Goal: Task Accomplishment & Management: Use online tool/utility

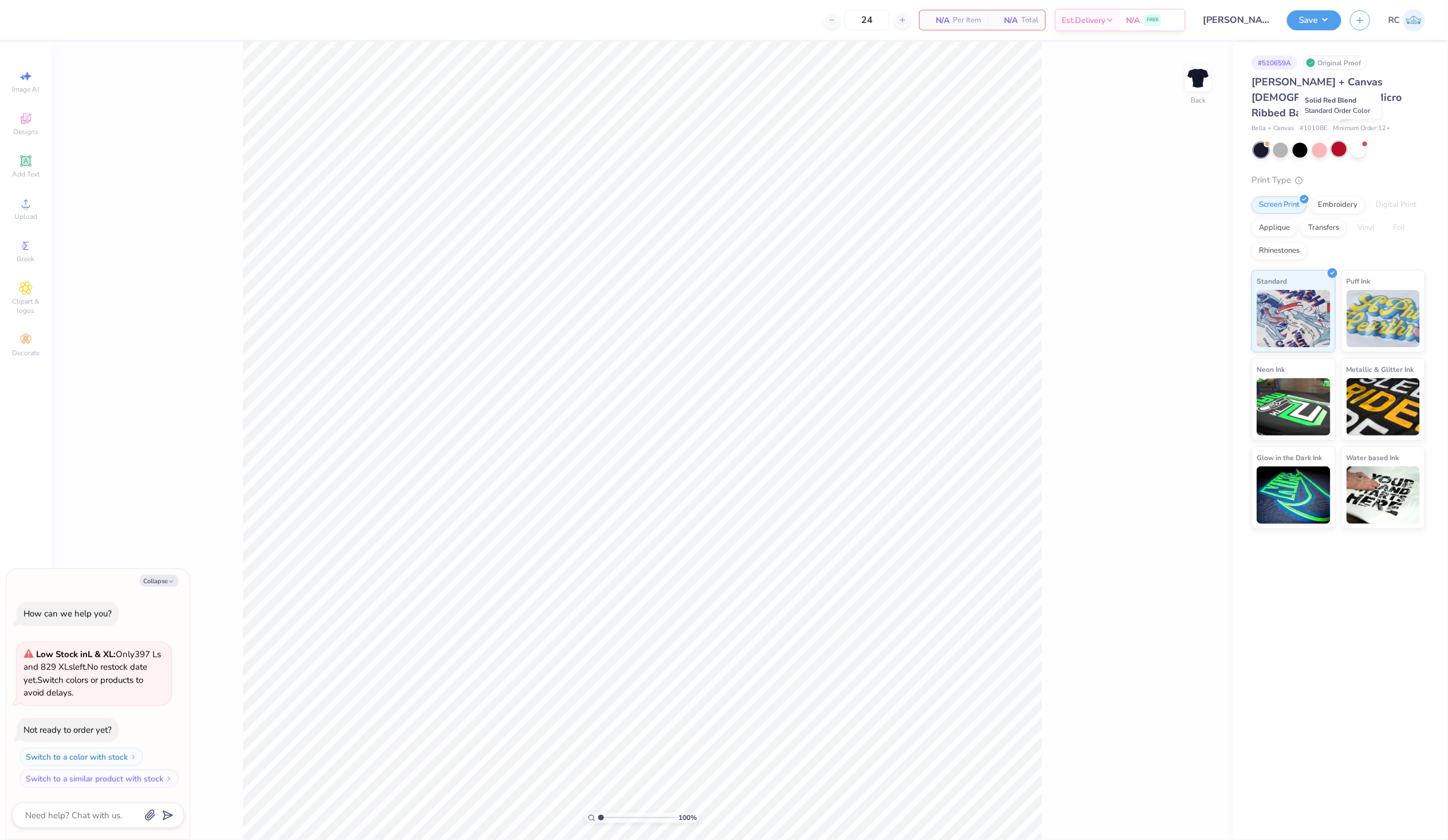
click at [1345, 142] on div at bounding box center [1339, 149] width 15 height 15
click at [39, 208] on div "Upload" at bounding box center [26, 209] width 40 height 34
click at [29, 211] on div "Upload" at bounding box center [26, 209] width 40 height 34
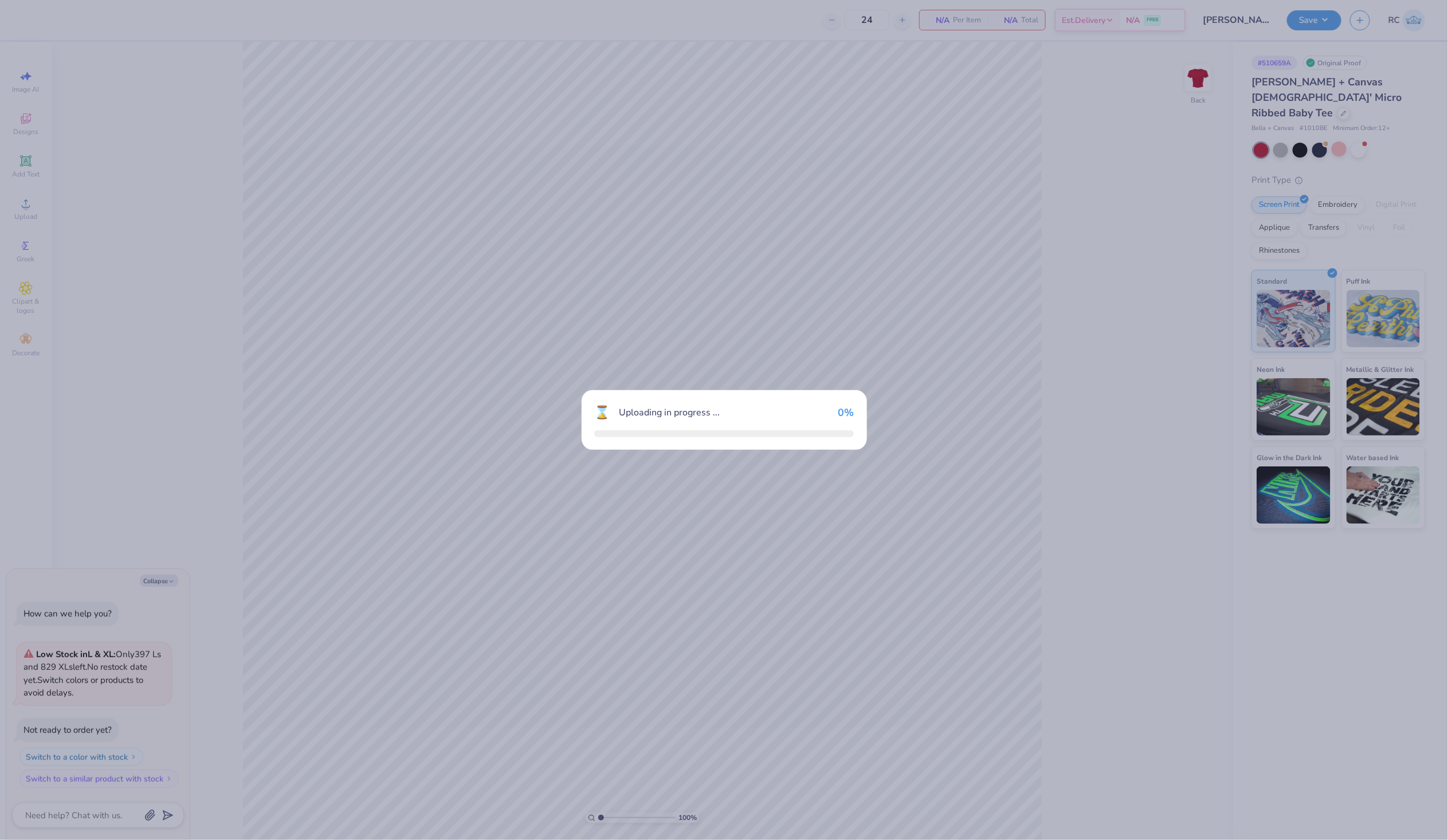
type textarea "x"
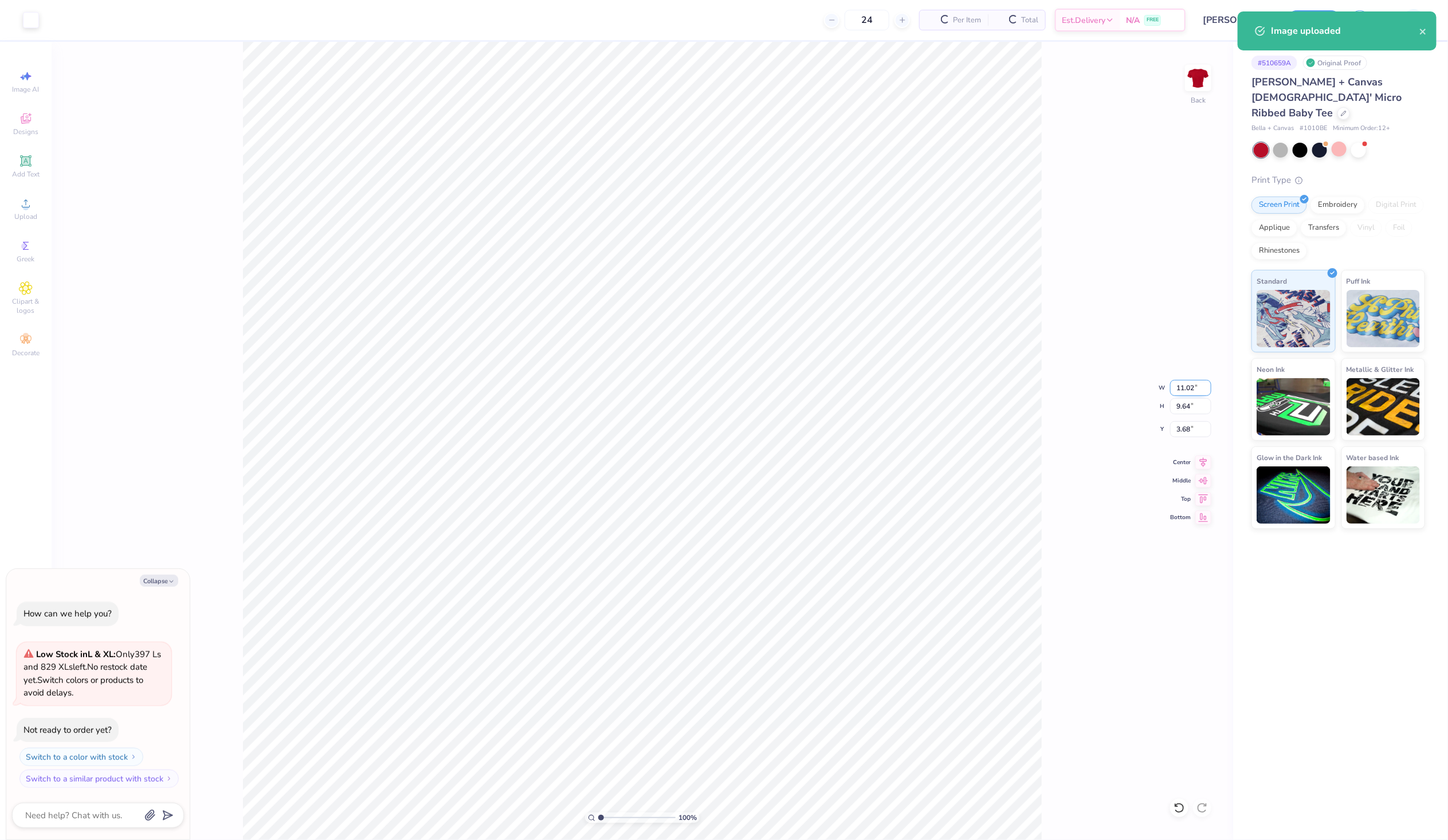
click at [1196, 387] on input "11.02" at bounding box center [1191, 388] width 41 height 16
type input "10"
type textarea "x"
type input "10.00"
type input "8.74"
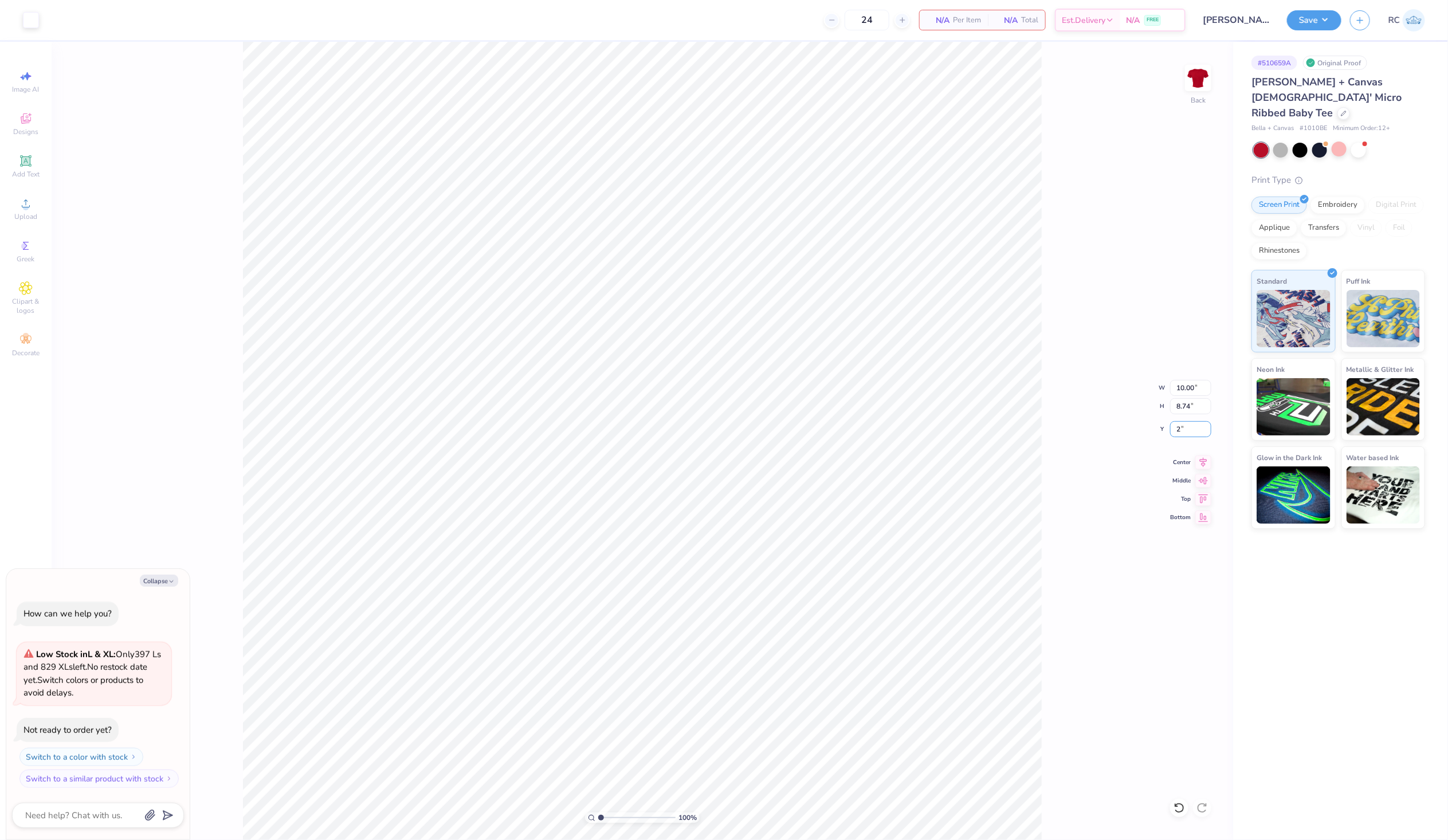
type input "2"
type textarea "x"
type input "2.00"
click at [1318, 142] on div at bounding box center [1319, 149] width 15 height 15
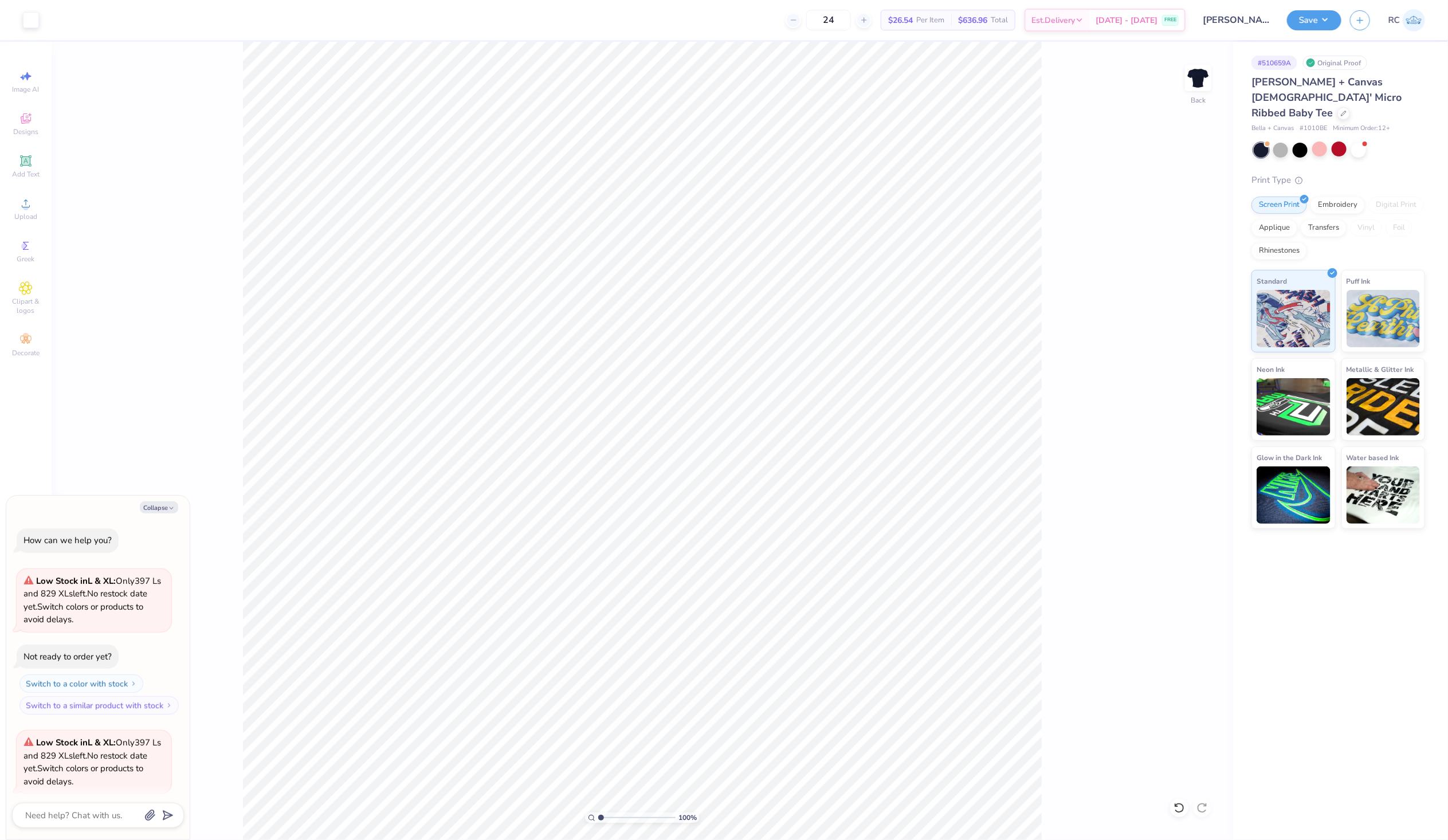
scroll to position [89, 0]
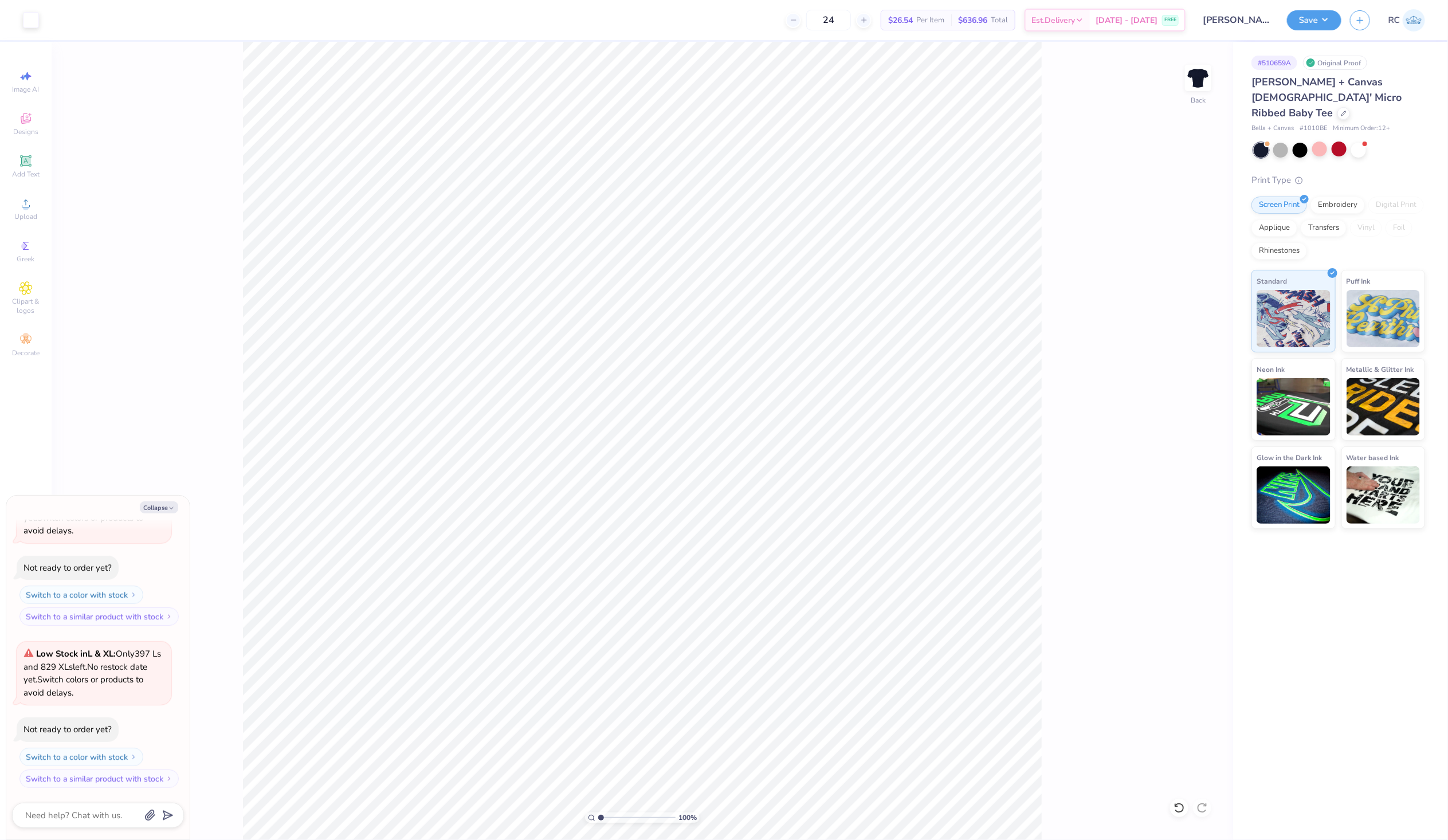
click at [1059, 388] on div "100 % Back" at bounding box center [643, 441] width 1182 height 798
click at [32, 215] on span "Upload" at bounding box center [26, 216] width 23 height 9
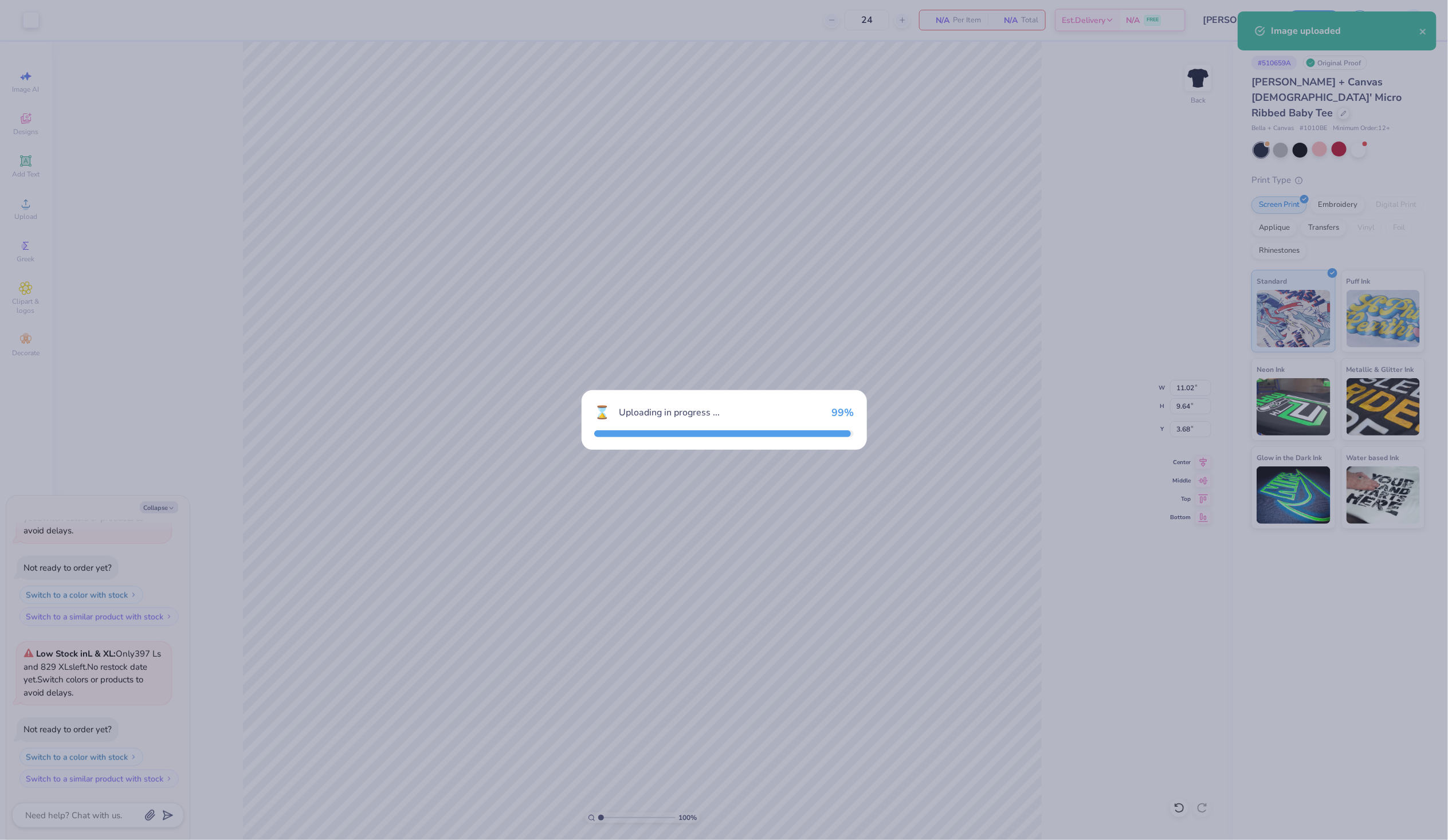
type textarea "x"
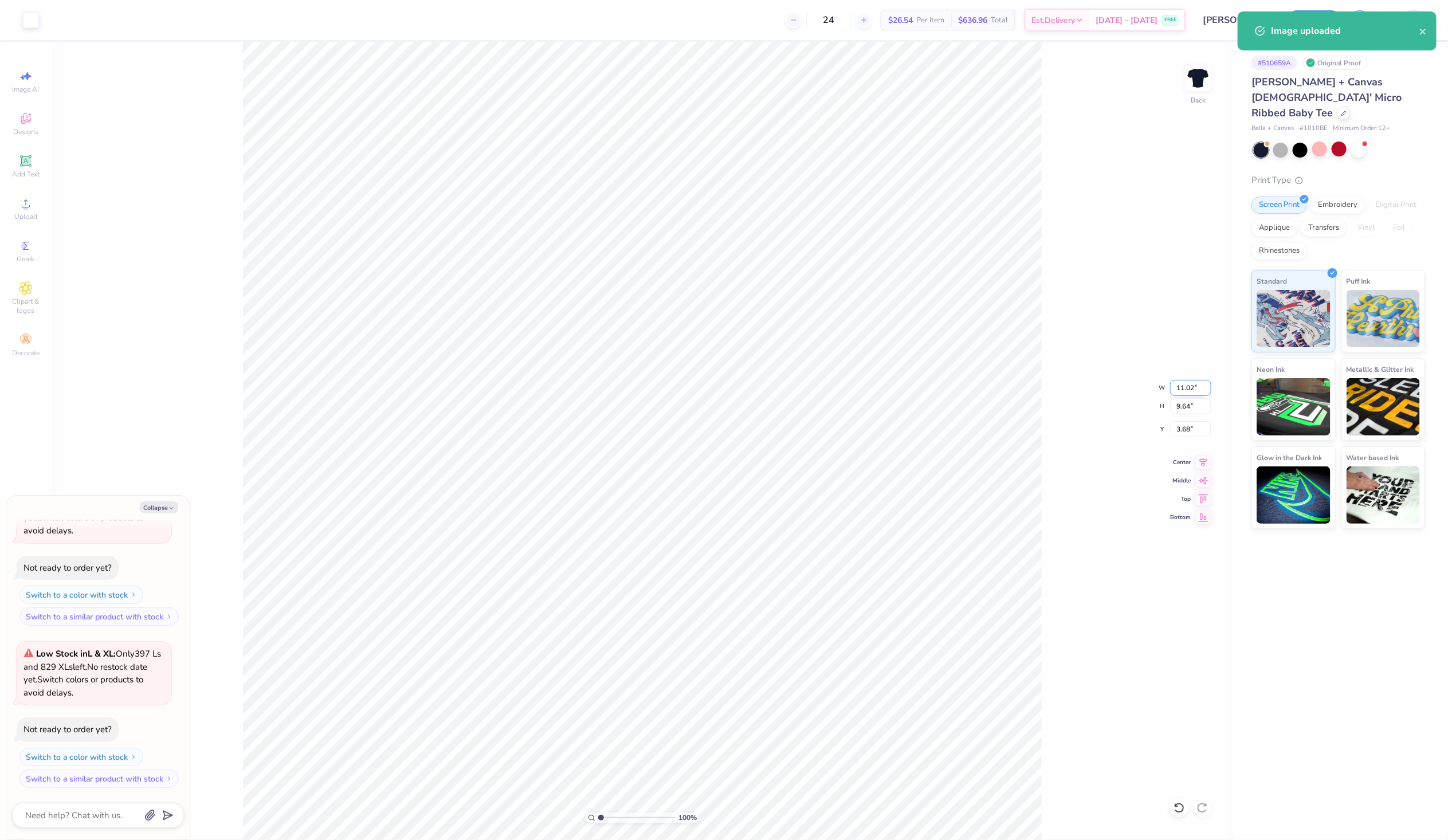
click at [1196, 389] on input "11.02" at bounding box center [1191, 388] width 41 height 16
type input "7"
type textarea "x"
type input "7.00"
type input "6.12"
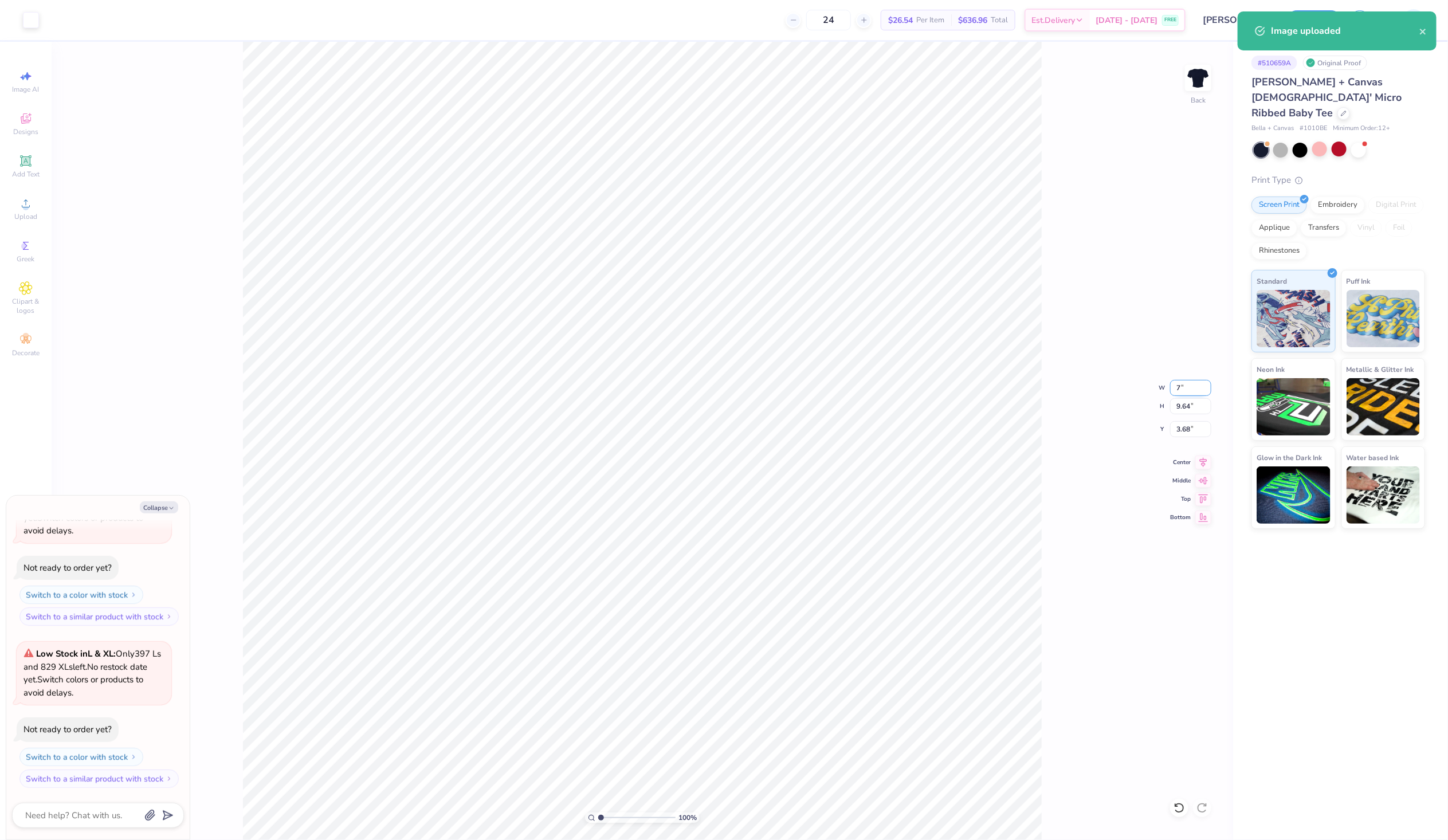
type input "5.44"
click at [1086, 433] on div "100 % Back W 7.00 7.00 " H 6.12 6.12 " Y 5.44 5.44 " Center Middle Top Bottom" at bounding box center [643, 441] width 1182 height 798
type textarea "x"
type input "11.02"
type input "9.64"
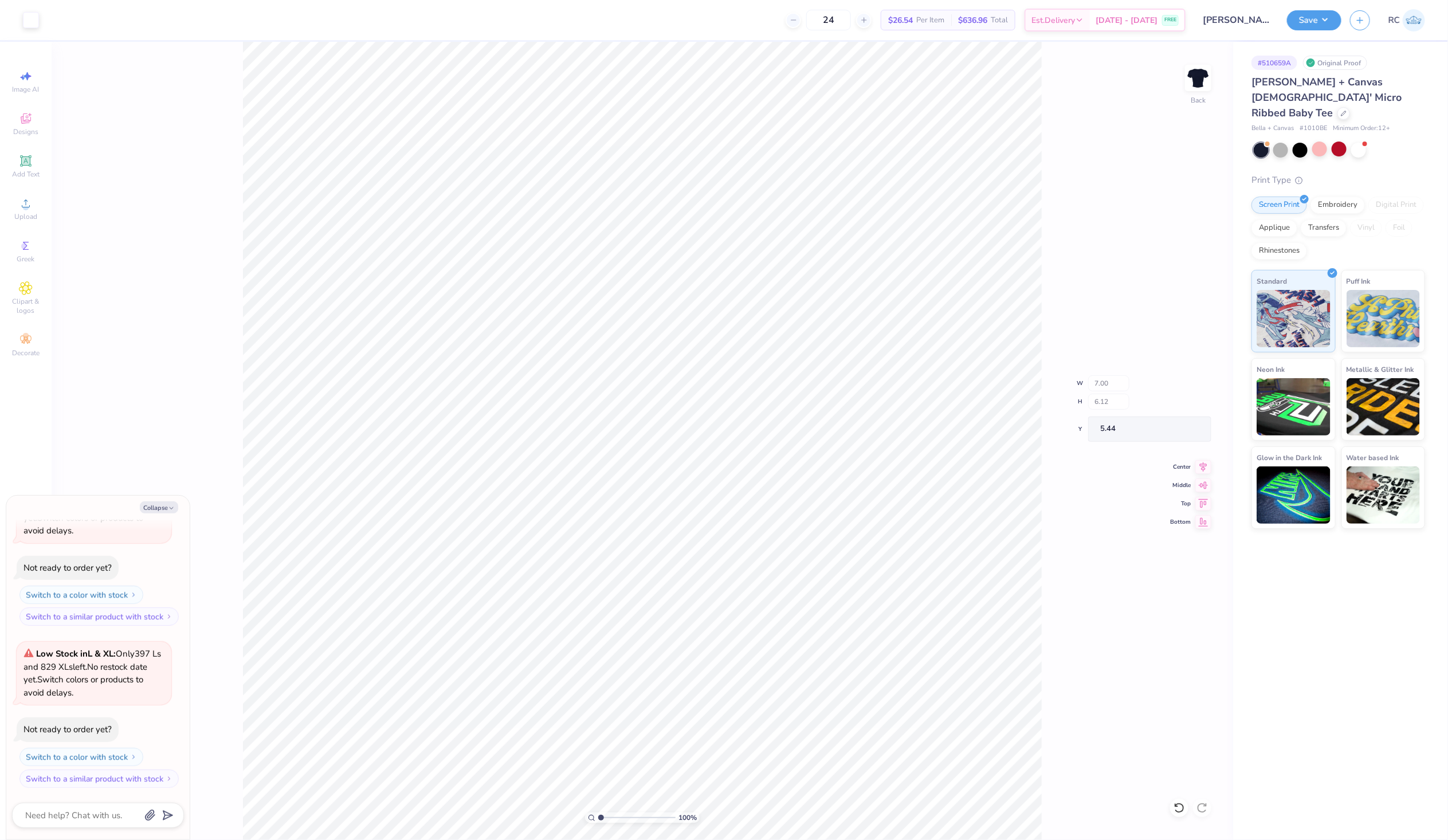
type input "3.68"
type textarea "x"
type input "11.01"
click at [1202, 390] on input "11.01" at bounding box center [1191, 388] width 41 height 16
click at [1175, 385] on input "11.01" at bounding box center [1191, 388] width 41 height 16
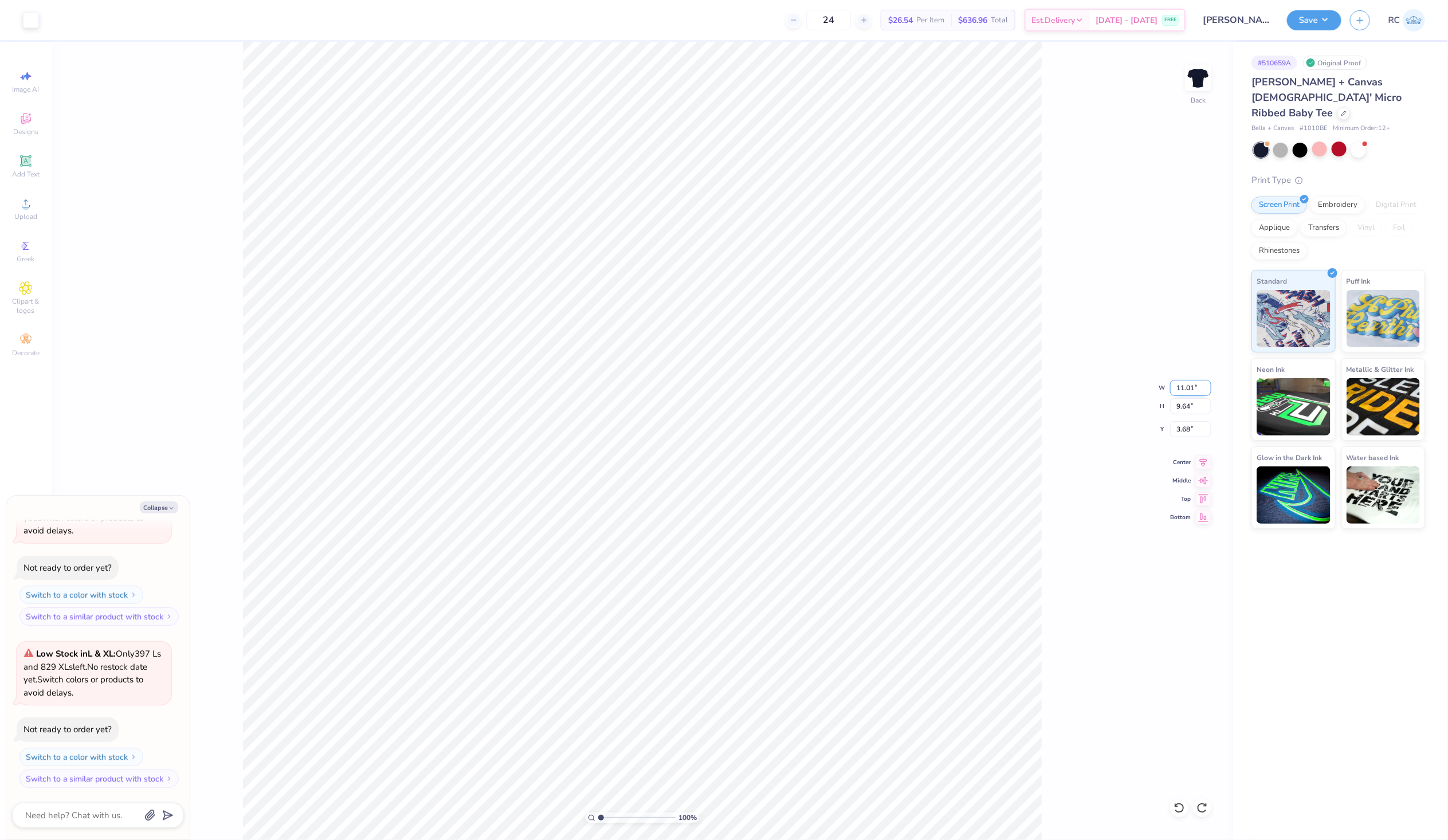
click at [1180, 385] on input "11.01" at bounding box center [1191, 388] width 41 height 16
type textarea "x"
type input "9.63"
type input "3.69"
click at [1192, 382] on input "11.01" at bounding box center [1191, 388] width 41 height 16
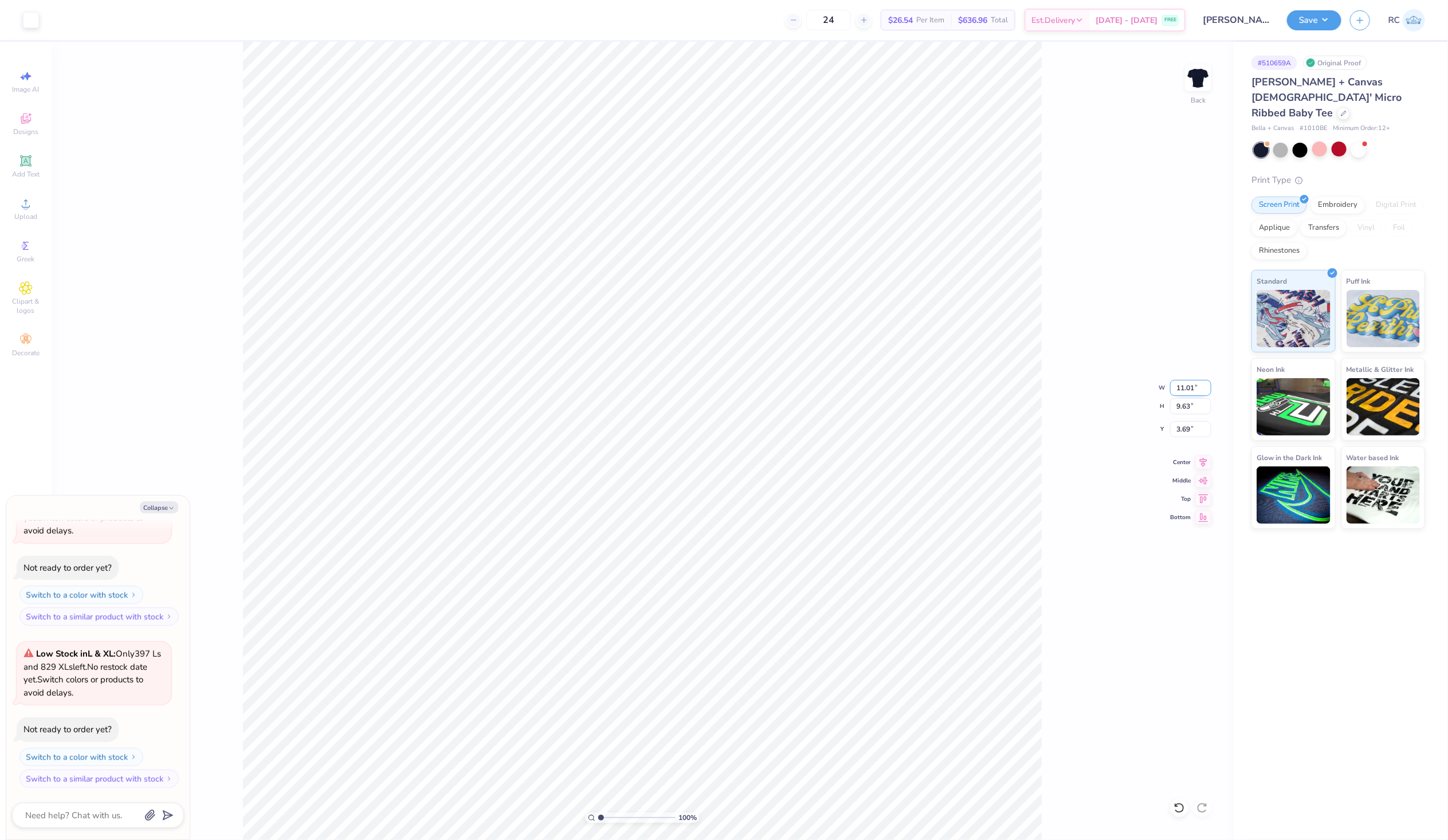
click at [1192, 385] on input "11.01" at bounding box center [1191, 388] width 41 height 16
type input "10"
type textarea "x"
type input "10.00"
type input "8.74"
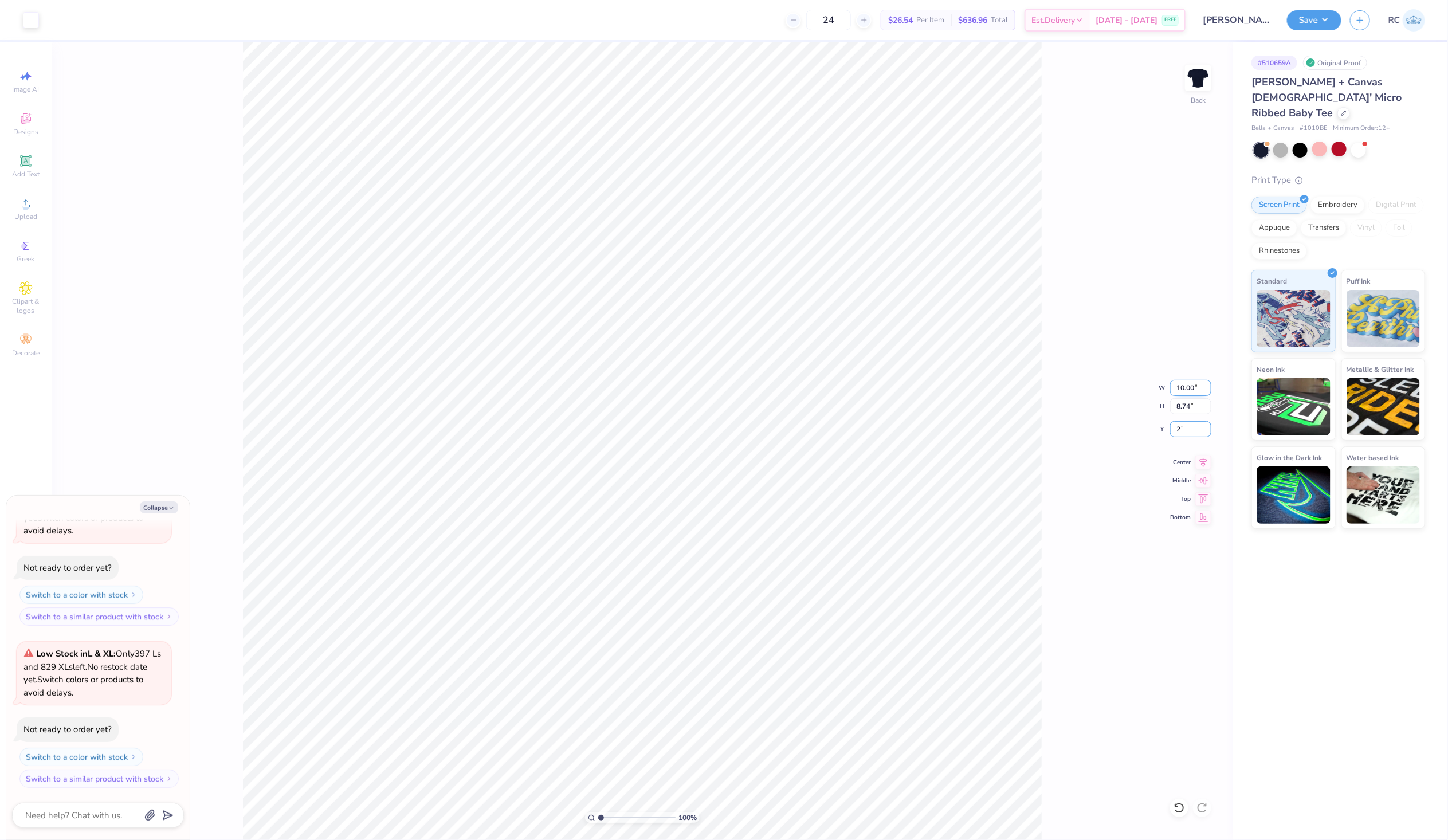
type input "2"
type textarea "x"
type input "2.00"
click at [1342, 142] on div at bounding box center [1339, 149] width 15 height 15
click at [1318, 142] on div at bounding box center [1319, 149] width 15 height 15
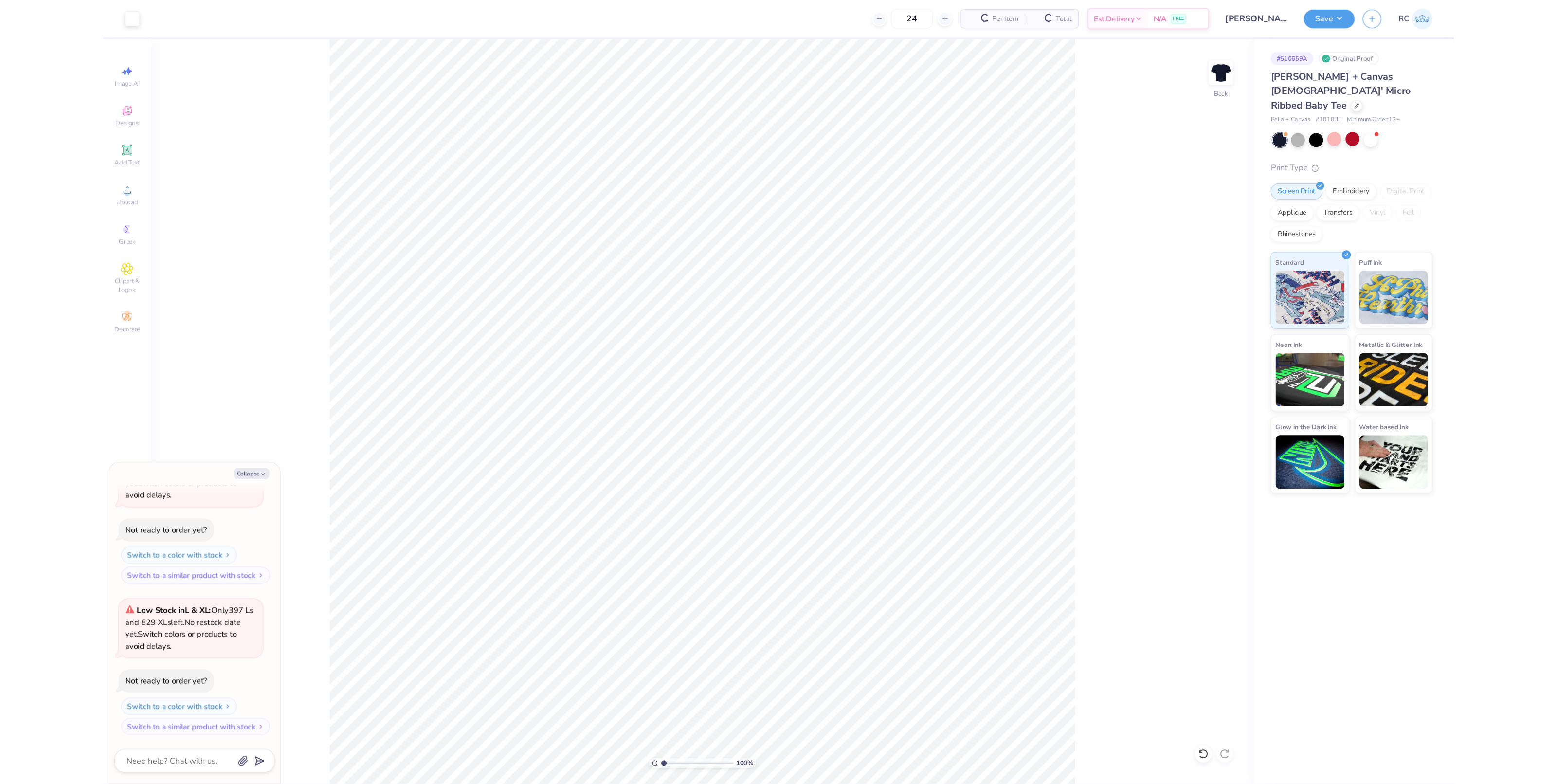
scroll to position [213, 0]
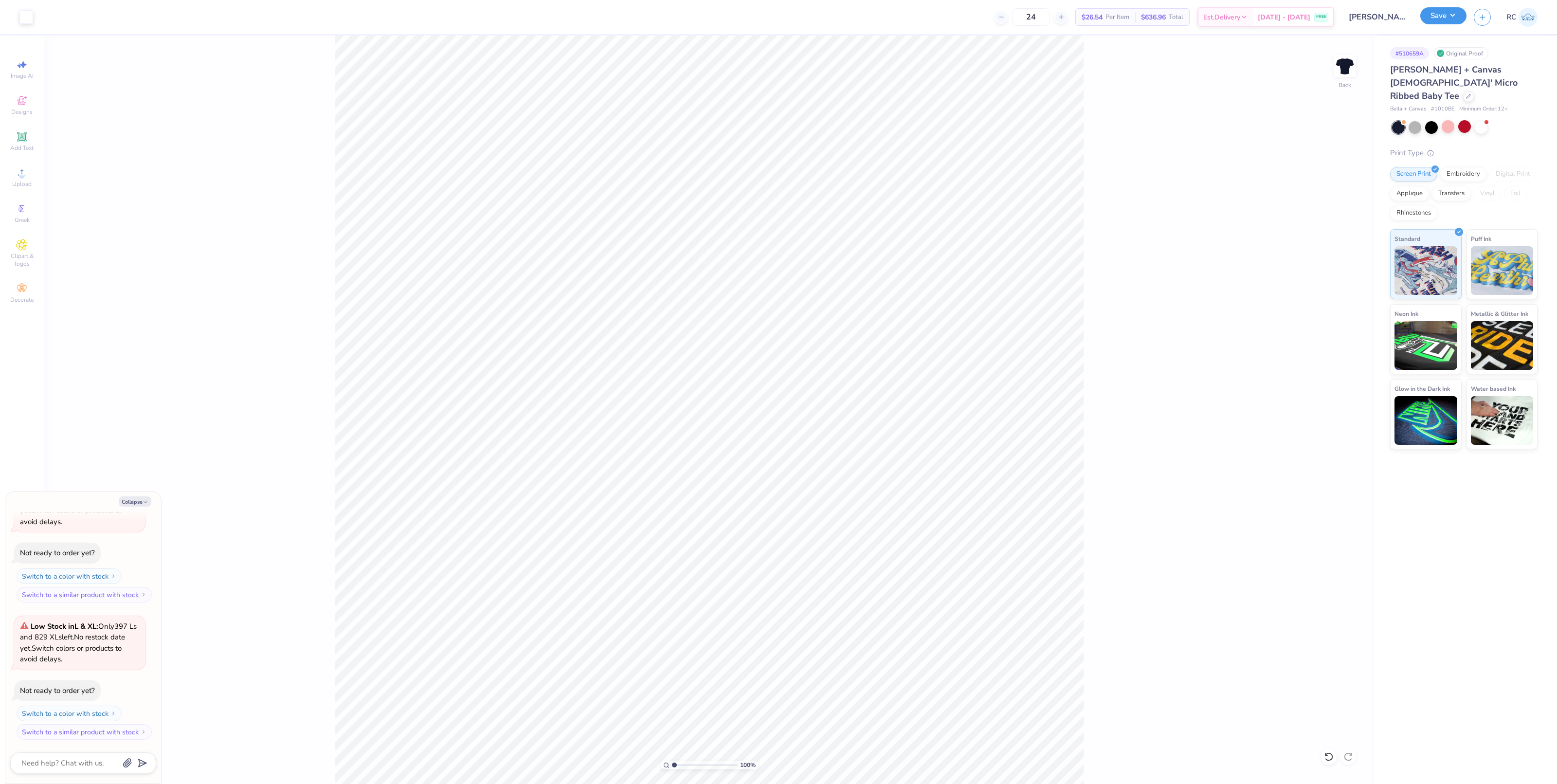
click at [1229, 20] on button "Save" at bounding box center [1443, 16] width 46 height 17
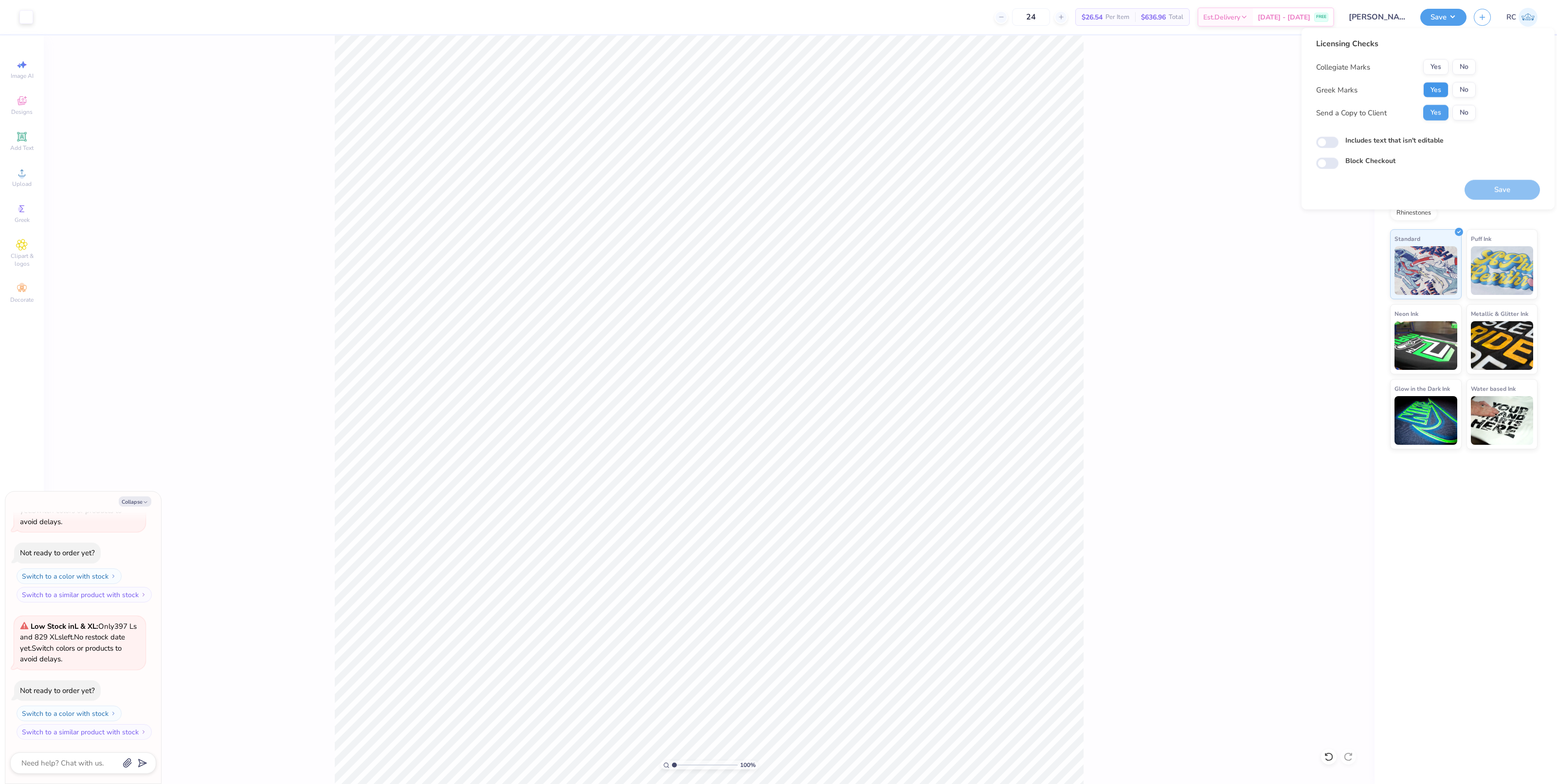
click at [1229, 83] on button "Yes" at bounding box center [1436, 90] width 25 height 16
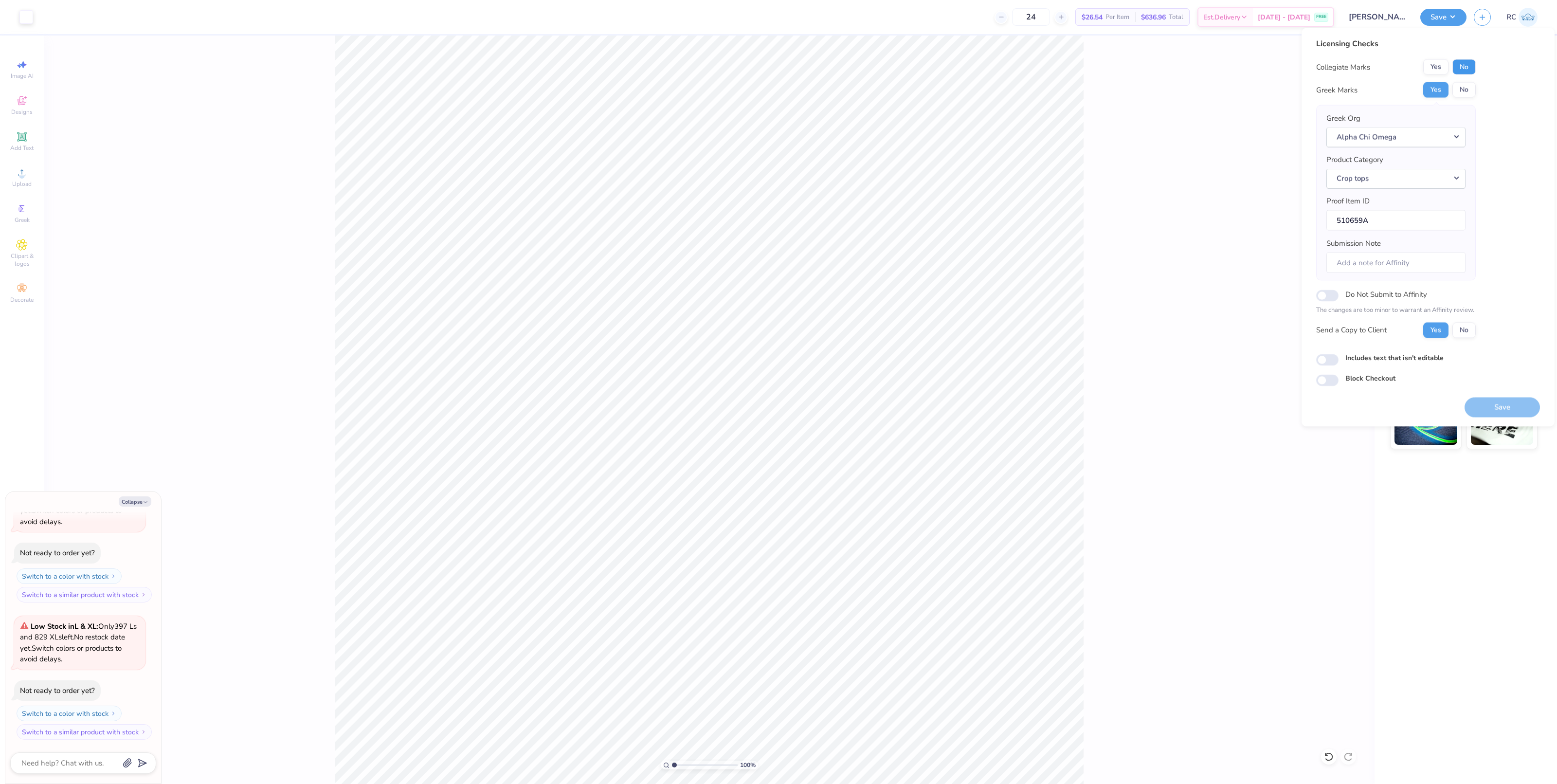
click at [1229, 66] on button "No" at bounding box center [1464, 67] width 23 height 16
type textarea "x"
click at [1229, 360] on input "Includes text that isn't editable" at bounding box center [1327, 359] width 22 height 12
checkbox input "true"
click at [1229, 407] on button "Save" at bounding box center [1502, 407] width 76 height 20
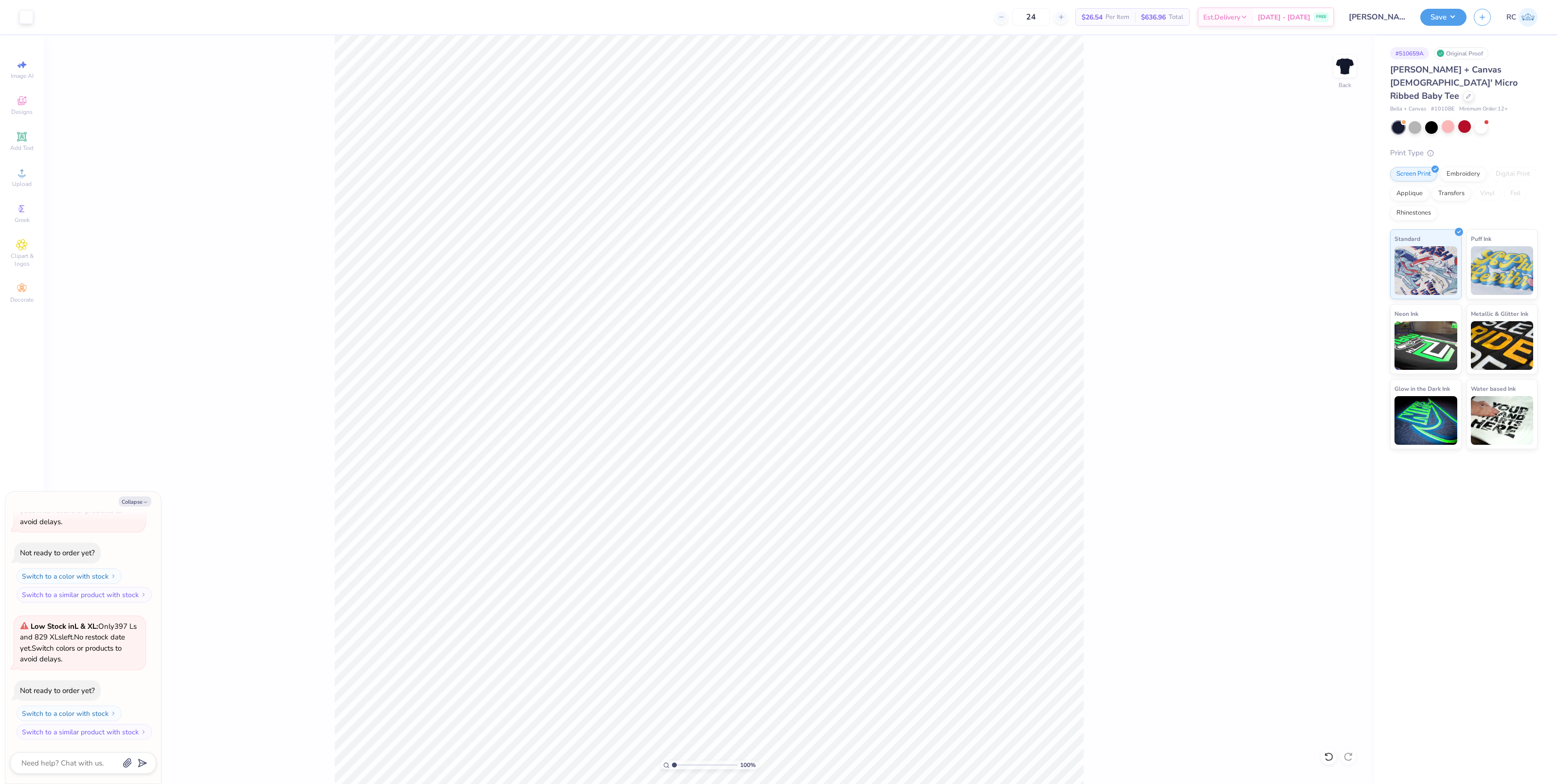
type textarea "x"
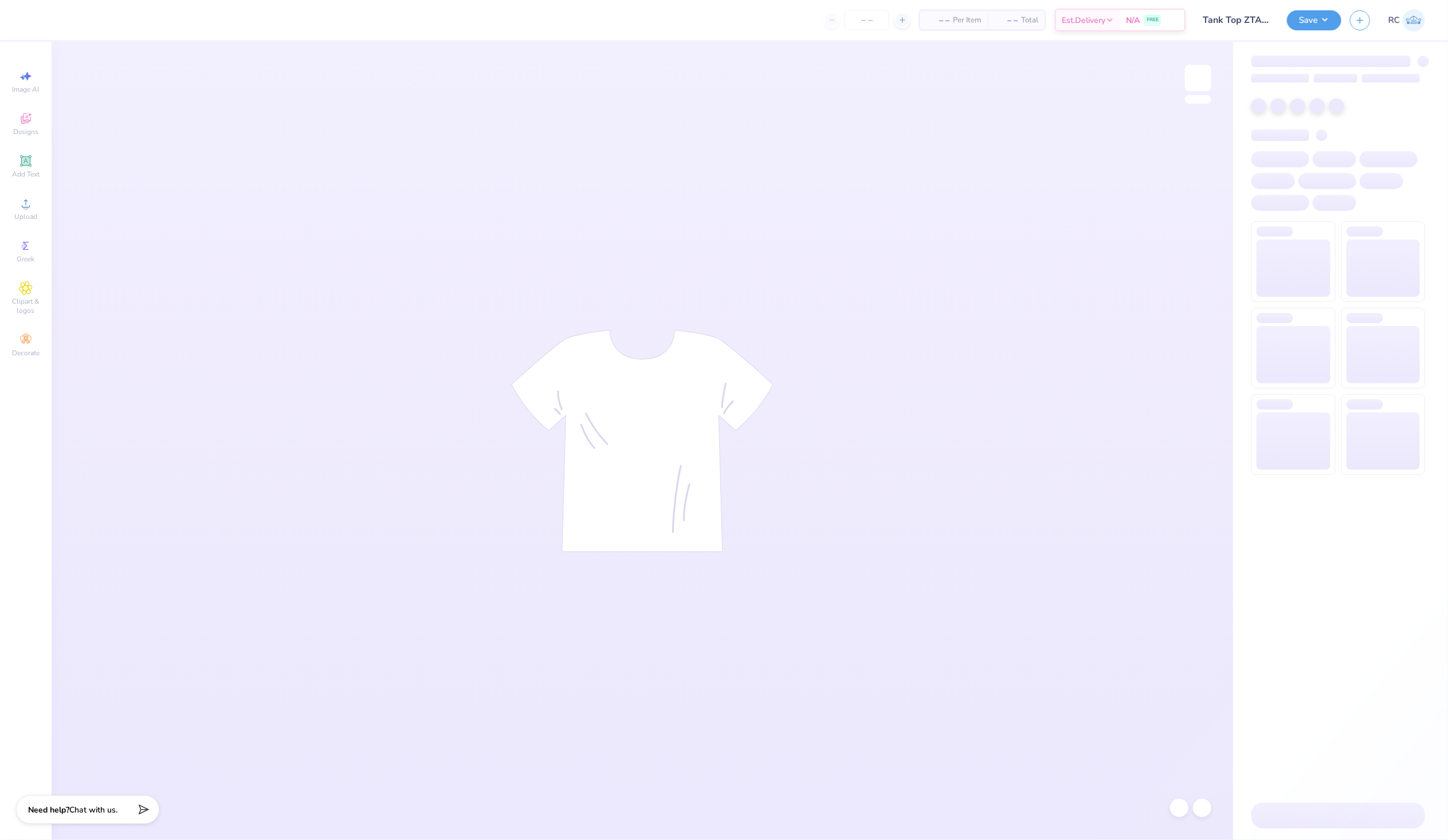
type input "Tank Top ZTA Philo"
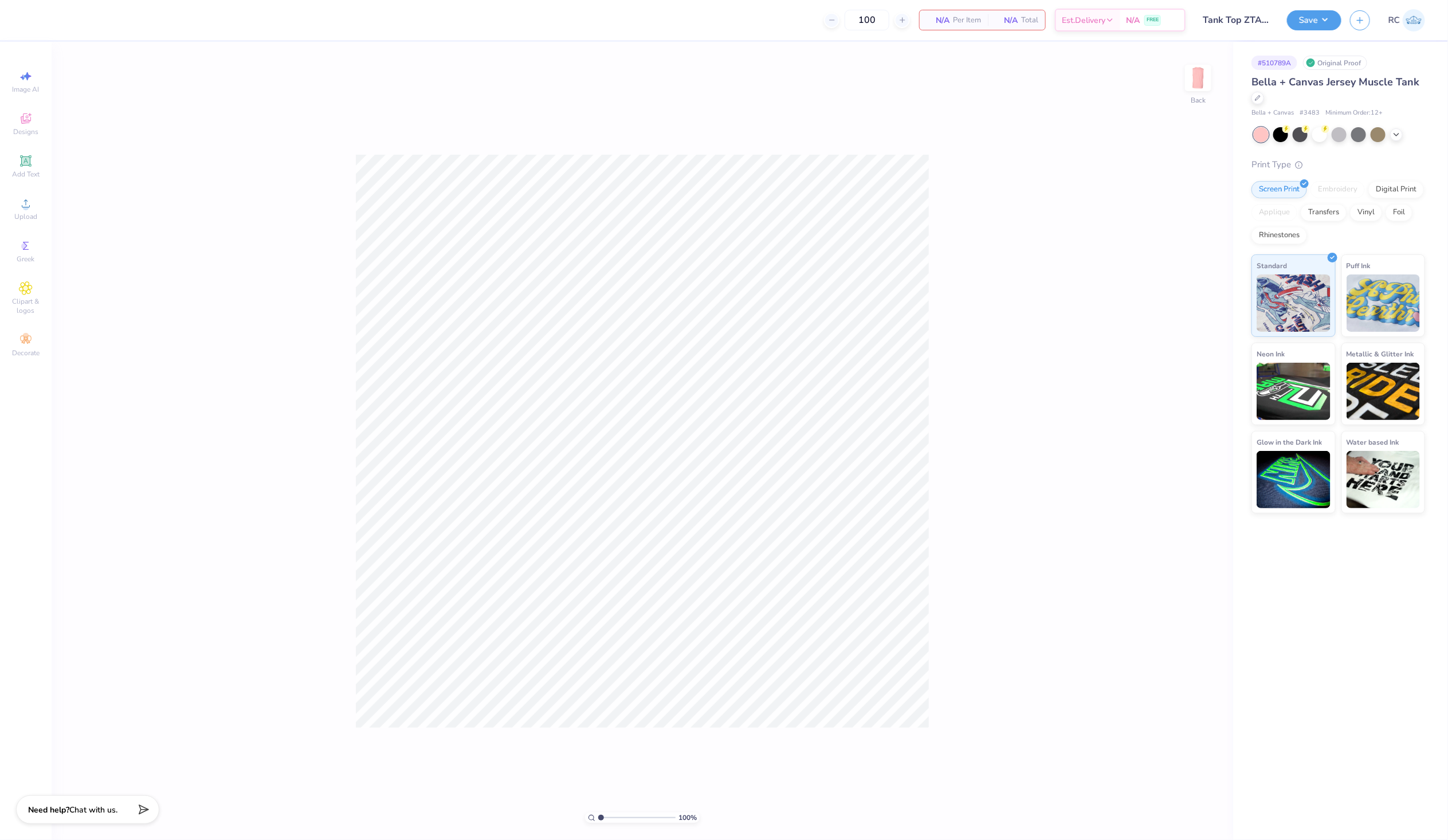
type input "100"
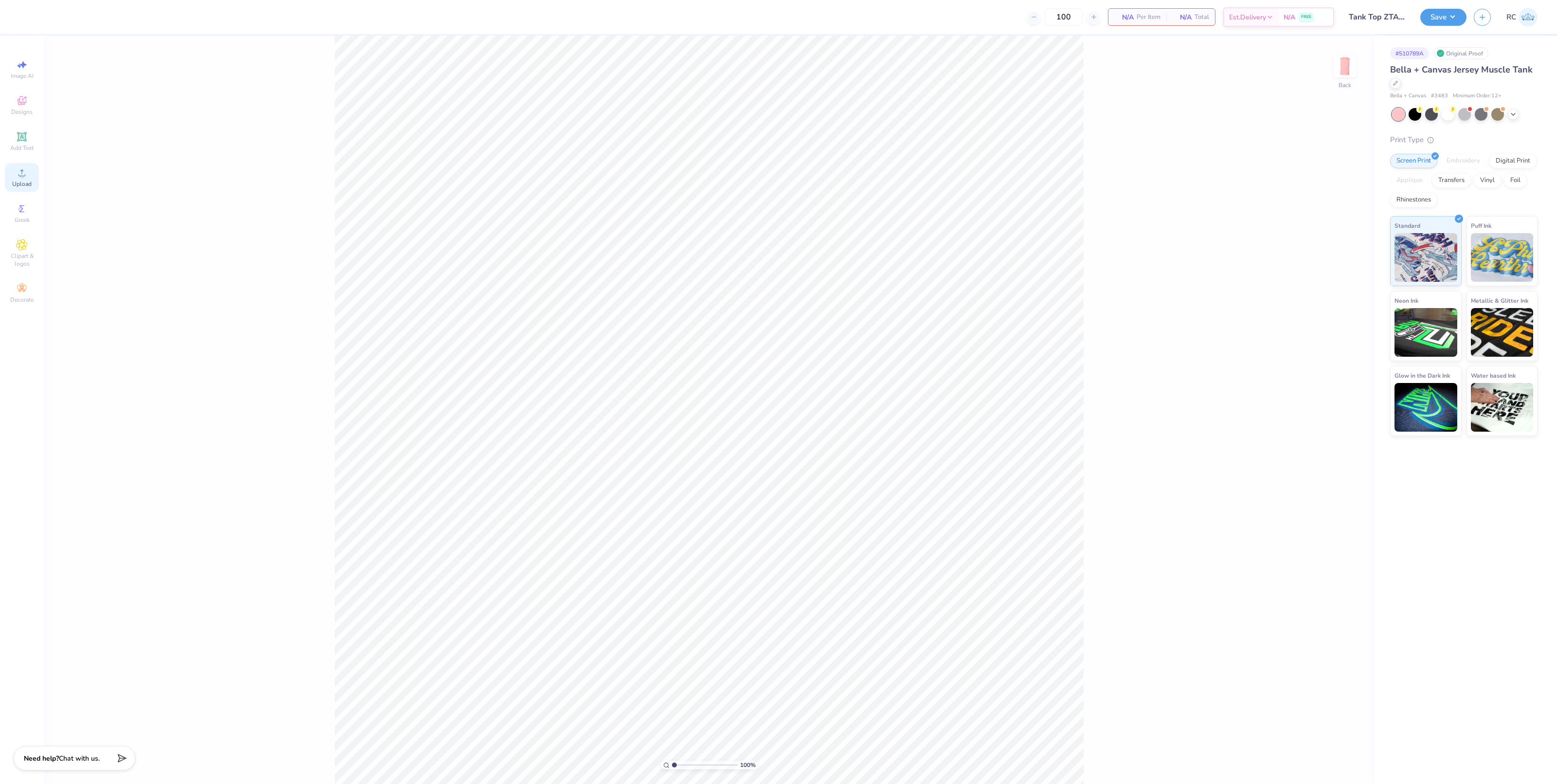
click at [34, 169] on div "Upload" at bounding box center [22, 178] width 34 height 29
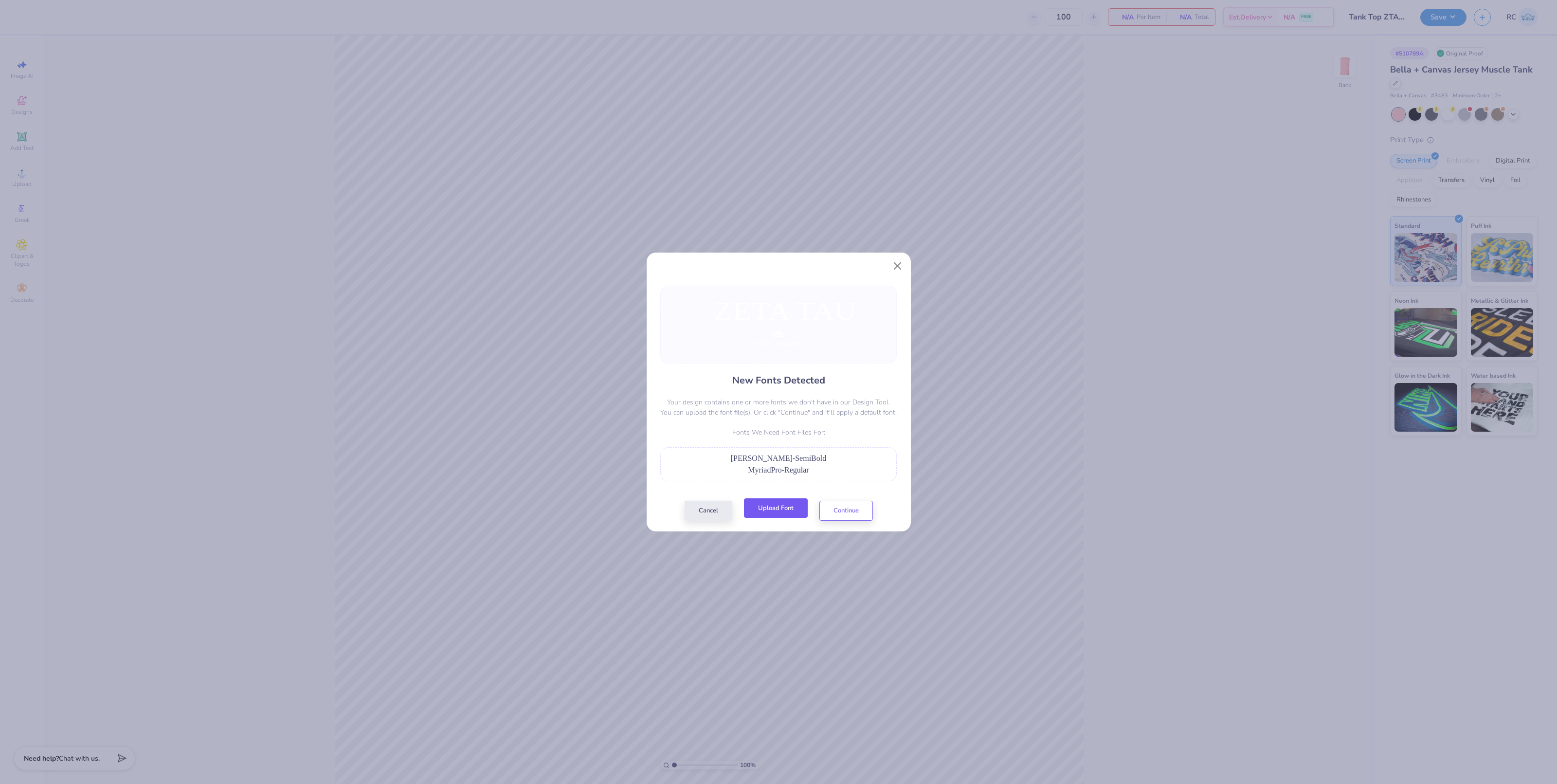
click at [785, 513] on button "Upload Font" at bounding box center [776, 508] width 64 height 20
click at [781, 506] on button "Upload Font" at bounding box center [776, 508] width 64 height 20
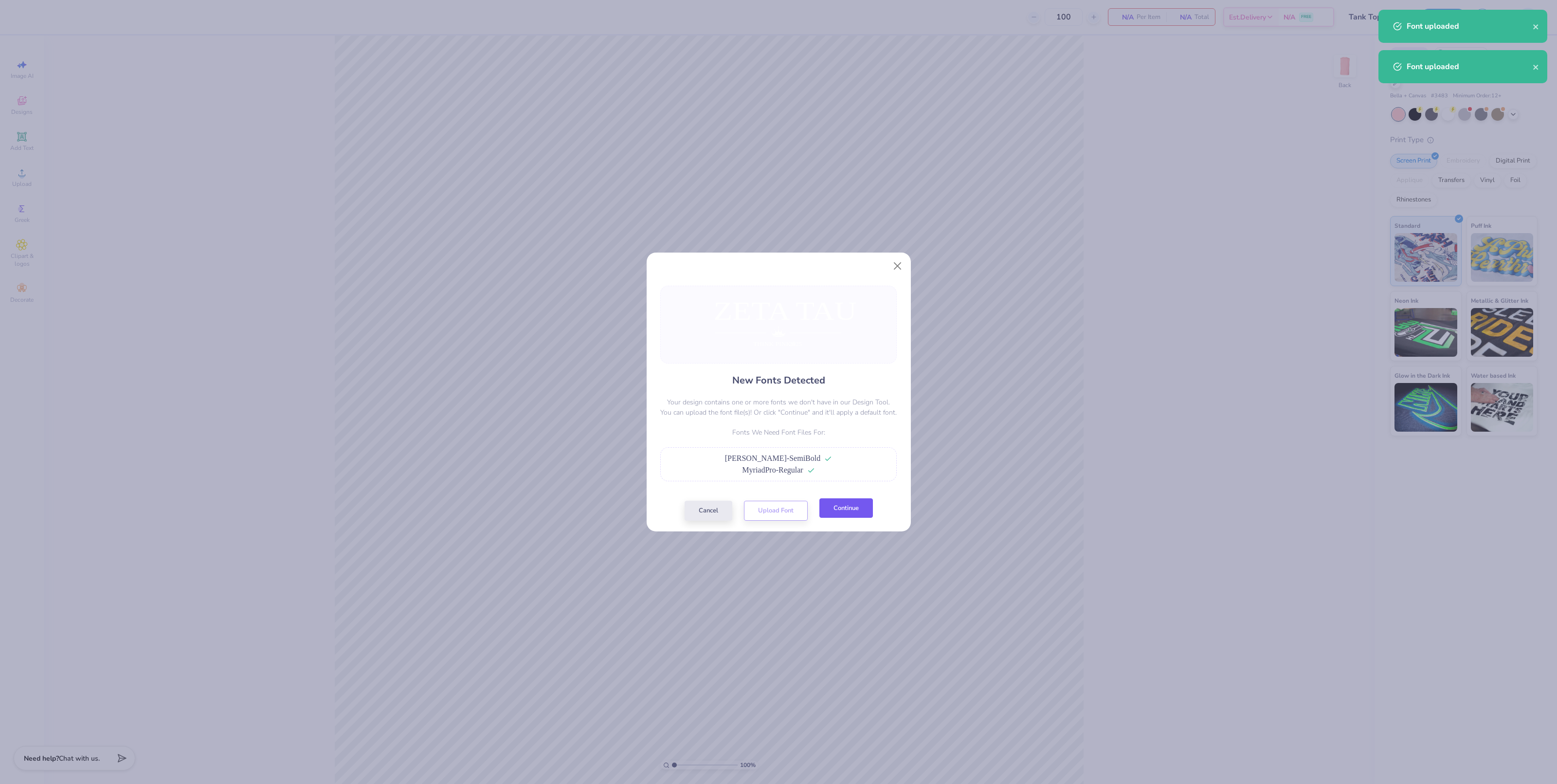
click at [839, 508] on button "Continue" at bounding box center [845, 508] width 53 height 20
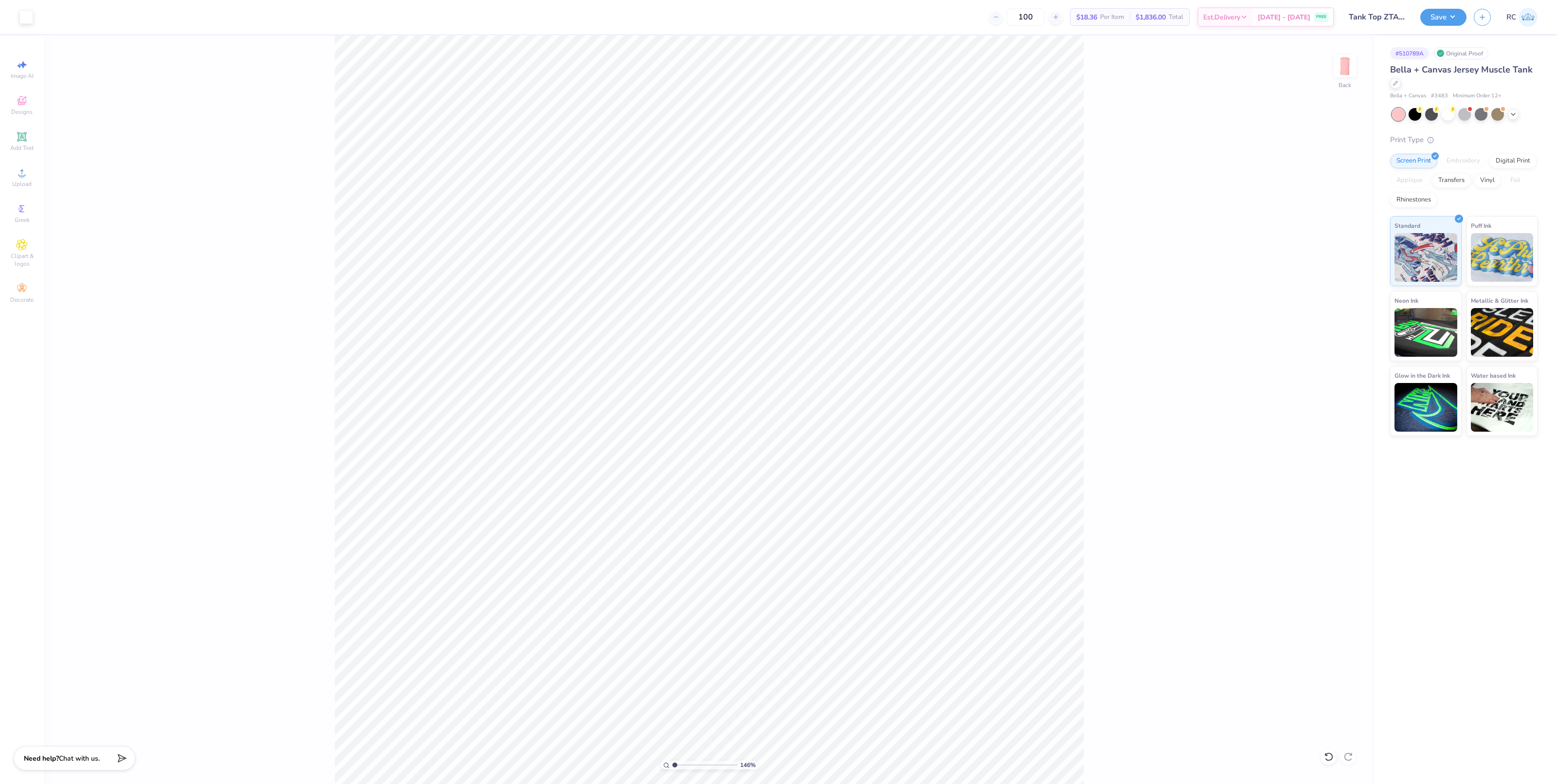
type input "1"
click at [1229, 370] on input "14.95" at bounding box center [1338, 365] width 35 height 14
click at [1229, 371] on input "14.95" at bounding box center [1338, 365] width 35 height 14
type input "12.50"
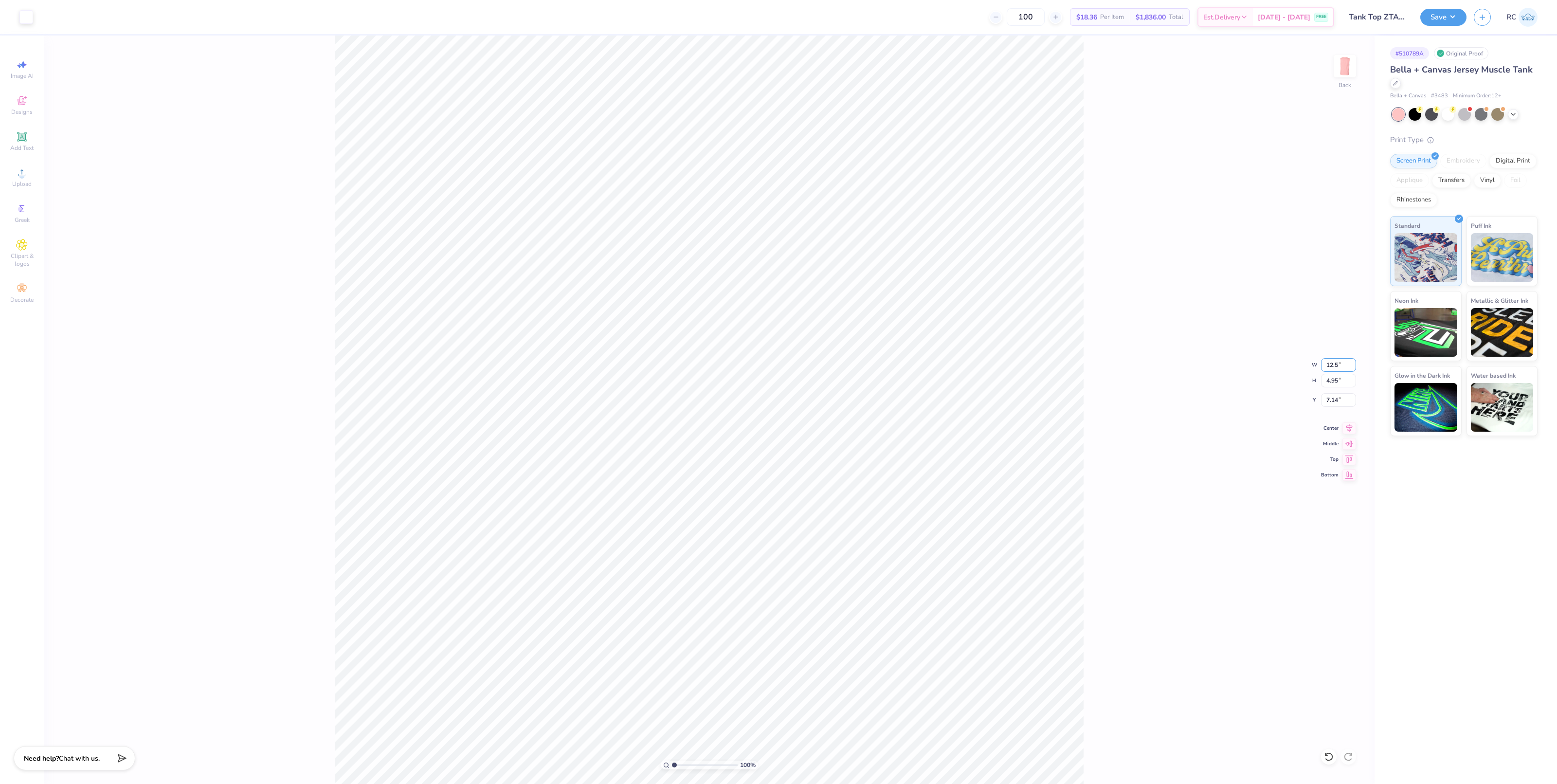
type input "4.14"
click at [1229, 402] on input "7.54" at bounding box center [1338, 400] width 35 height 14
type input "3.00"
drag, startPoint x: 1341, startPoint y: 400, endPoint x: 1271, endPoint y: 400, distance: 70.0
click at [1229, 400] on div "100 % Back W 12.50 12.50 " H 4.14 4.14 " Y 3.00 3.00 " Center Middle Top Bottom" at bounding box center [709, 409] width 1331 height 748
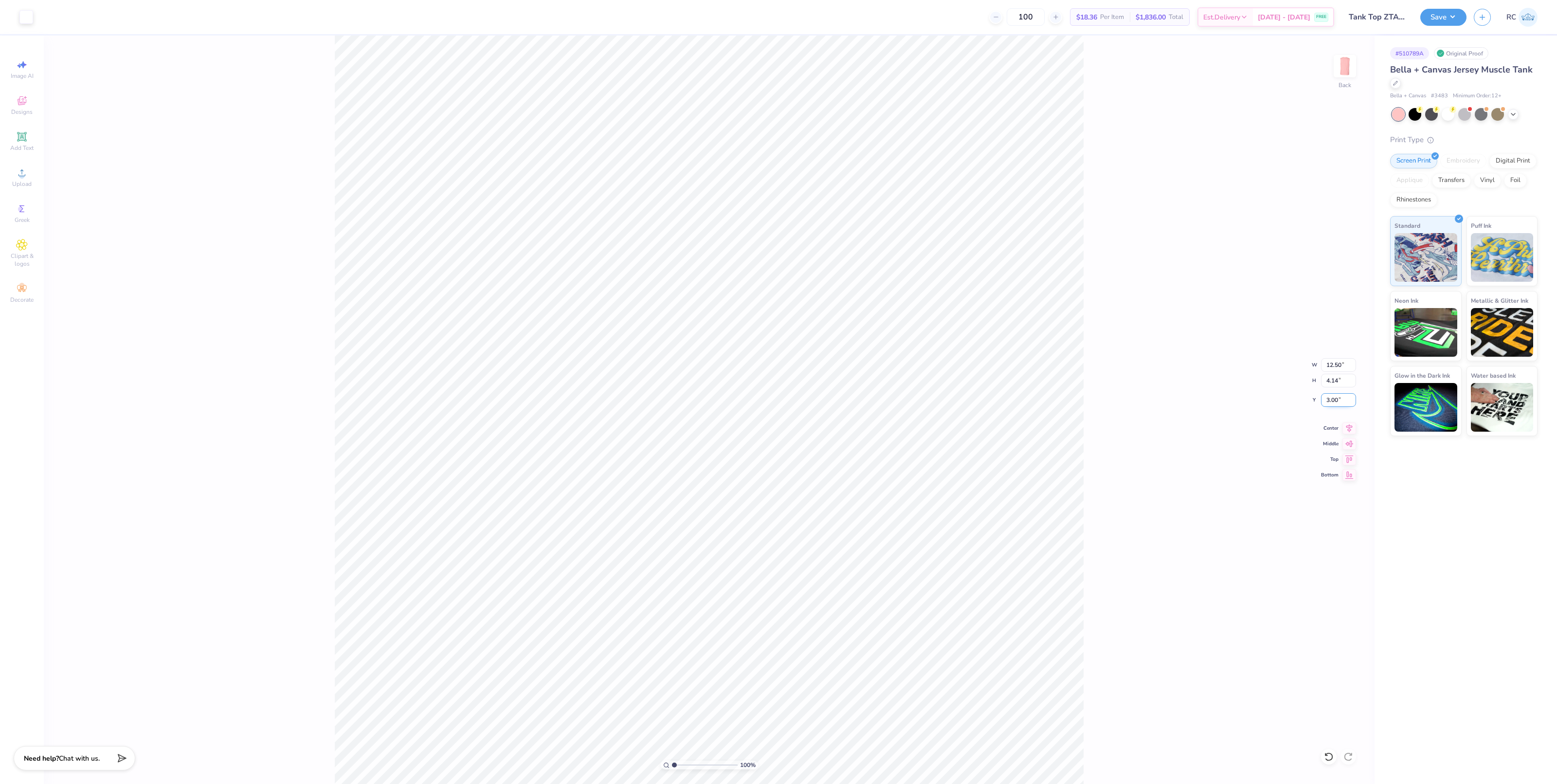
click at [1229, 407] on input "3.00" at bounding box center [1338, 400] width 35 height 14
click at [1229, 405] on input "3.00" at bounding box center [1338, 400] width 35 height 14
type input "4.00"
click at [1229, 400] on input "4.00" at bounding box center [1338, 400] width 35 height 14
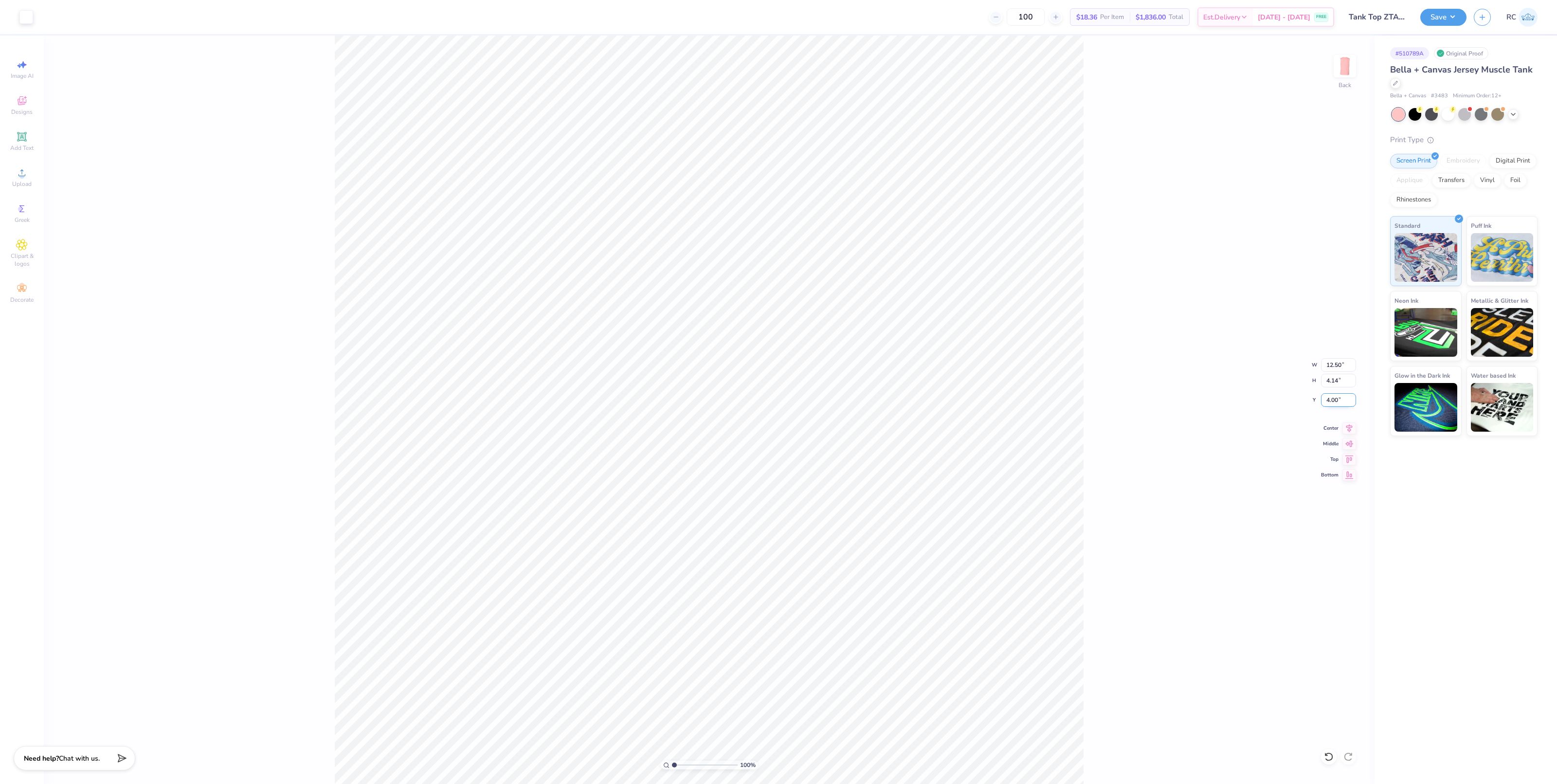
click at [1229, 400] on input "4.00" at bounding box center [1338, 400] width 35 height 14
drag, startPoint x: 1343, startPoint y: 400, endPoint x: 1305, endPoint y: 402, distance: 38.1
click at [1229, 402] on div "100 % Back W 12.50 12.50 " H 4.14 4.14 " Y 4.00 4.00 " Center Middle Top Bottom" at bounding box center [709, 409] width 1331 height 748
drag, startPoint x: 1340, startPoint y: 400, endPoint x: 1319, endPoint y: 403, distance: 21.2
click at [1229, 403] on div "100 % Back W 12.50 12.50 " H 4.14 4.14 " Y 4.00 4.00 " Center Middle Top Bottom" at bounding box center [709, 409] width 1331 height 748
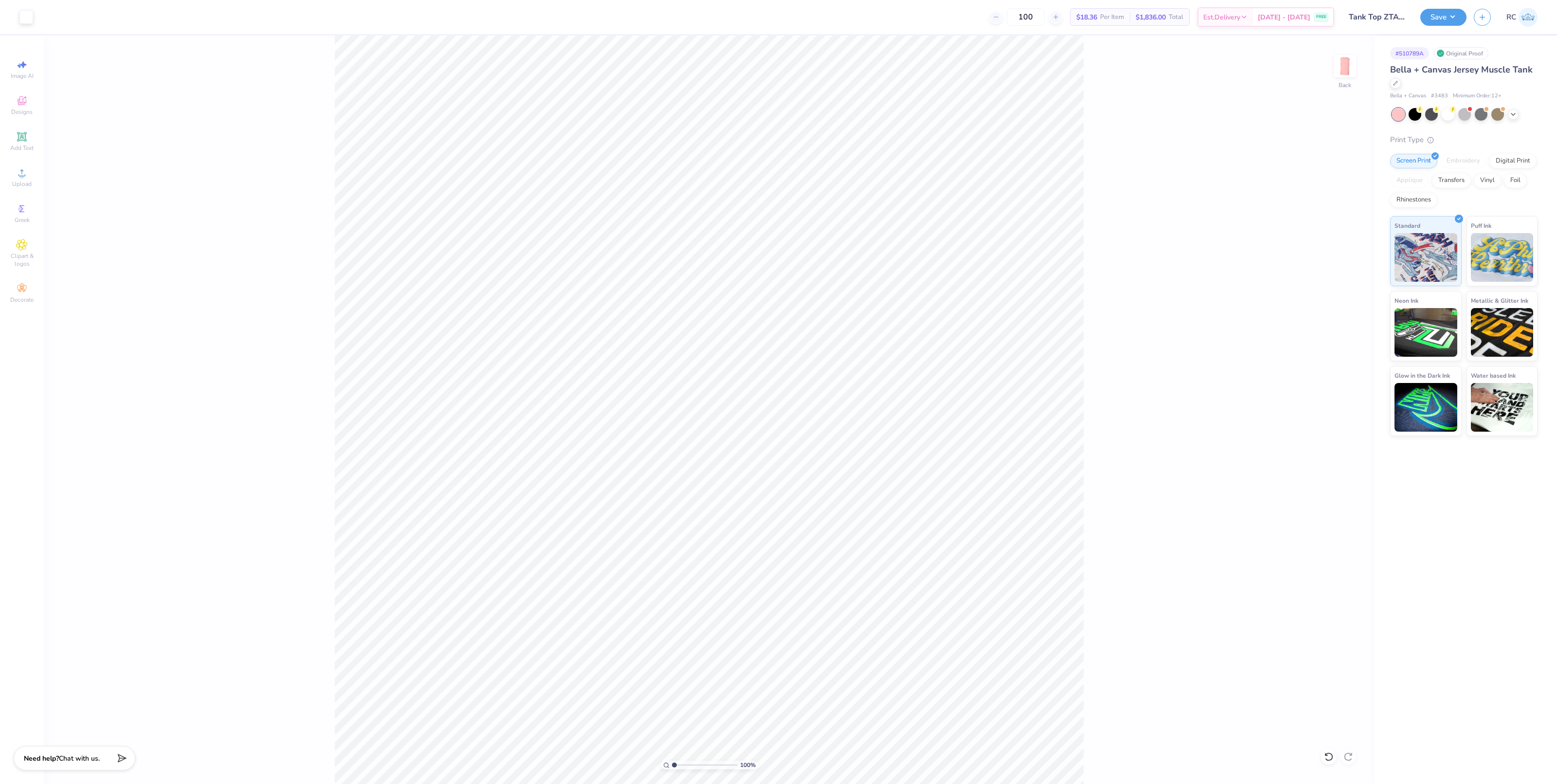
click at [1092, 363] on div "100 % Back" at bounding box center [709, 409] width 1331 height 748
click at [1229, 394] on input "4.00" at bounding box center [1338, 400] width 35 height 14
type input "3.00"
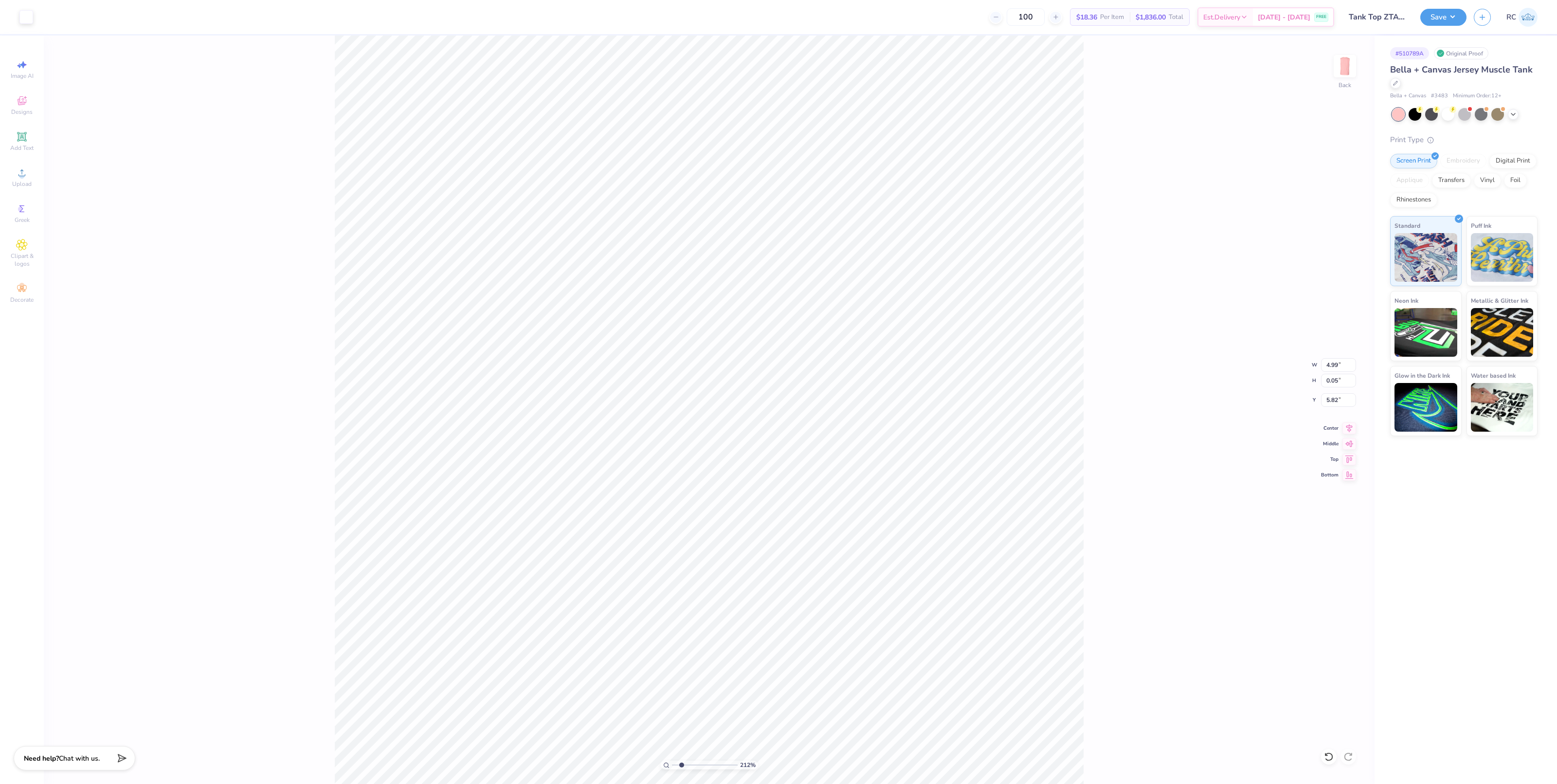
type input "2.11779454665502"
type input "12.21"
type input "2.11779454665502"
type input "5.77"
click at [1229, 21] on button "Save" at bounding box center [1443, 16] width 46 height 17
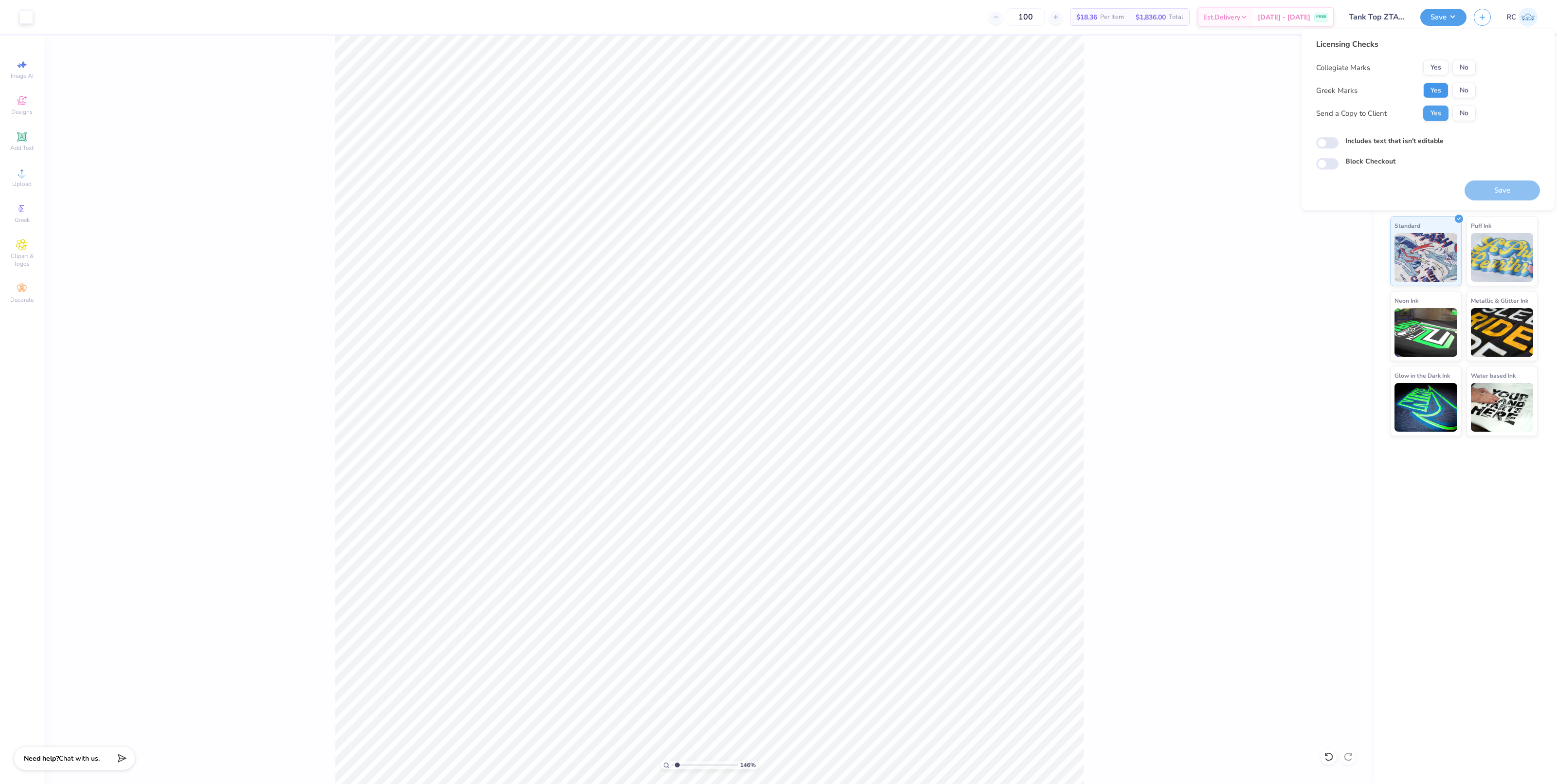
click at [1229, 88] on button "Yes" at bounding box center [1436, 91] width 25 height 16
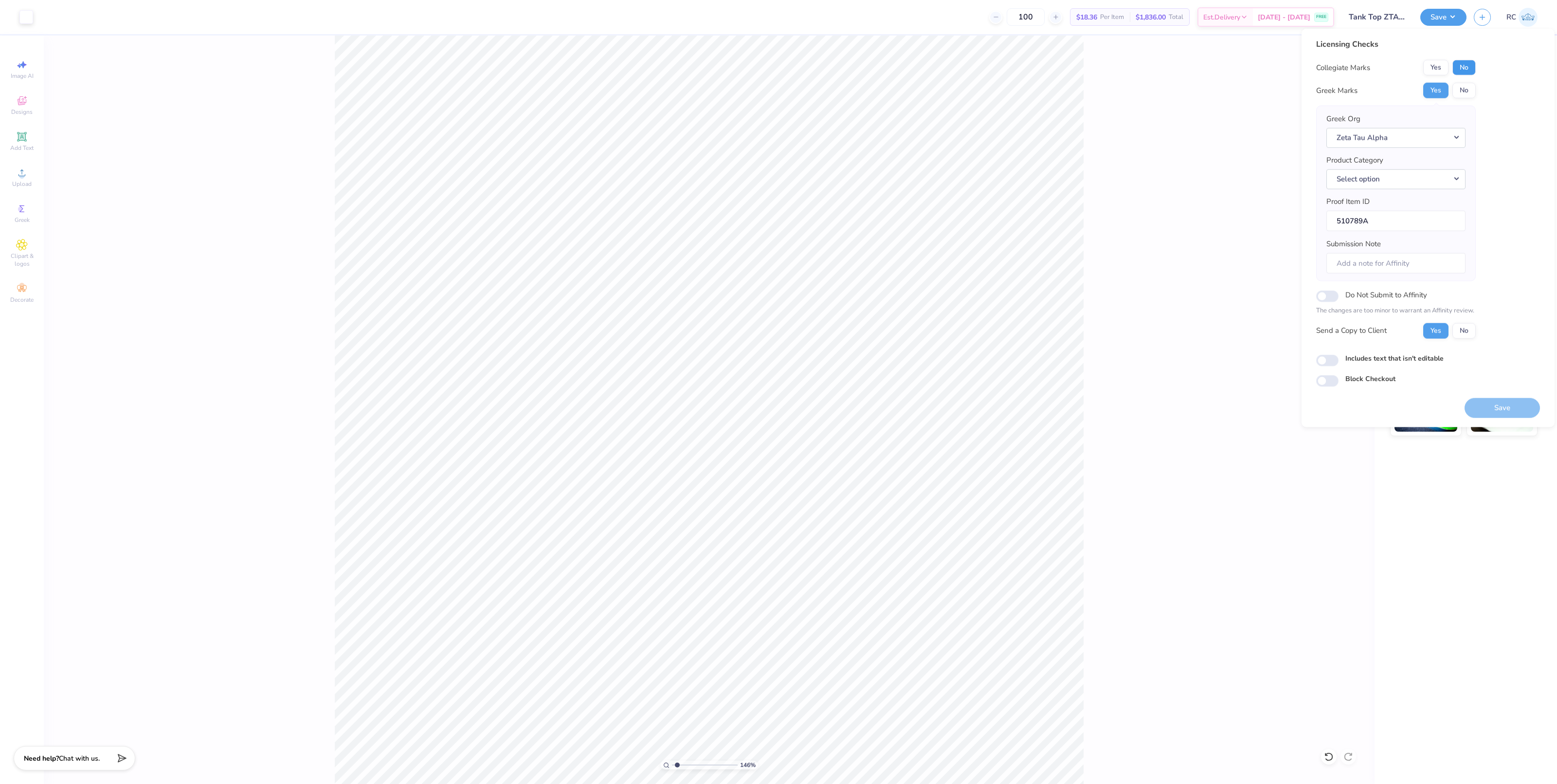
click at [1229, 66] on button "No" at bounding box center [1464, 68] width 23 height 16
type input "1.45526442499465"
click at [1229, 357] on input "Includes text that isn't editable" at bounding box center [1327, 361] width 22 height 12
checkbox input "true"
type input "1.45526442499465"
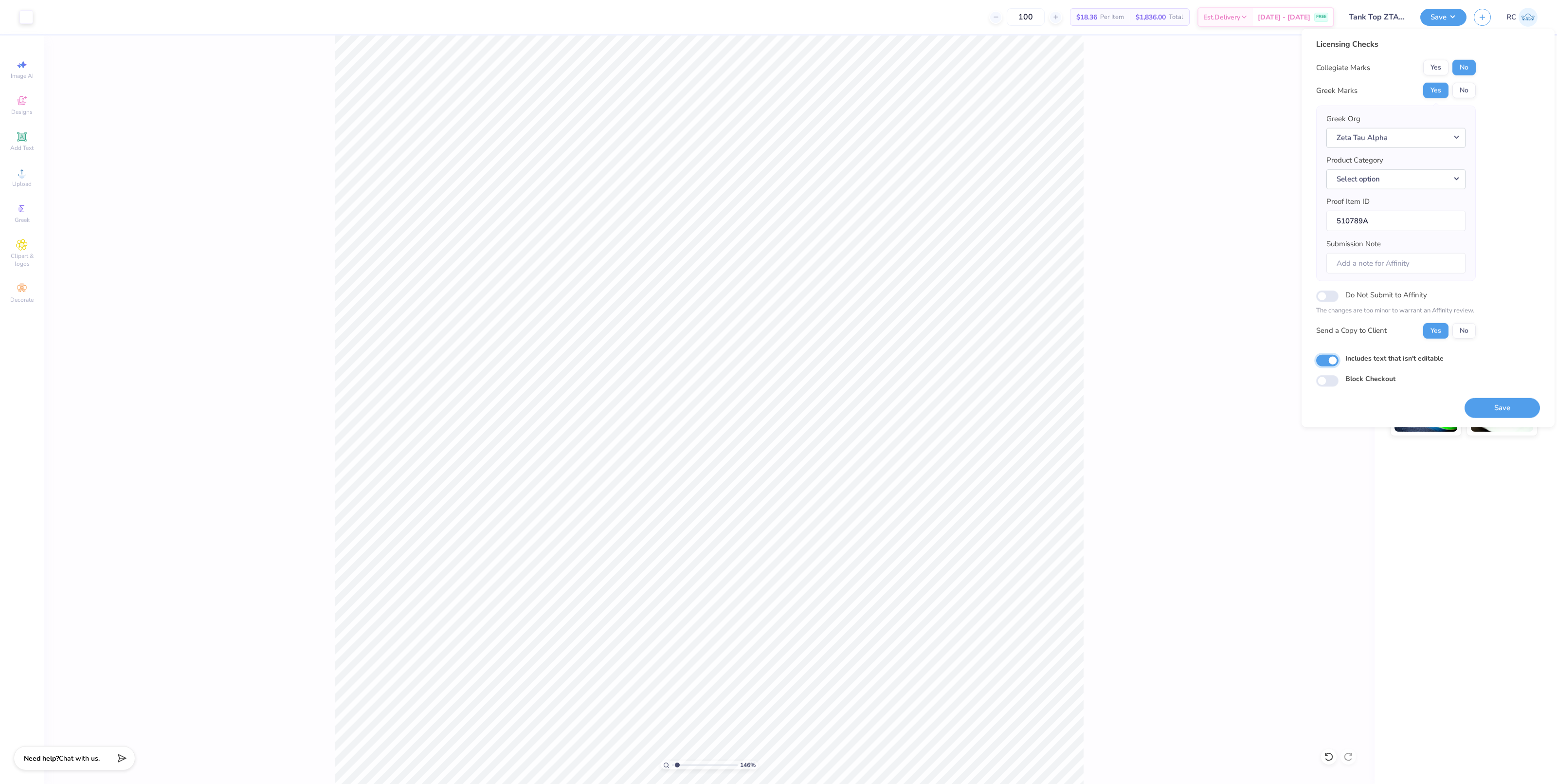
click at [1229, 363] on input "Includes text that isn't editable" at bounding box center [1327, 361] width 22 height 12
checkbox input "false"
click at [1229, 410] on button "Save" at bounding box center [1502, 407] width 76 height 20
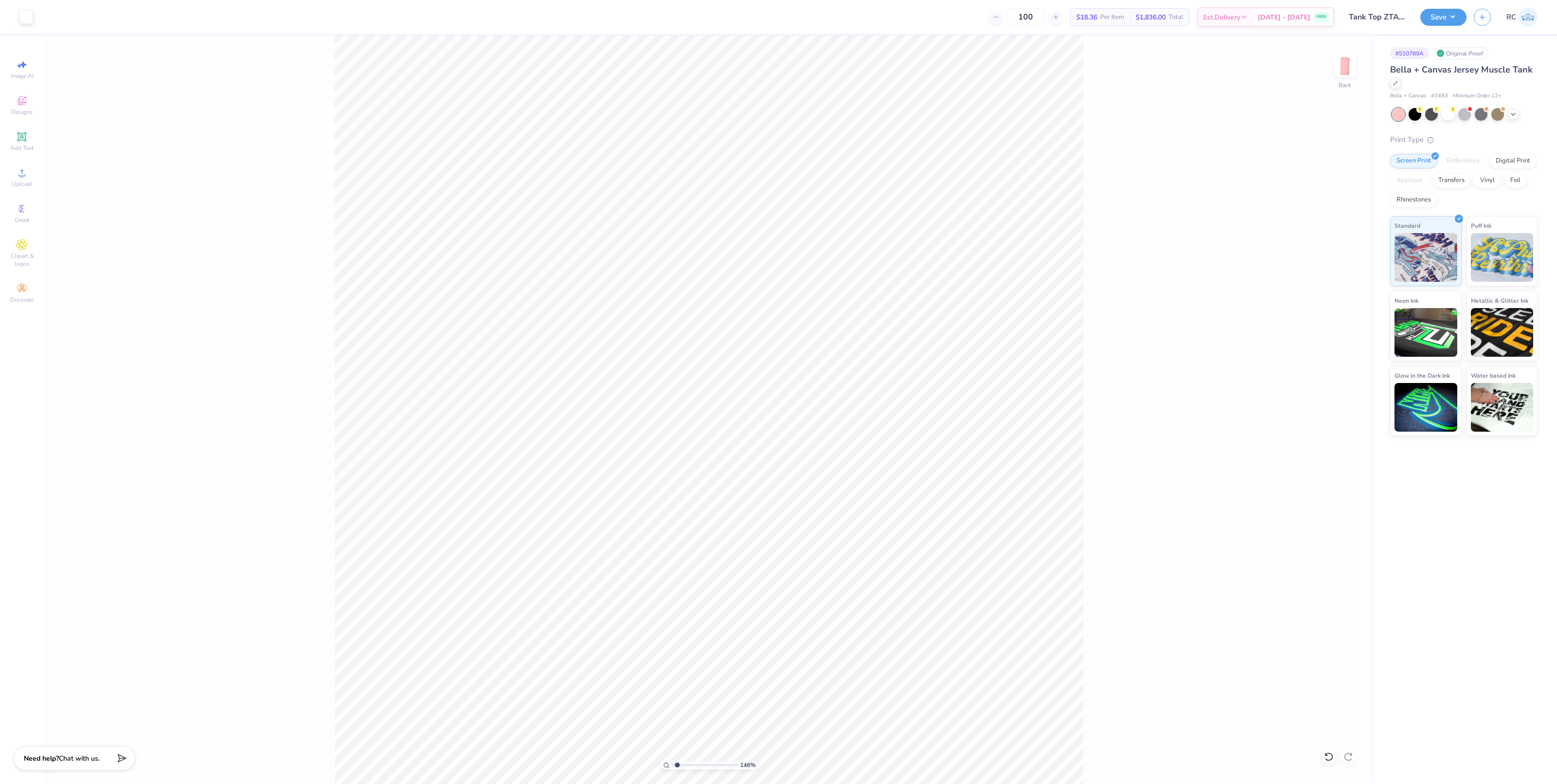
type input "1.45526442499465"
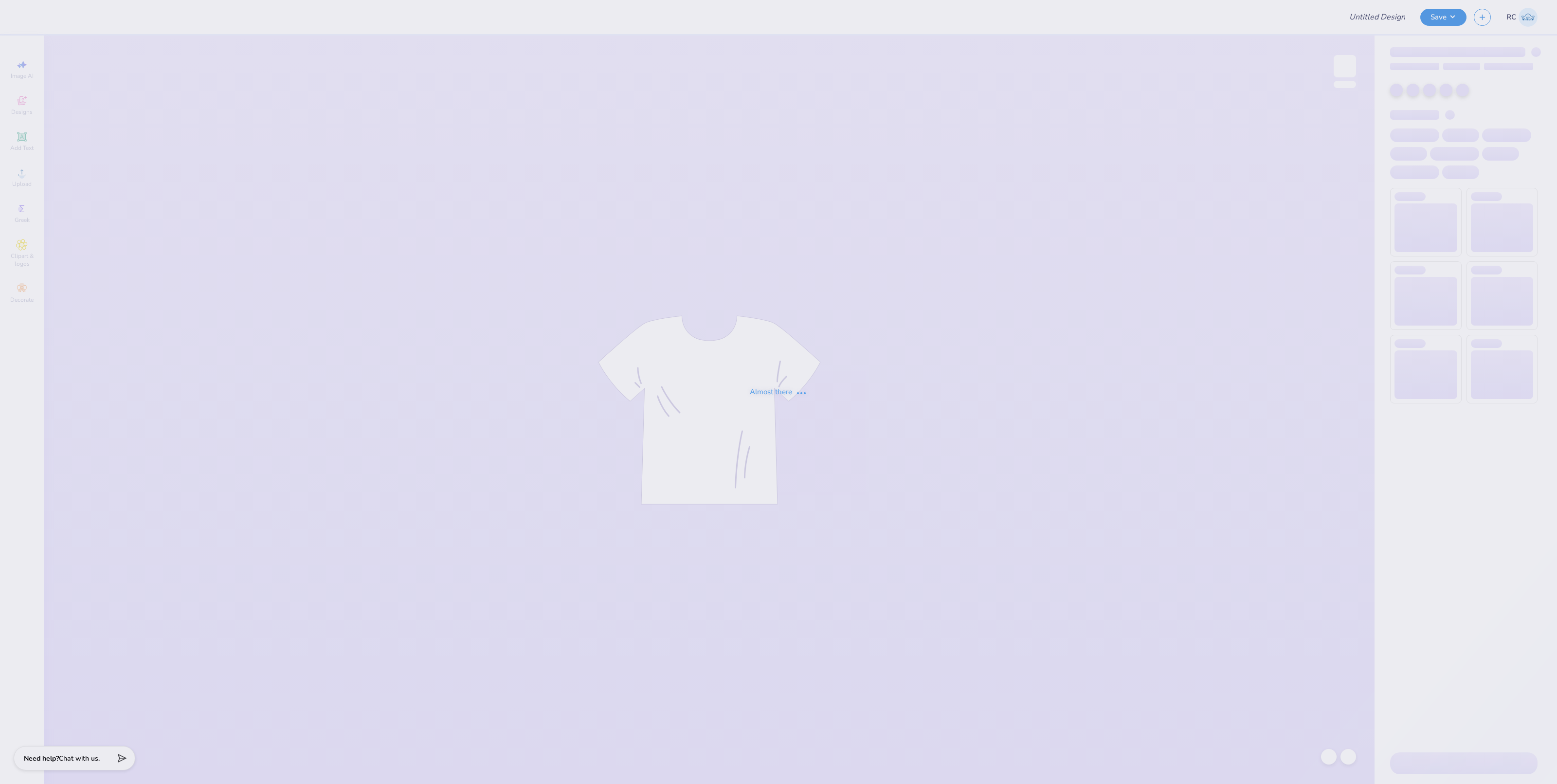
type input "TCU Tennis"
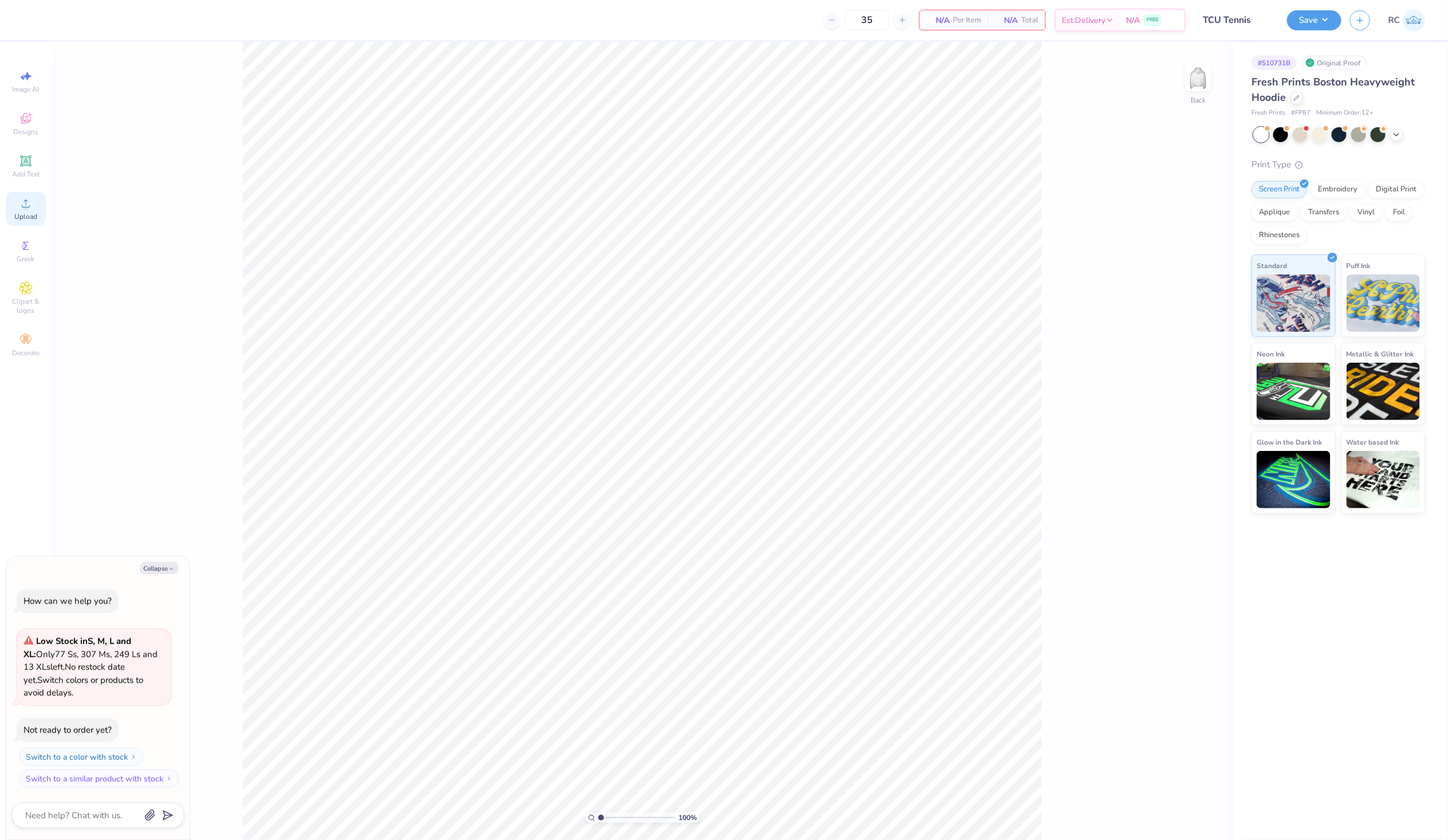
click at [35, 216] on span "Upload" at bounding box center [26, 216] width 23 height 9
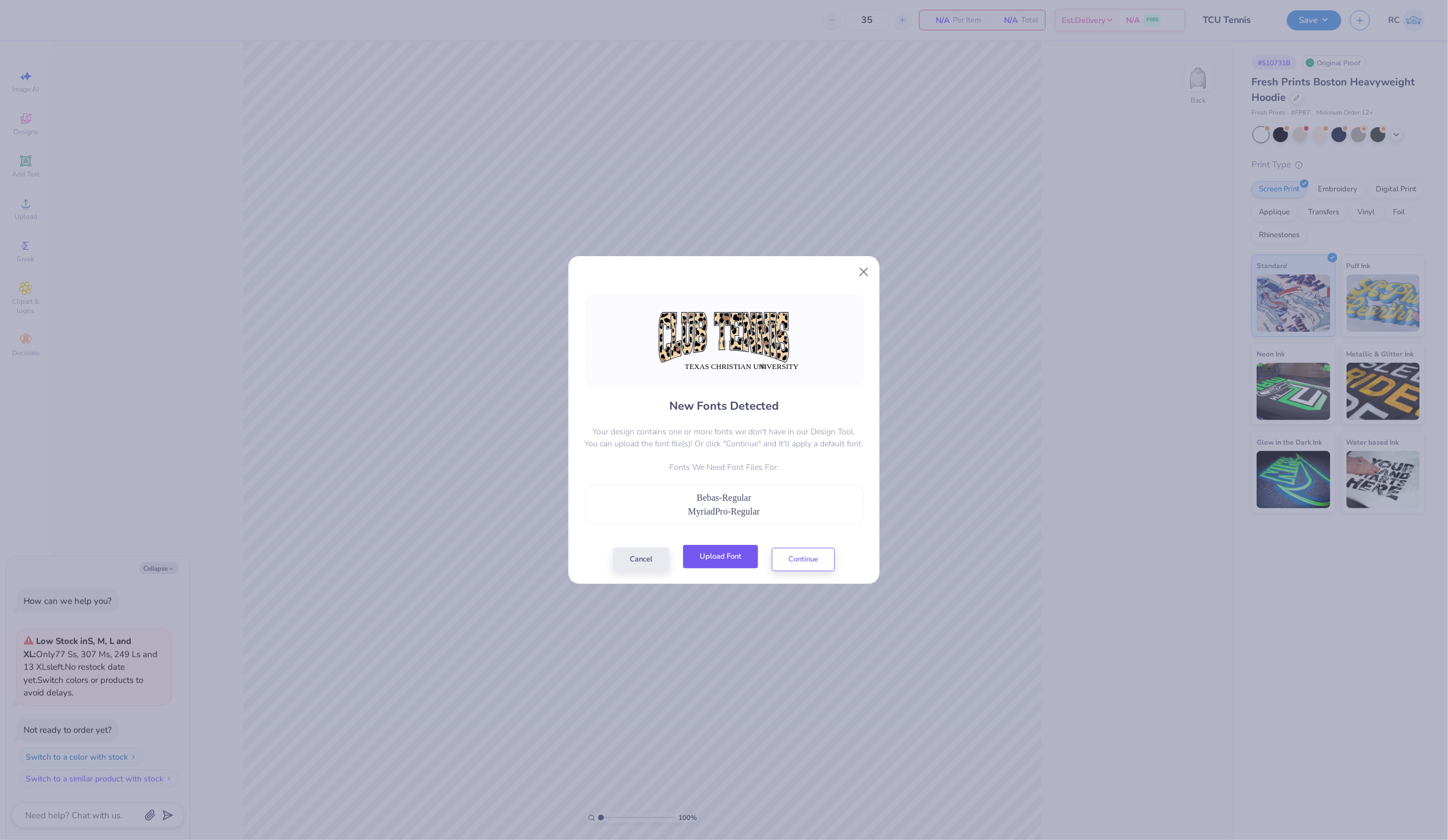
click at [734, 557] on button "Upload Font" at bounding box center [721, 557] width 75 height 23
click at [728, 563] on button "Upload Font" at bounding box center [721, 557] width 75 height 23
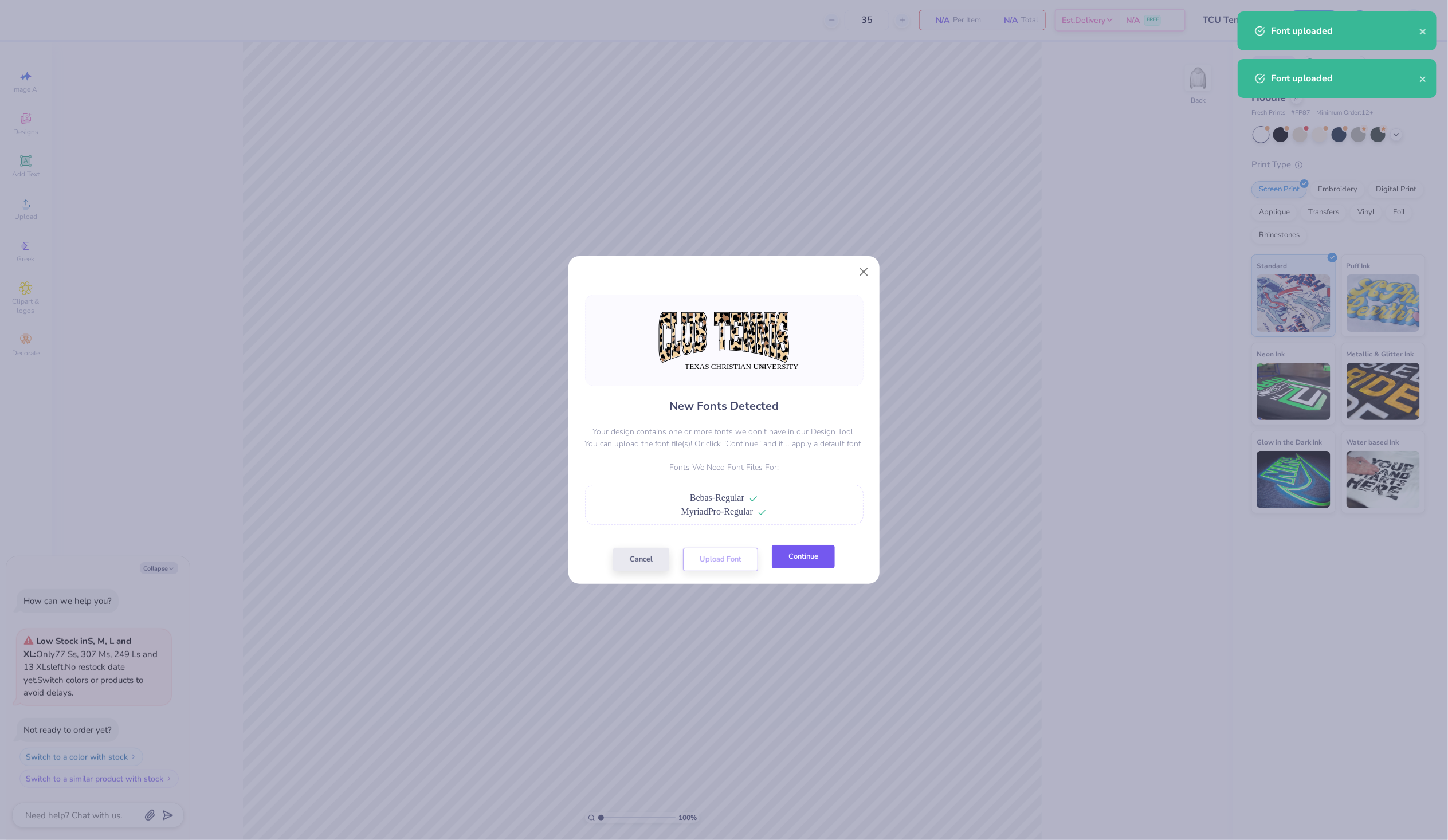
click at [803, 559] on button "Continue" at bounding box center [803, 557] width 63 height 23
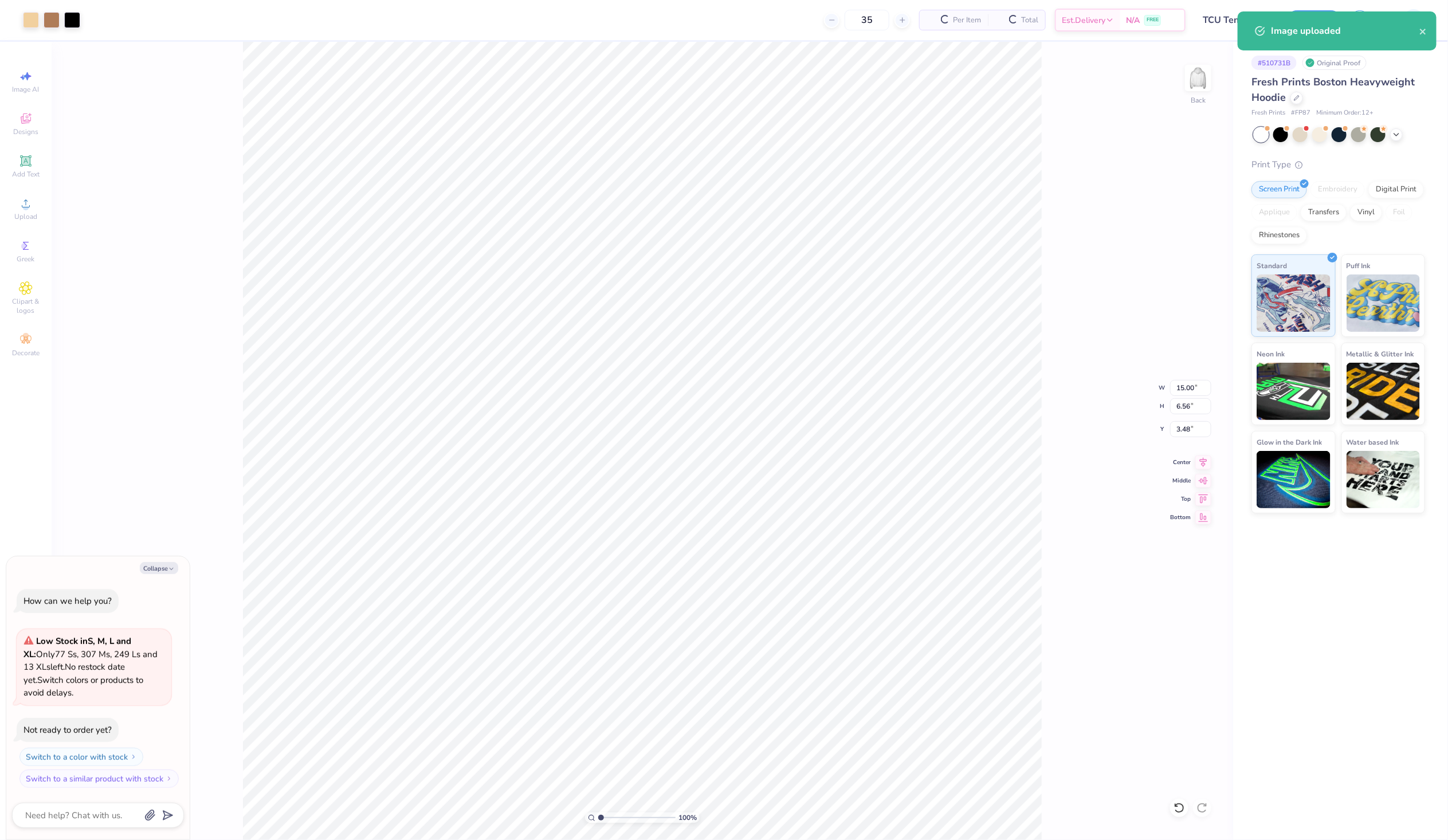
type textarea "x"
type input "1.6491337653134"
type textarea "x"
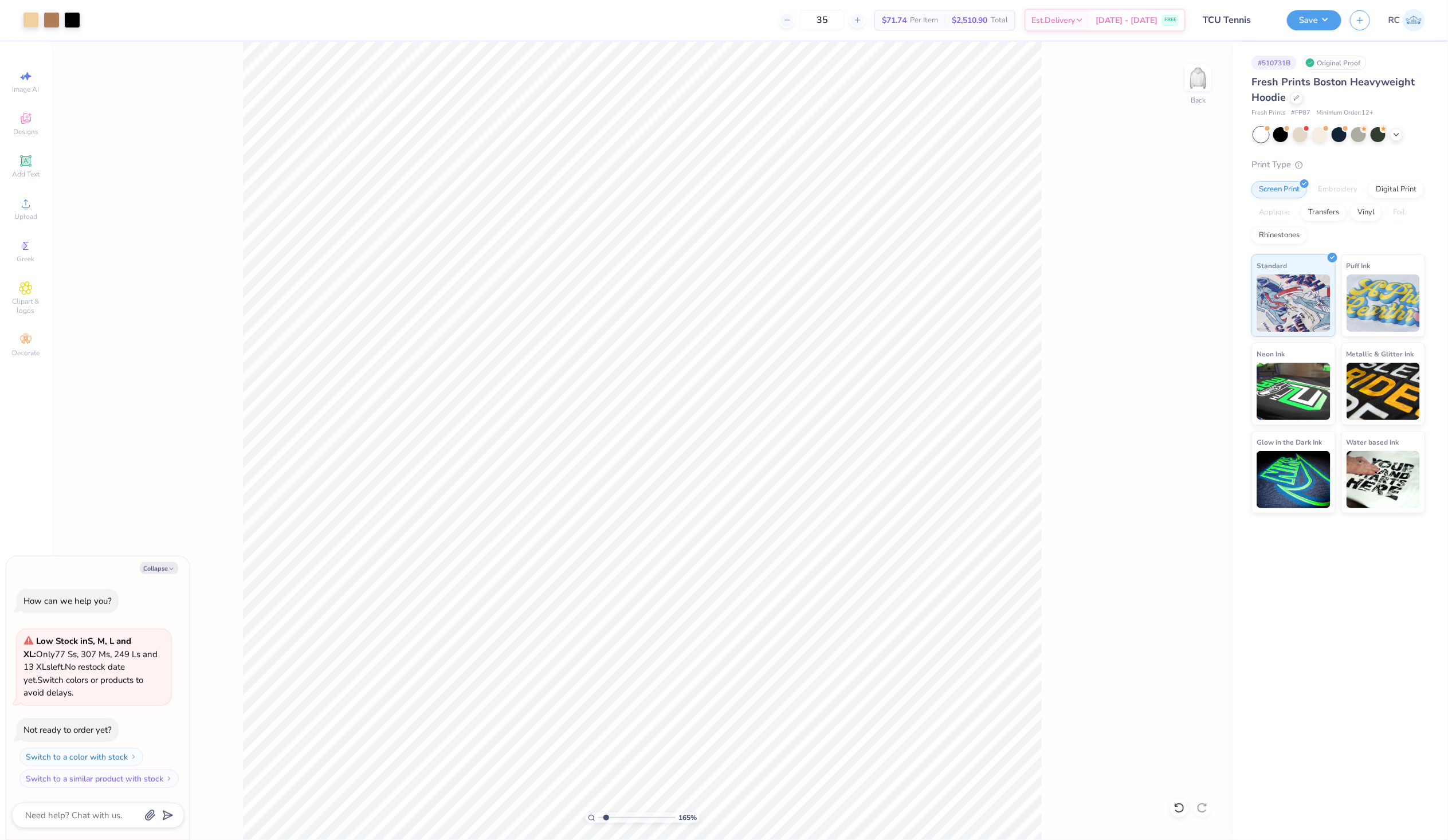
type input "1.6491337653134"
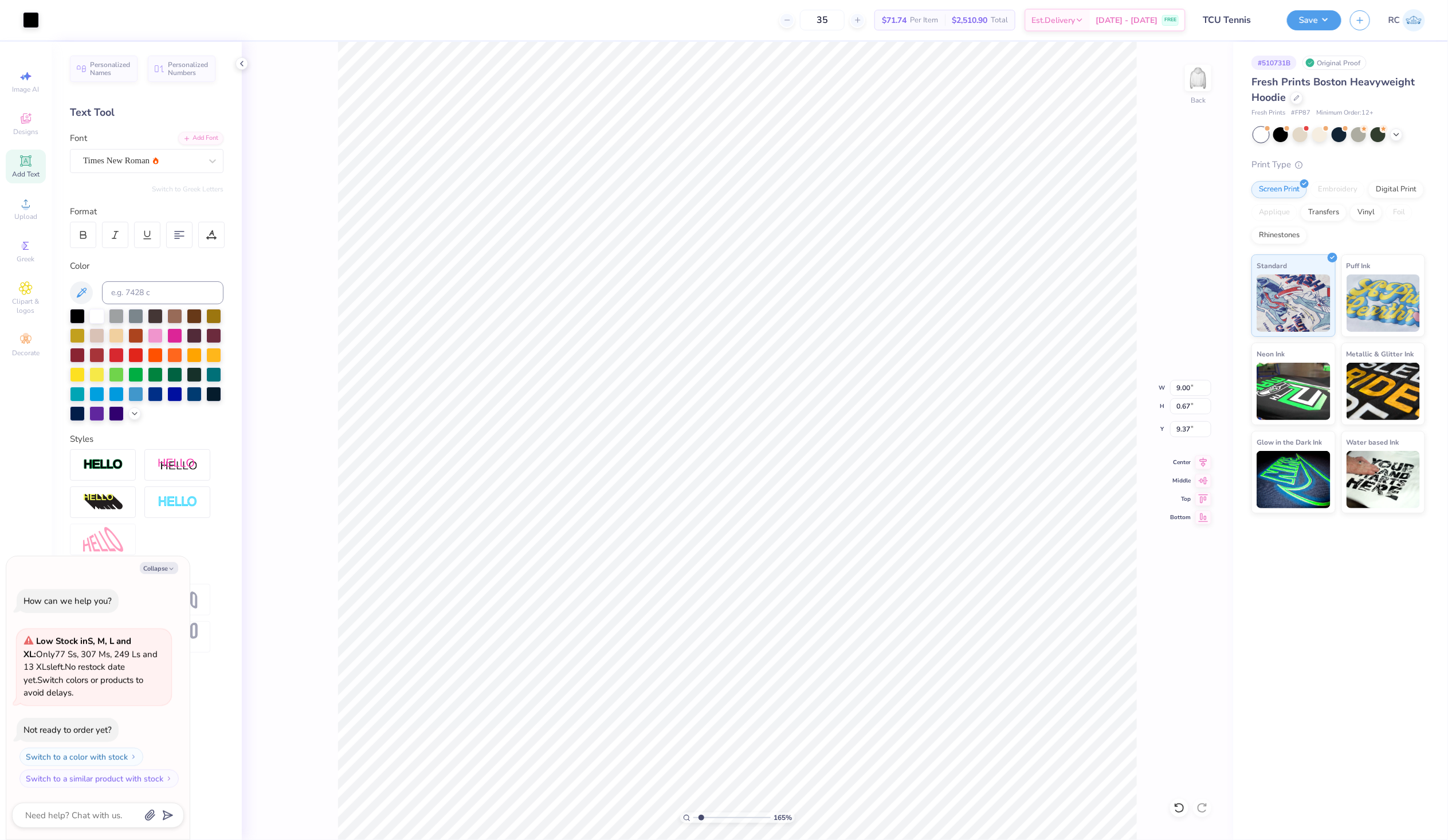
type textarea "x"
click at [1207, 465] on icon at bounding box center [1204, 461] width 16 height 14
type input "1.6491337653134"
type textarea "x"
type input "1.6491337653134"
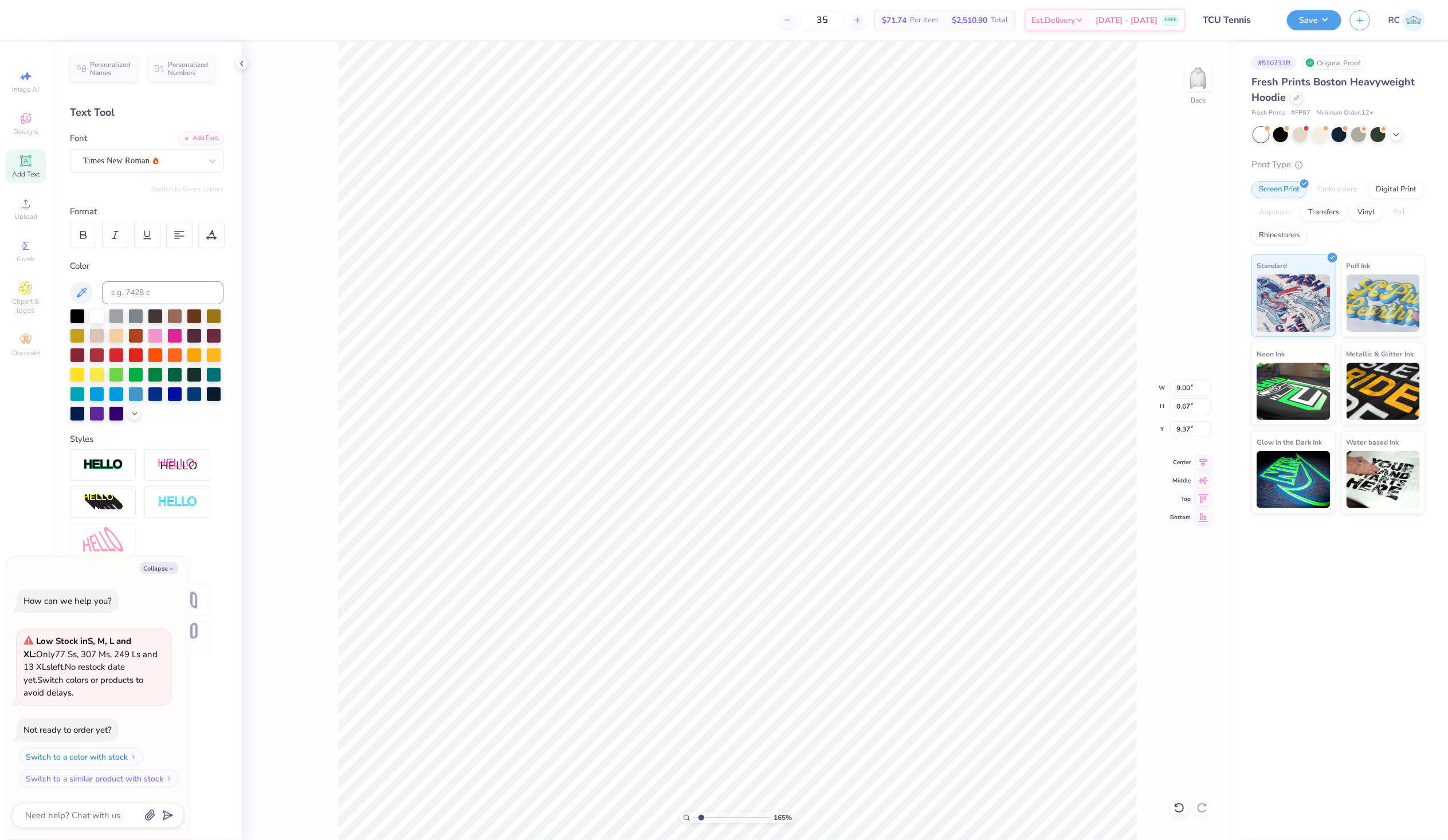
type textarea "x"
type input "15.00"
type input "5.79"
type input "3.48"
click at [1207, 465] on icon at bounding box center [1204, 461] width 16 height 14
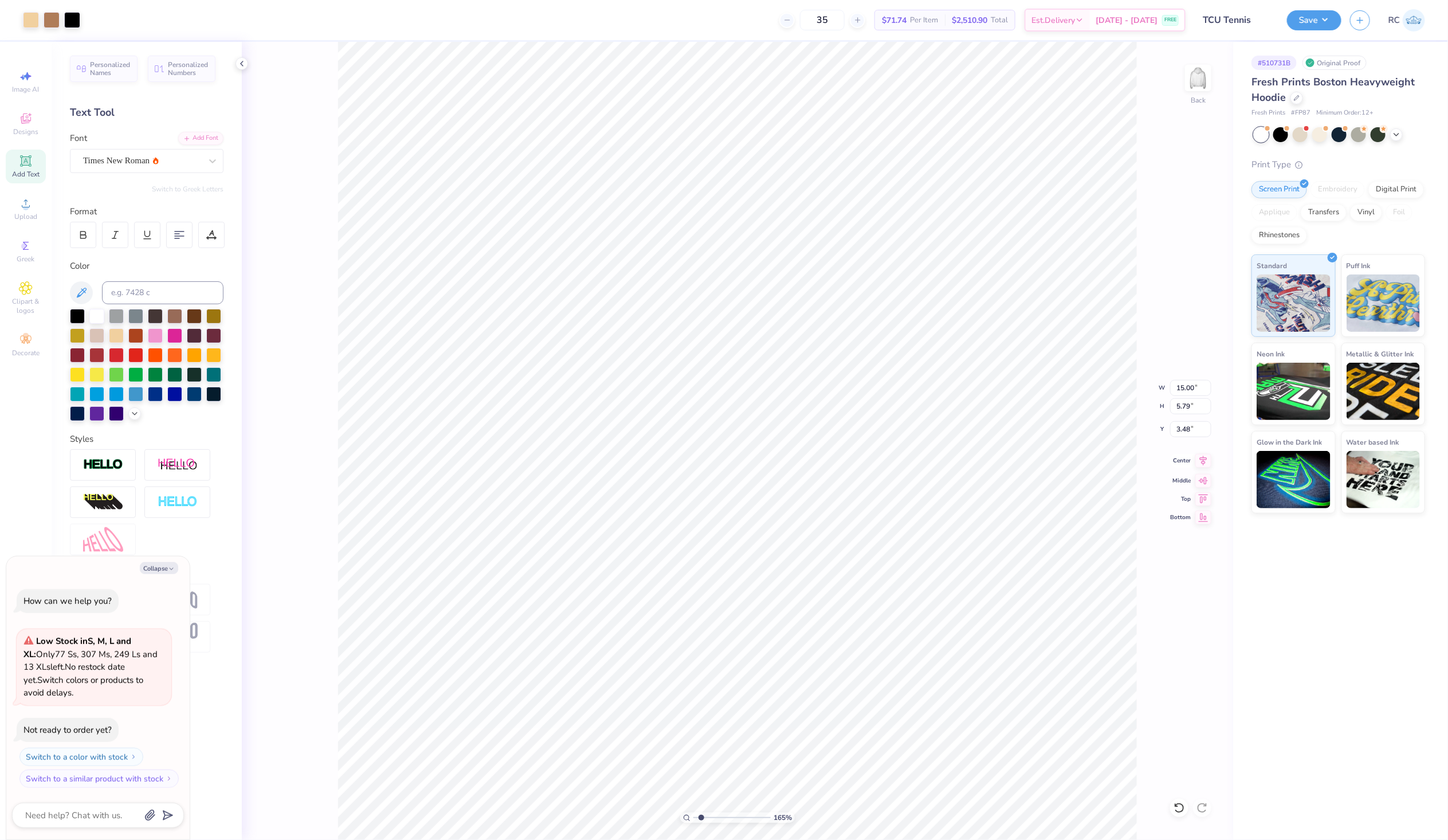
type input "1.6491337653134"
type textarea "x"
type input "1.6491337653134"
type textarea "x"
type input "1.28418603220616"
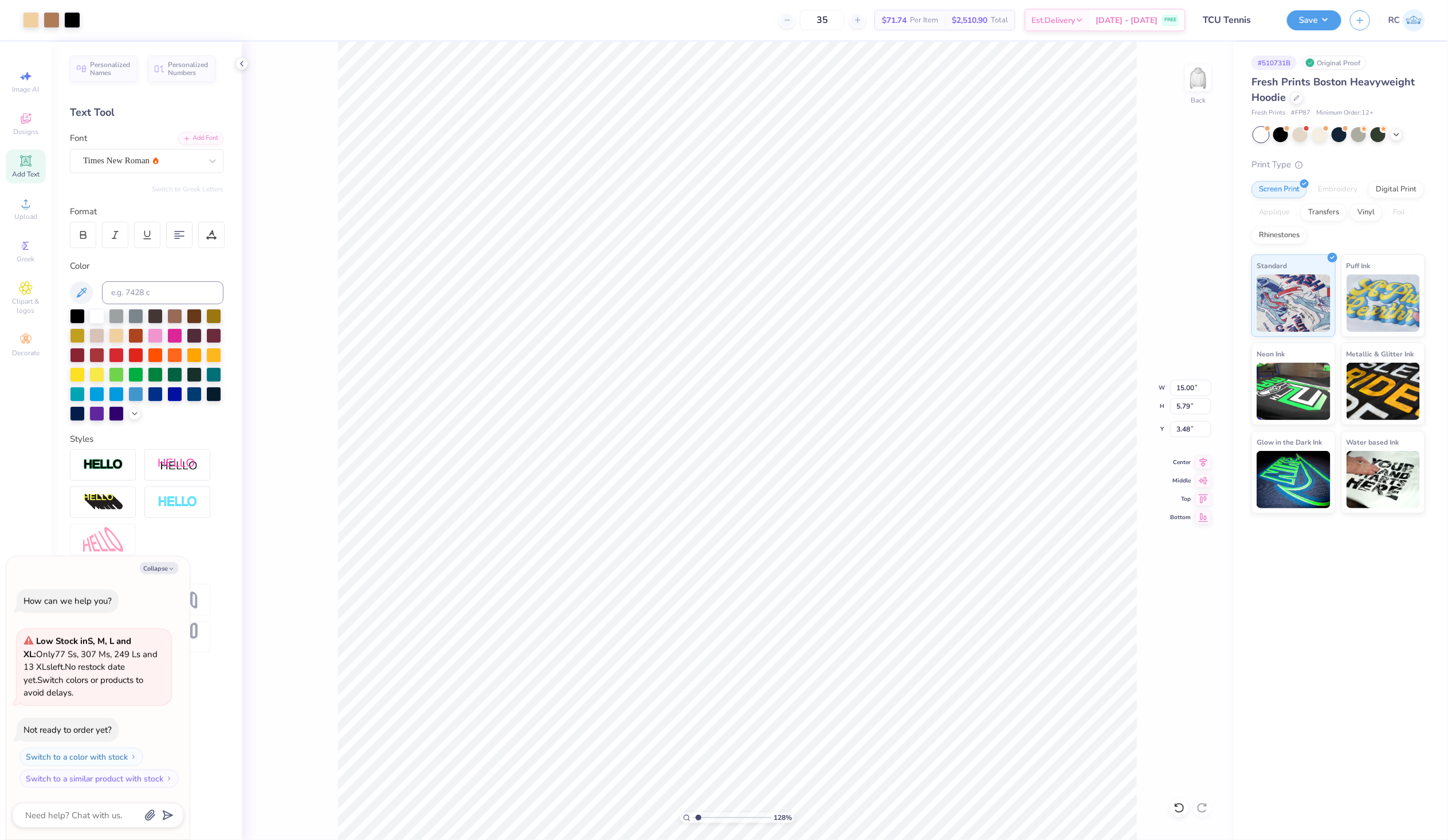
type textarea "x"
type input "6.56"
click at [1199, 382] on input "15.00" at bounding box center [1191, 388] width 41 height 16
type input "12"
type input "1.28418603220616"
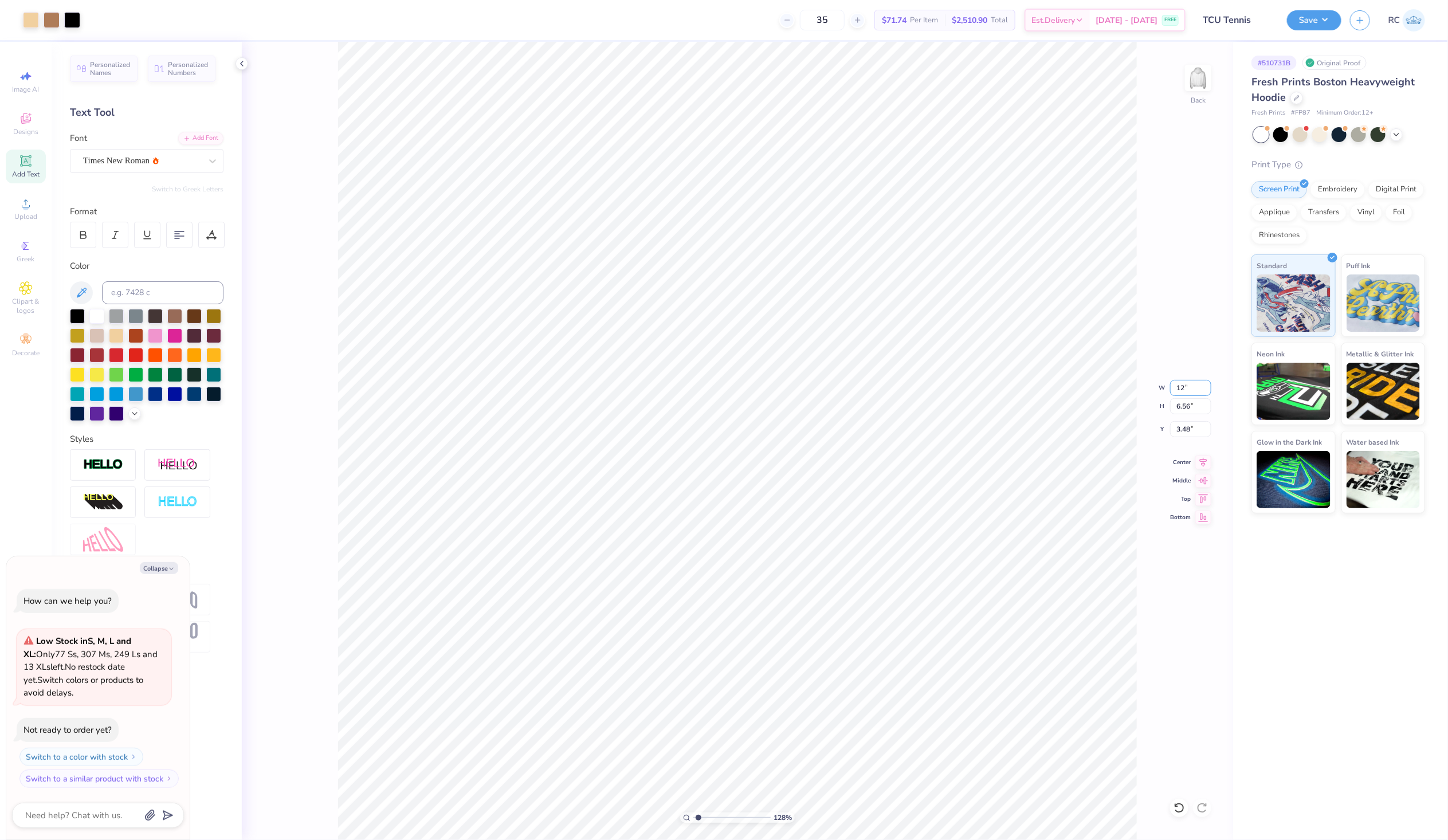
type textarea "x"
type input "12.00"
type input "5.25"
type input "4.13"
click at [1207, 458] on icon at bounding box center [1204, 461] width 8 height 10
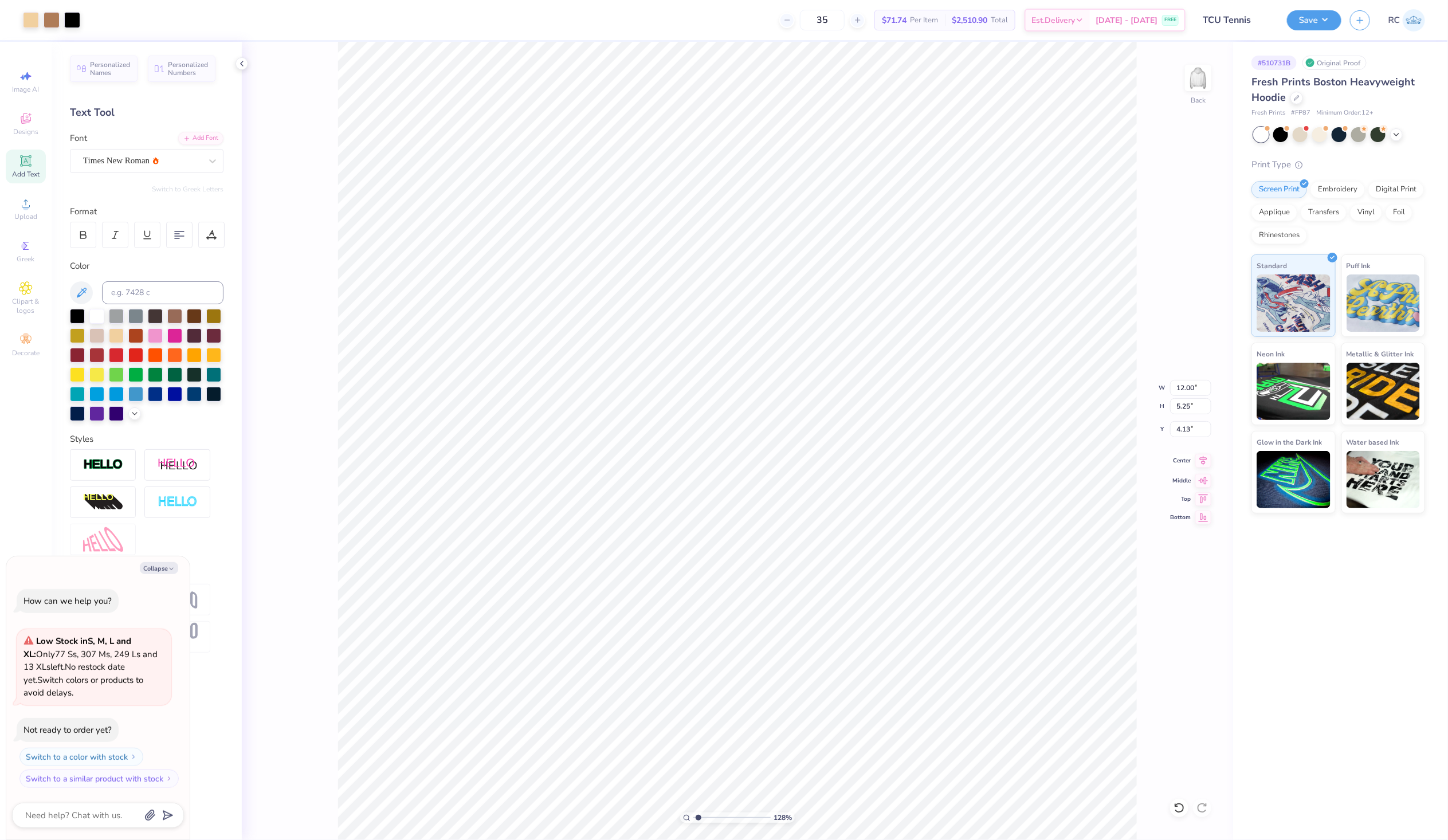
type input "1.28418603220616"
type textarea "x"
type input "1.28418603220616"
type textarea "x"
type input "1.28418603220616"
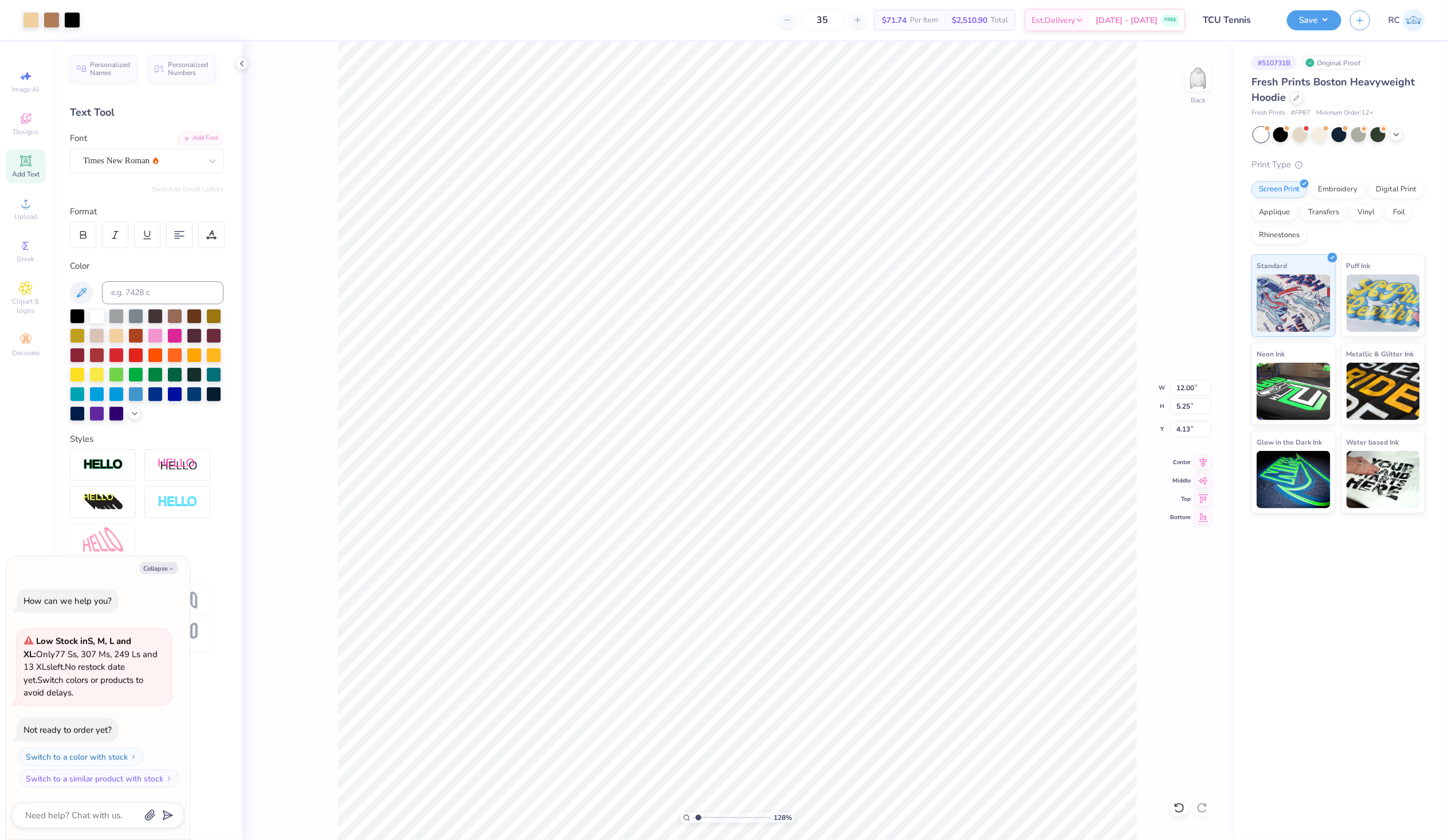
type textarea "x"
type input "1.28418603220616"
type textarea "x"
click at [1189, 430] on input "4.12" at bounding box center [1191, 429] width 41 height 16
type input "3"
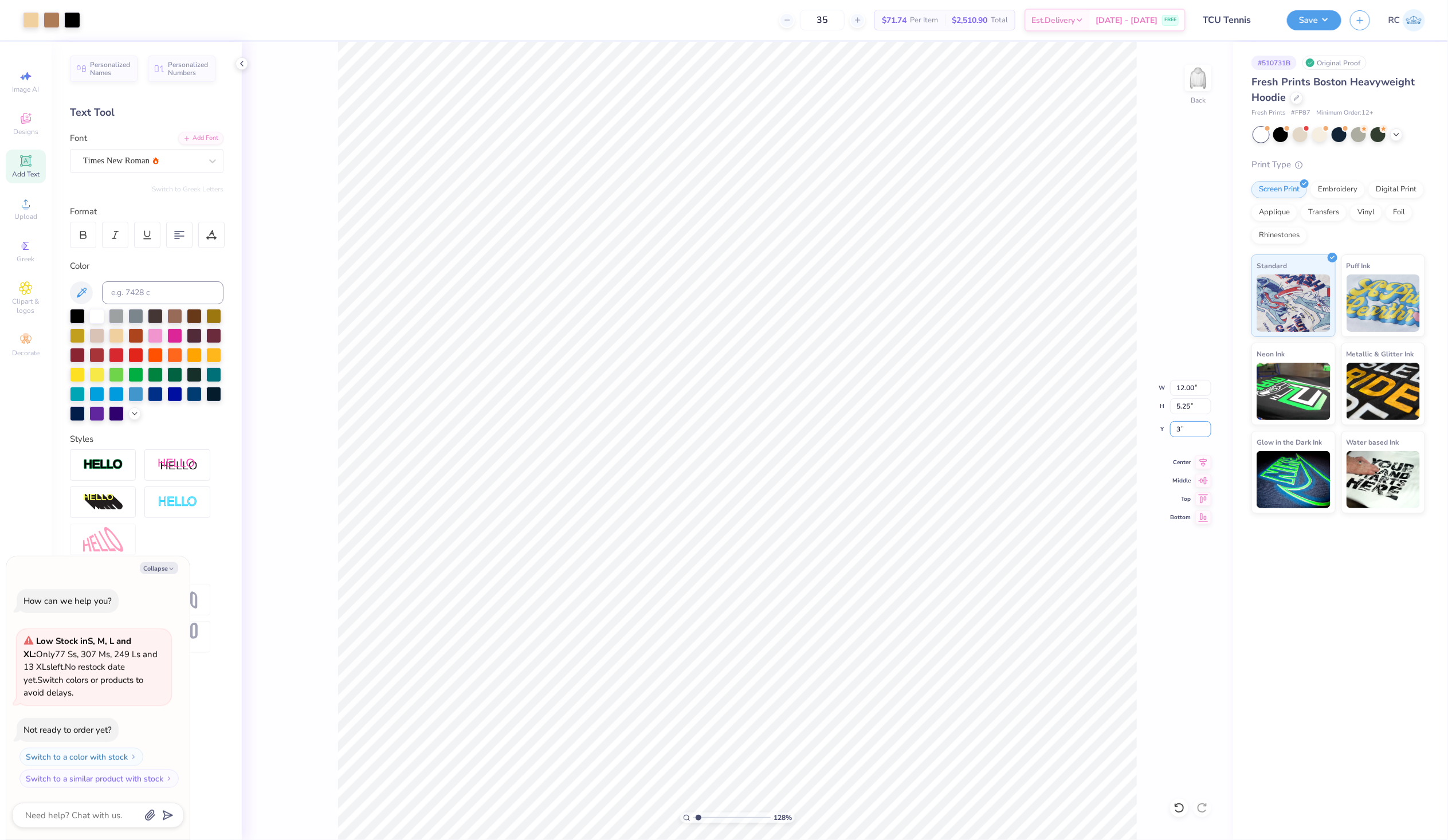
type input "1.28418603220616"
type textarea "x"
type input "3.00"
type input "1.28418603220616"
type textarea "x"
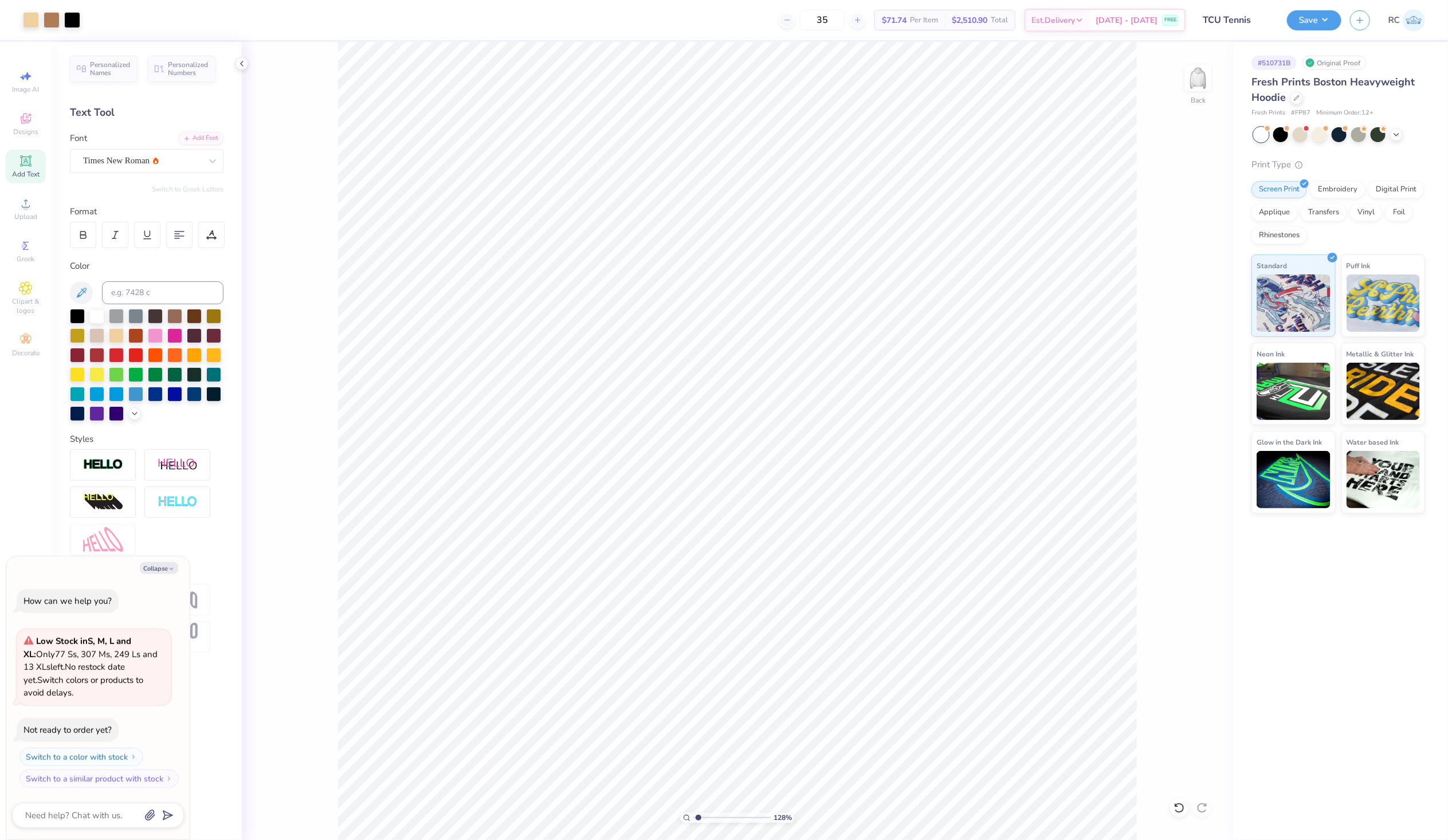
type input "1.28418603220616"
type textarea "x"
type input "1.28418603220616"
type textarea "x"
type input "1.28418603220616"
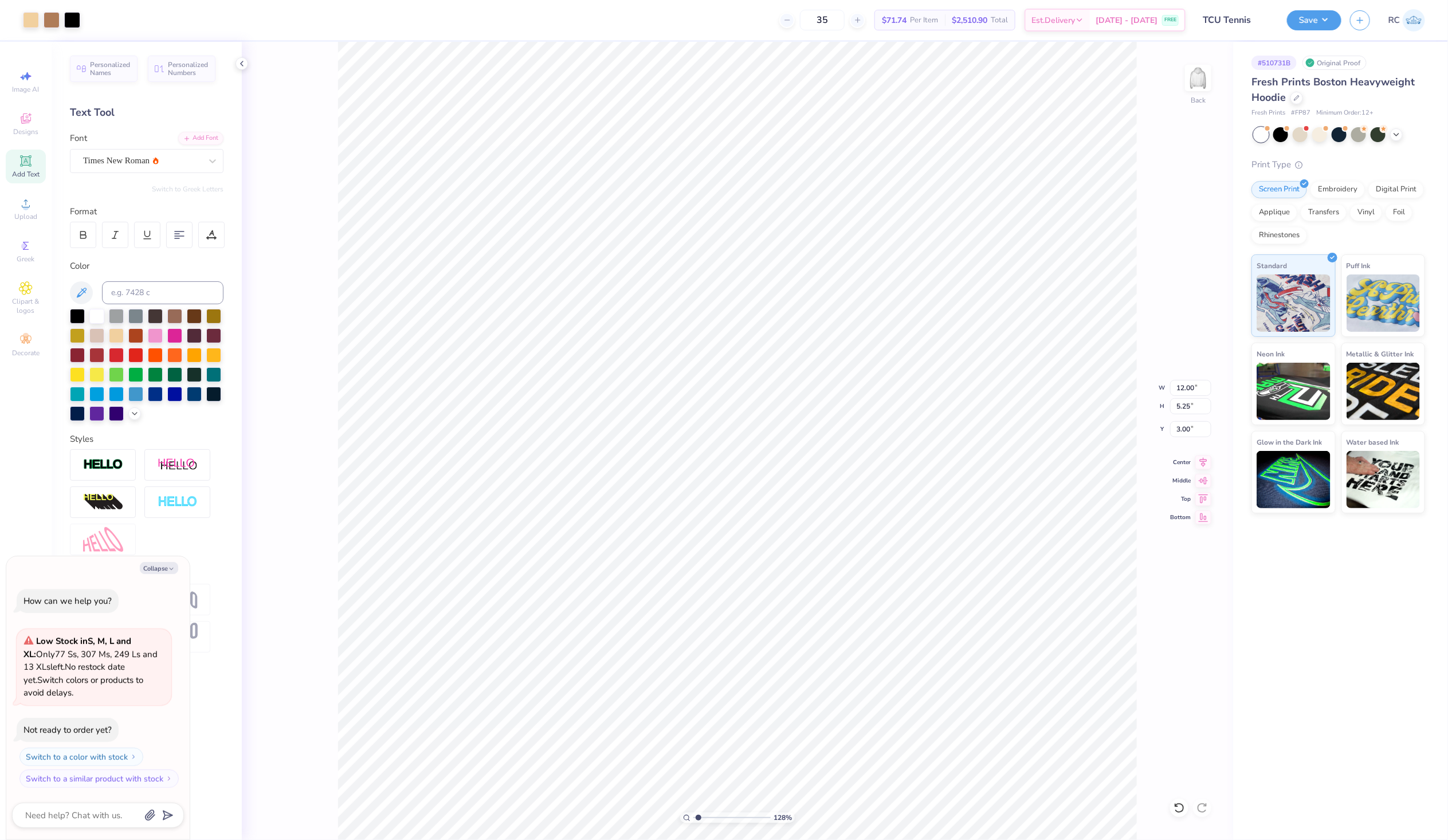
type textarea "x"
type input "1.28418603220616"
type textarea "x"
type input "10"
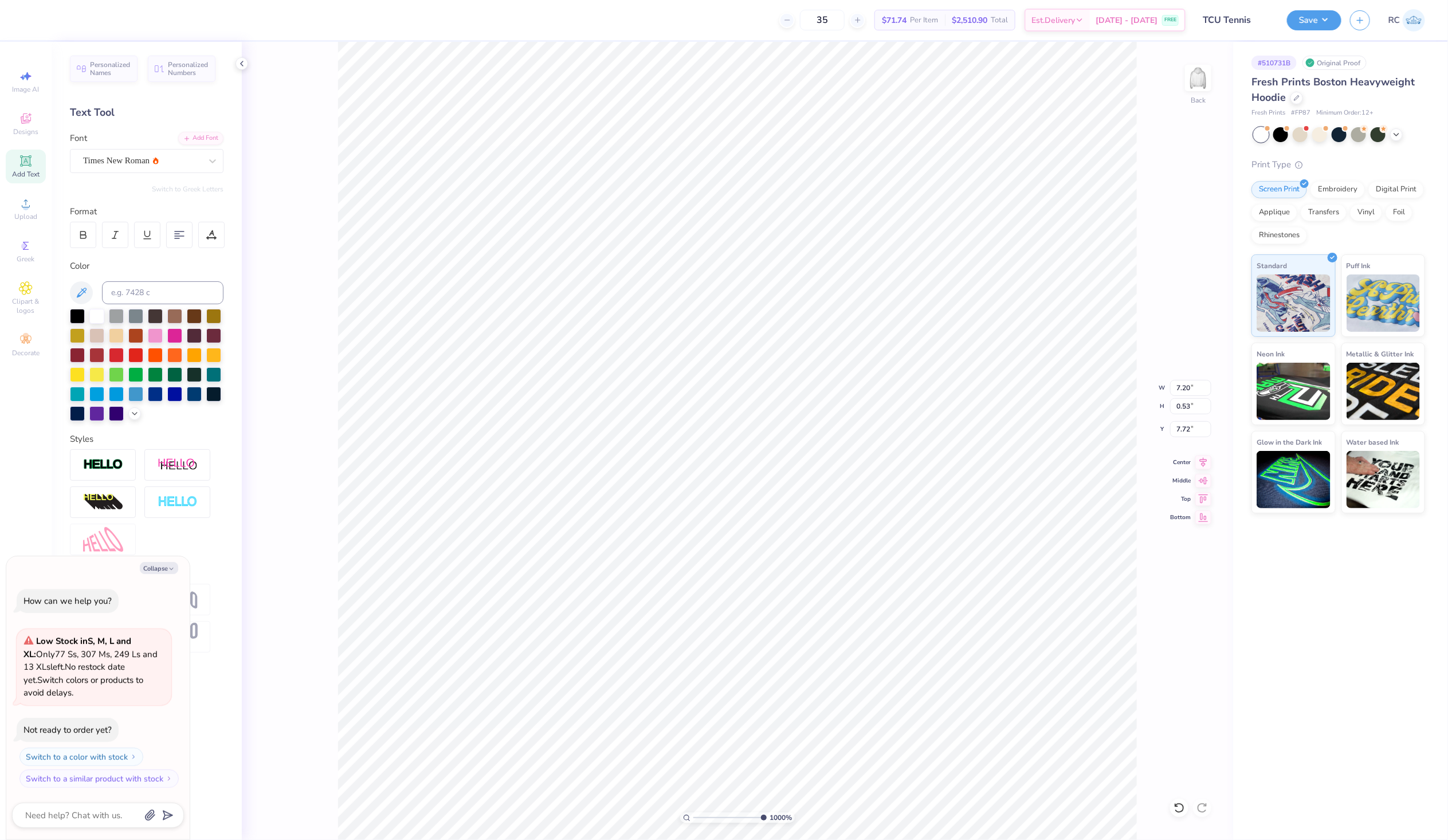
type textarea "x"
type textarea "TEXAS CHRISTIAN UNIVERSITY®"
type textarea "x"
type textarea "TEXAS CHRISTIAN UNIVERSITY ®"
type textarea "x"
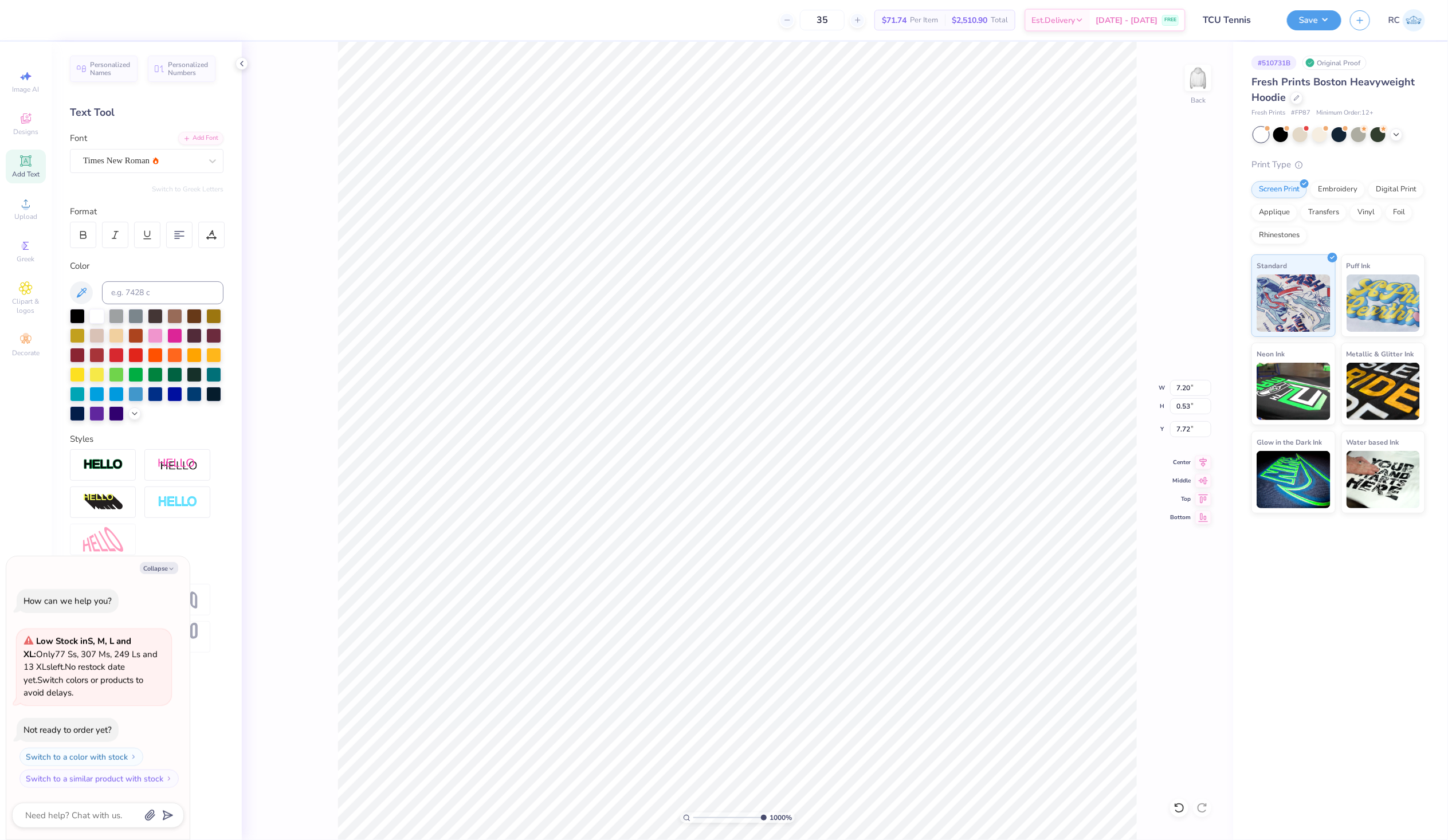
type input "7.71"
type textarea "x"
type input "6.87160342013909"
type textarea "x"
type input "6.87160342013909"
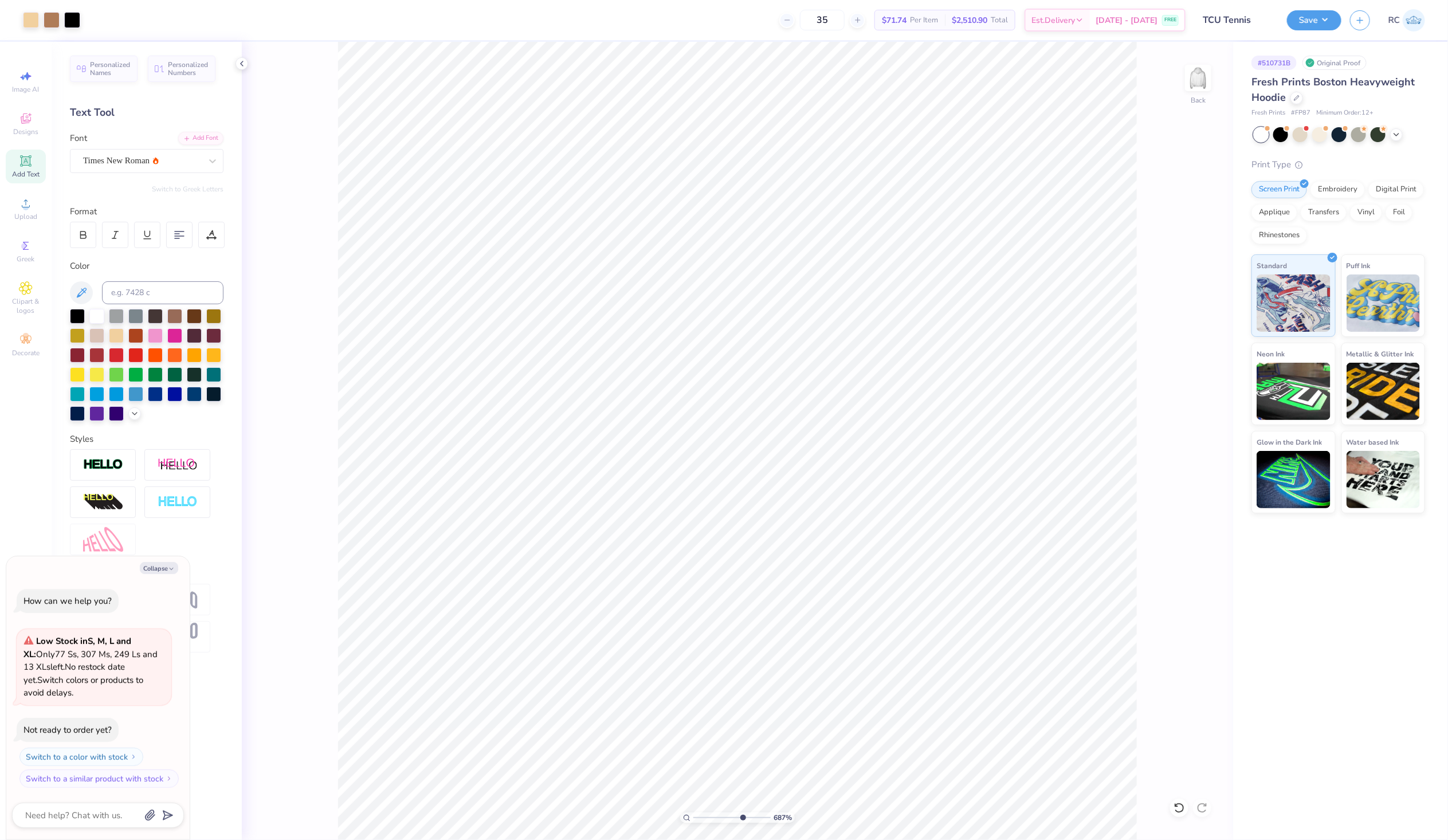
type textarea "x"
type input "7.78703377019338"
type textarea "x"
type input "7.78703377019338"
type textarea "x"
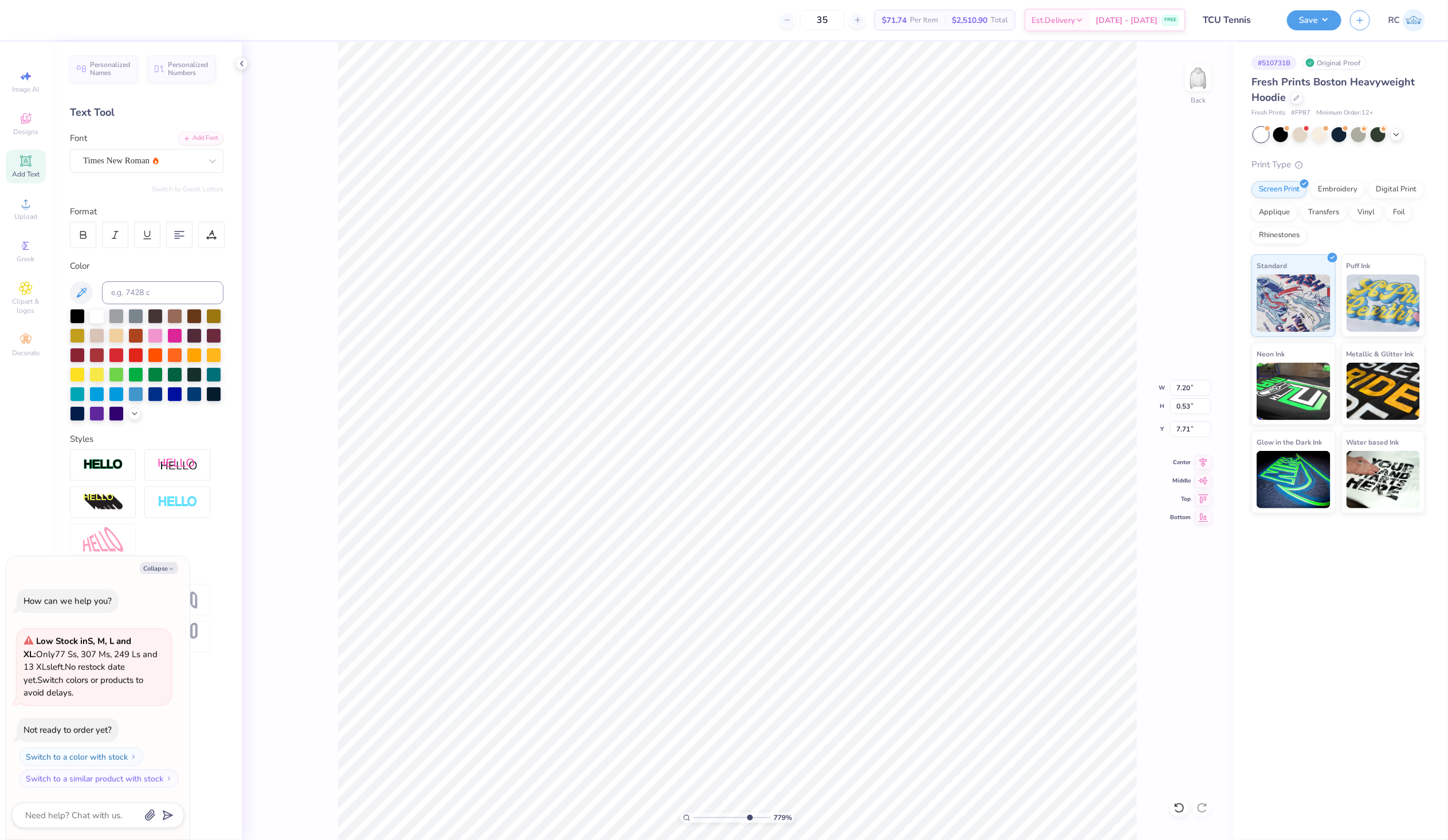
type input "7.78703377019338"
type textarea "x"
type input "7.78703377019338"
type textarea "x"
type input "7.78703377019338"
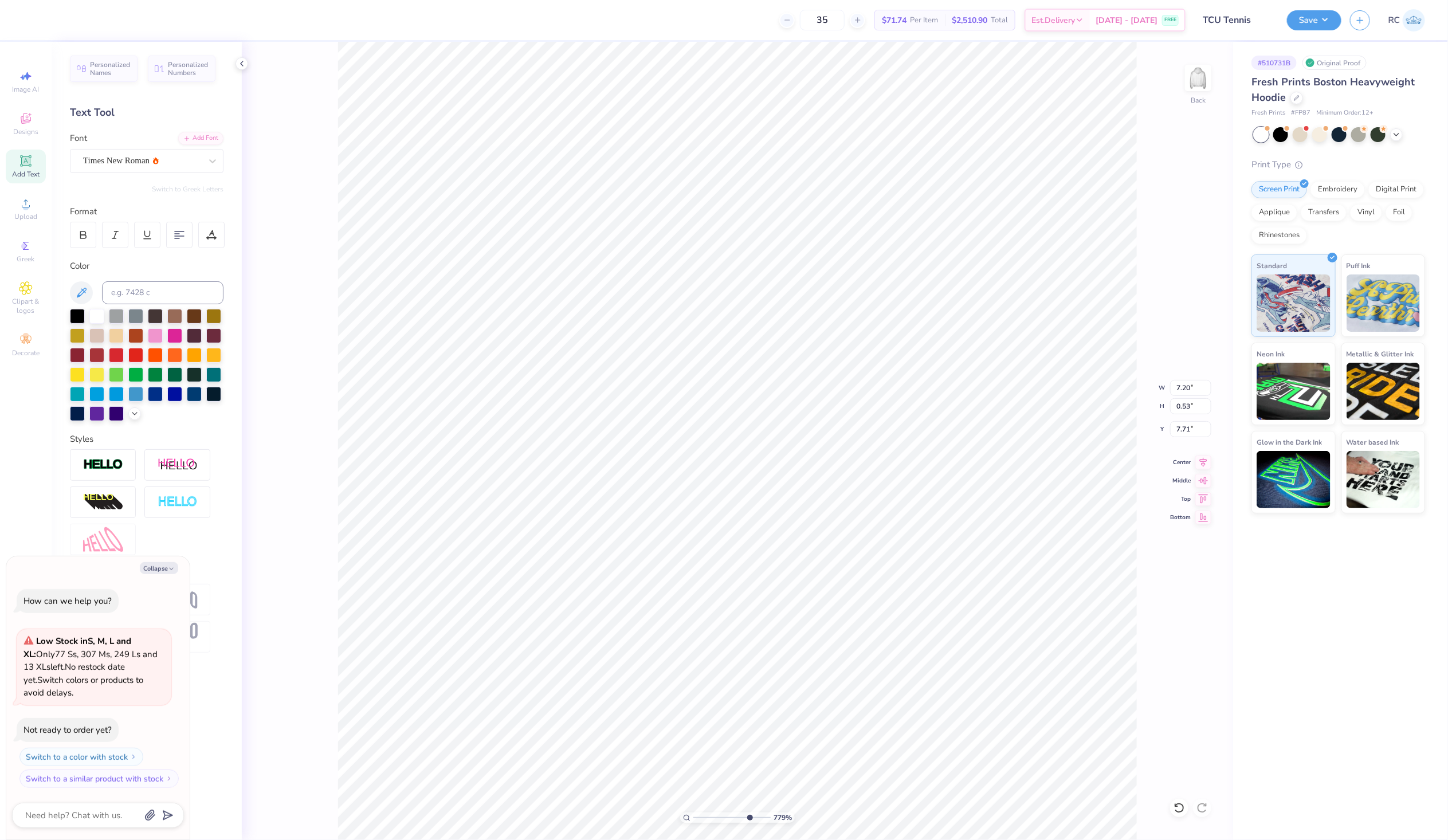
type textarea "x"
type input "7.78703377019338"
type textarea "x"
type textarea "TEXAS CHRISTIAN UNIVERSITY®"
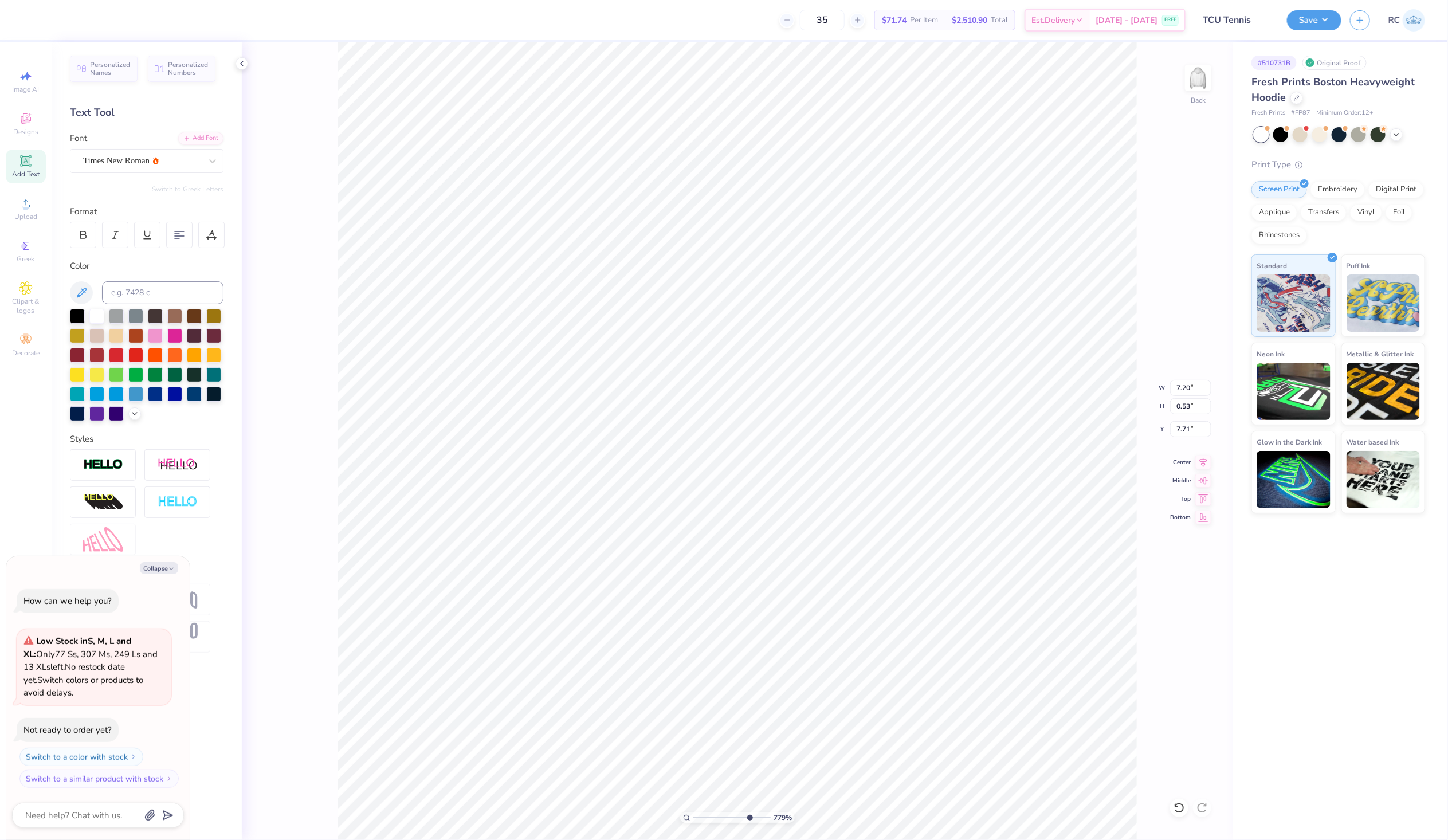
type input "7.78703377019338"
type textarea "x"
type input "3.24469785371416"
type textarea "x"
type input "3.24469785371416"
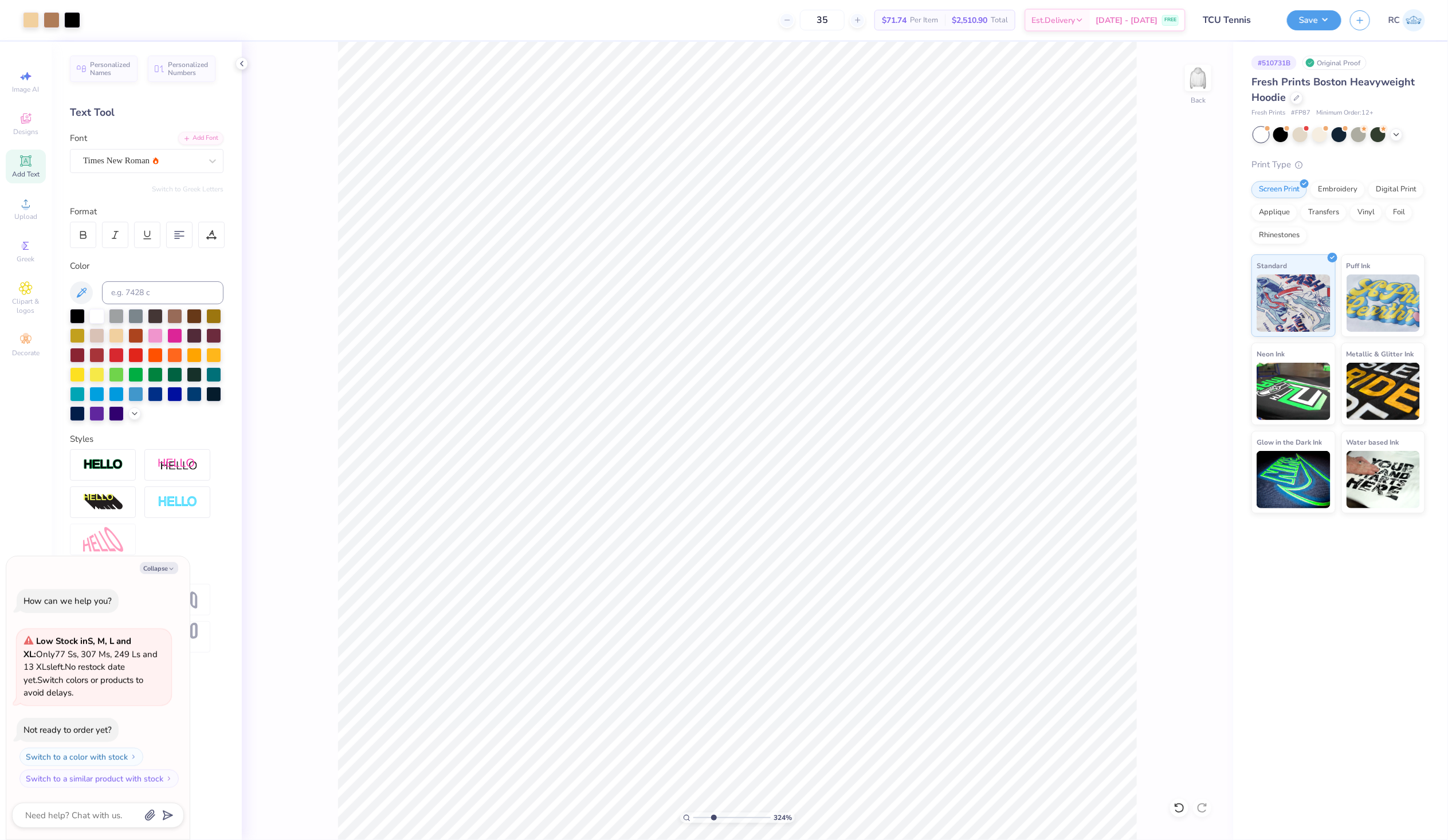
type textarea "x"
click at [240, 64] on polyline at bounding box center [241, 64] width 2 height 5
type input "1.05280641618973"
type textarea "x"
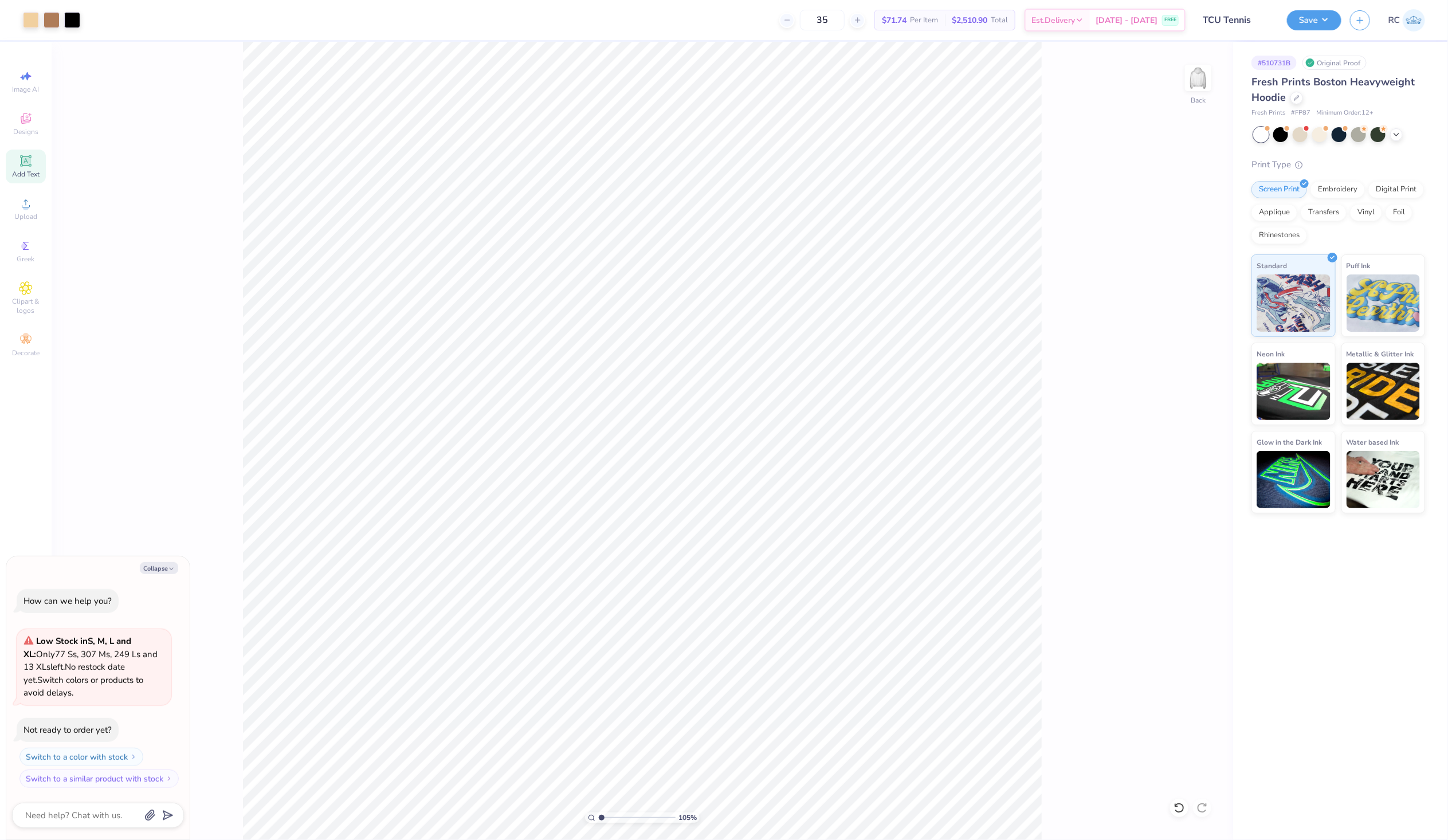
type input "1.05280641618973"
type textarea "x"
type input "1.53211172388703"
type textarea "x"
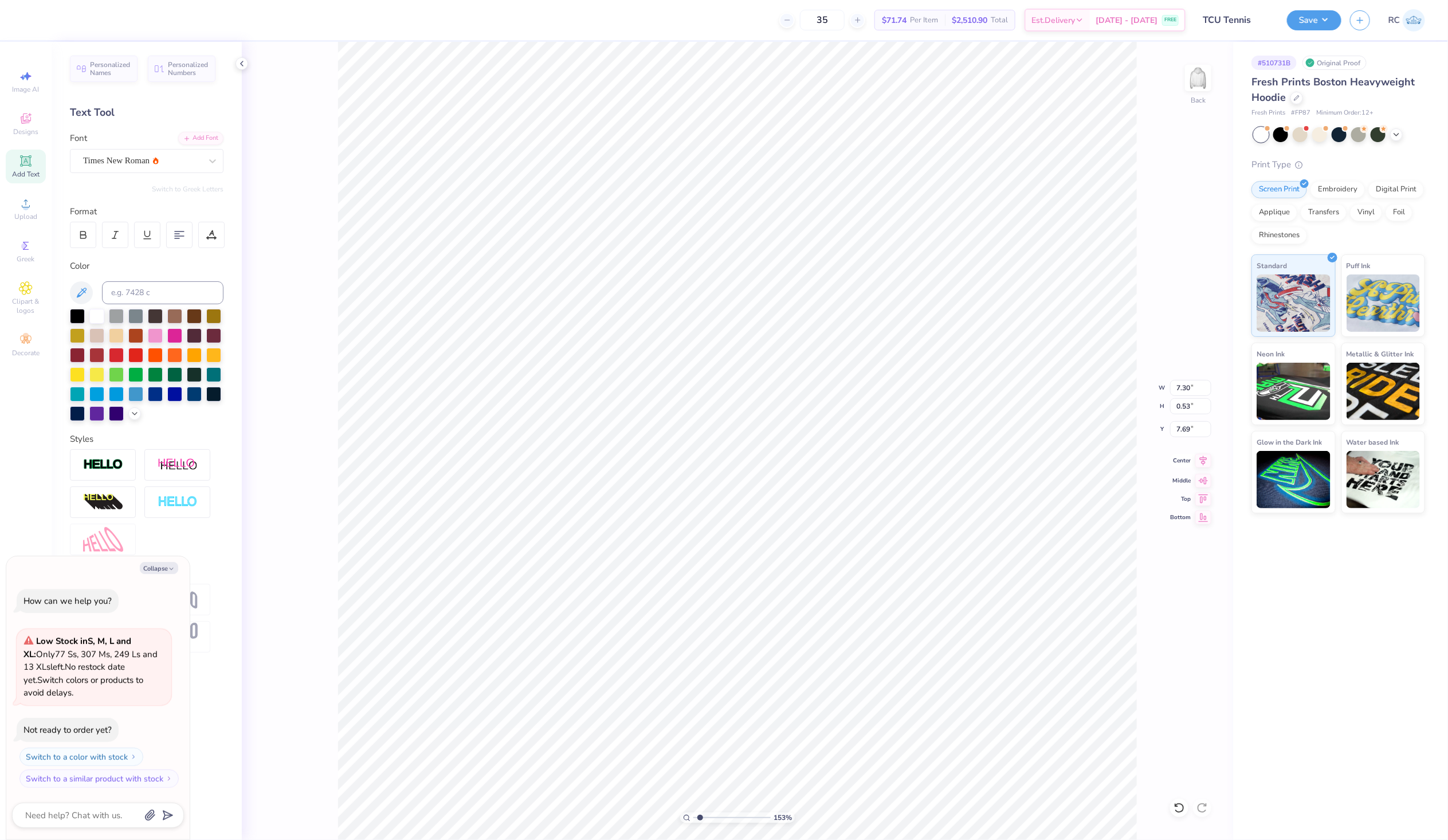
click at [1209, 467] on icon at bounding box center [1204, 461] width 16 height 14
type input "1.53211172388703"
type textarea "x"
type input "1.53211172388703"
type textarea "x"
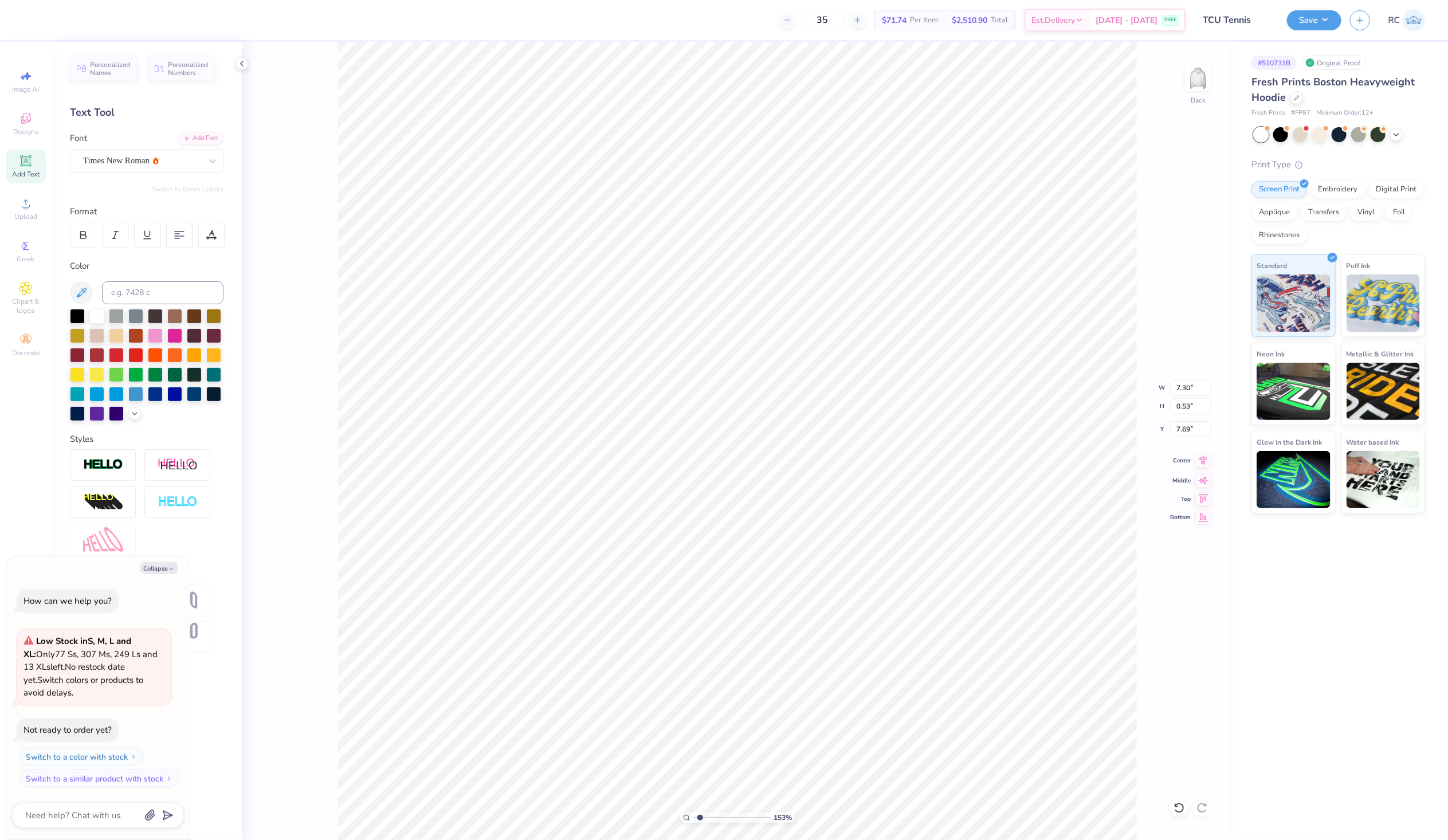
type input "1.53211172388703"
type textarea "x"
type input "1.53211172388703"
type textarea "x"
type input "7.63"
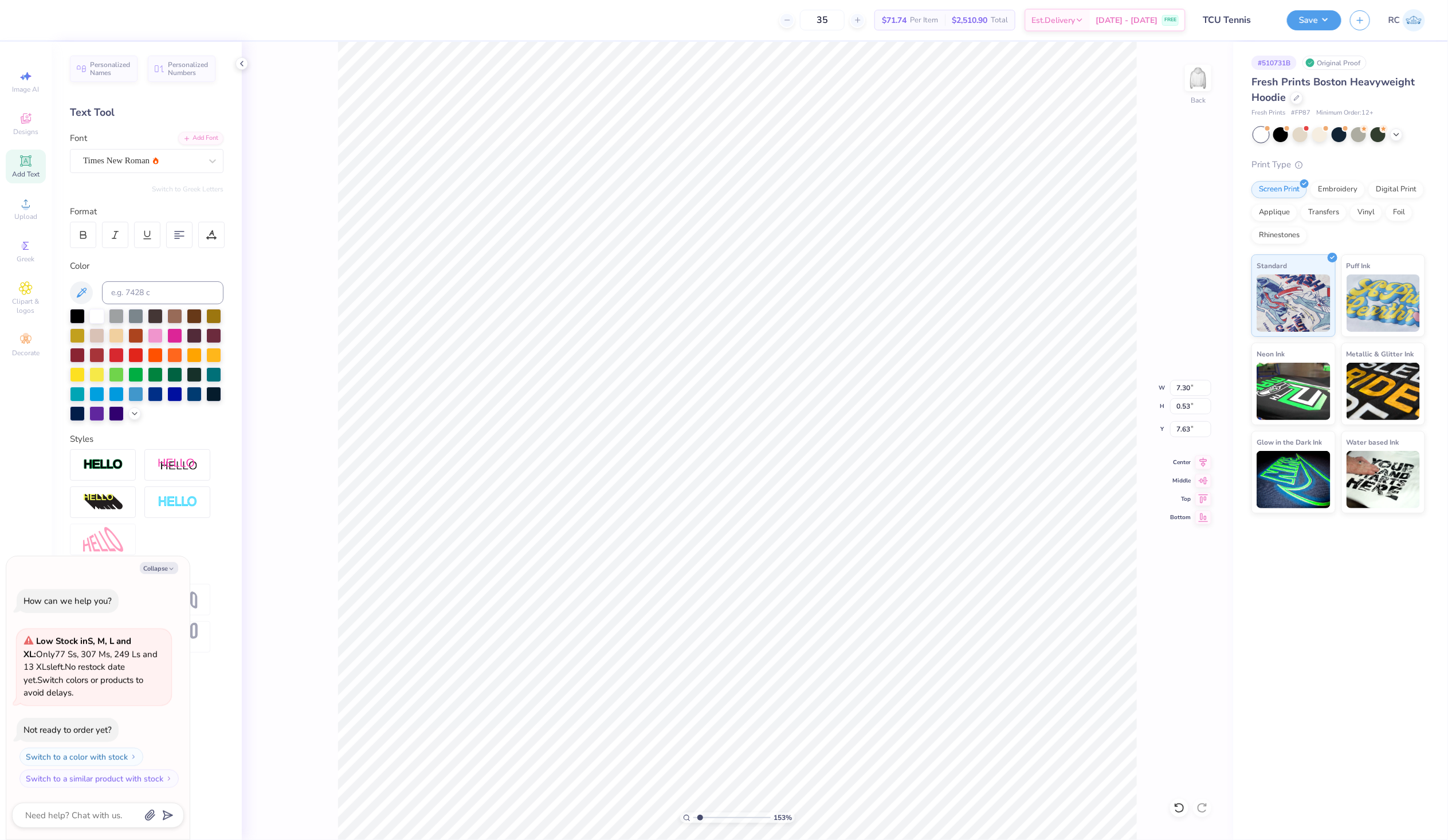
type input "1.53211172388703"
type textarea "x"
type input "1.53211172388703"
type textarea "x"
type input "1.53211172388703"
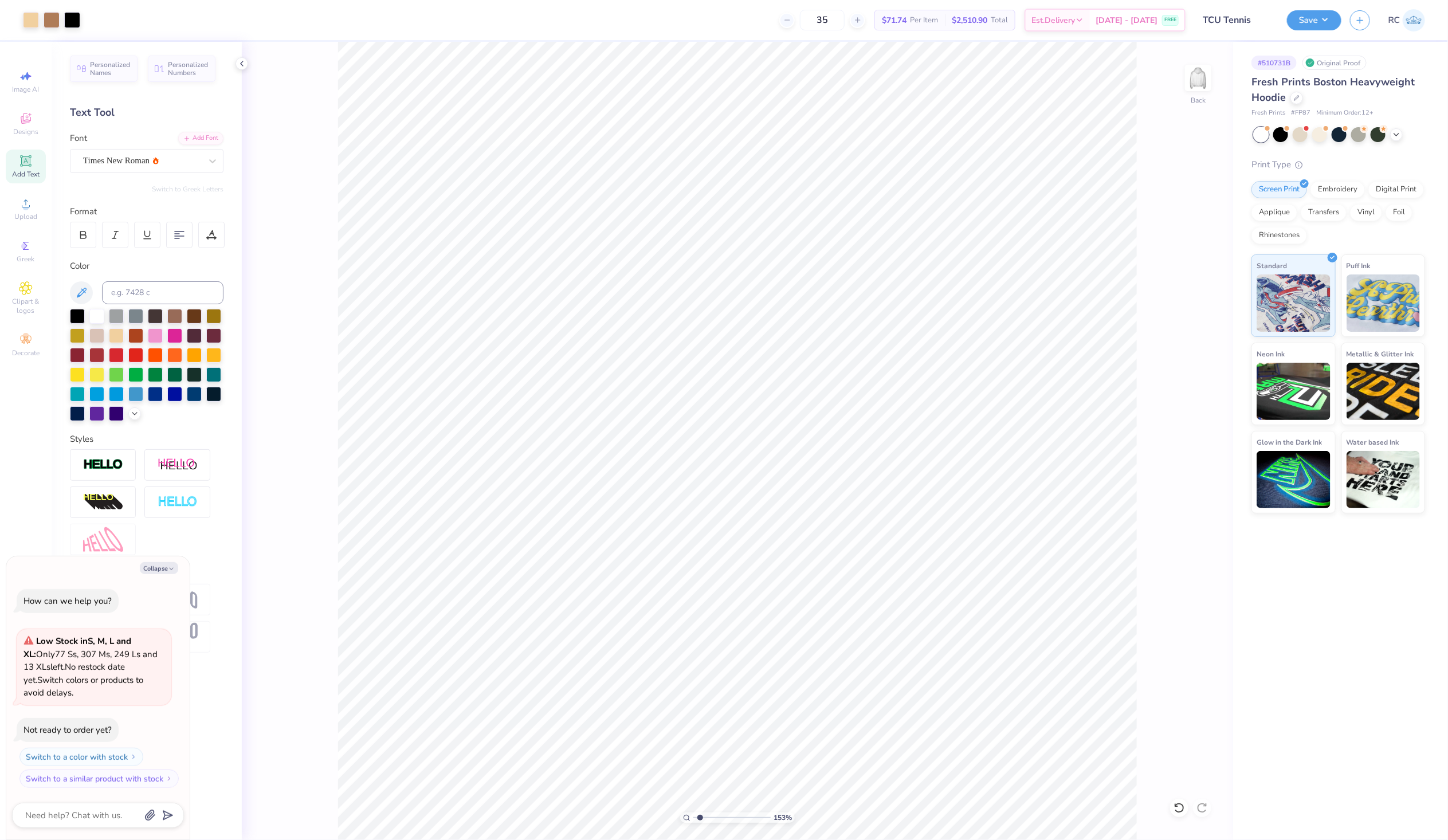
type textarea "x"
type input "1.53211172388703"
type textarea "x"
type input "1.53211172388703"
type textarea "x"
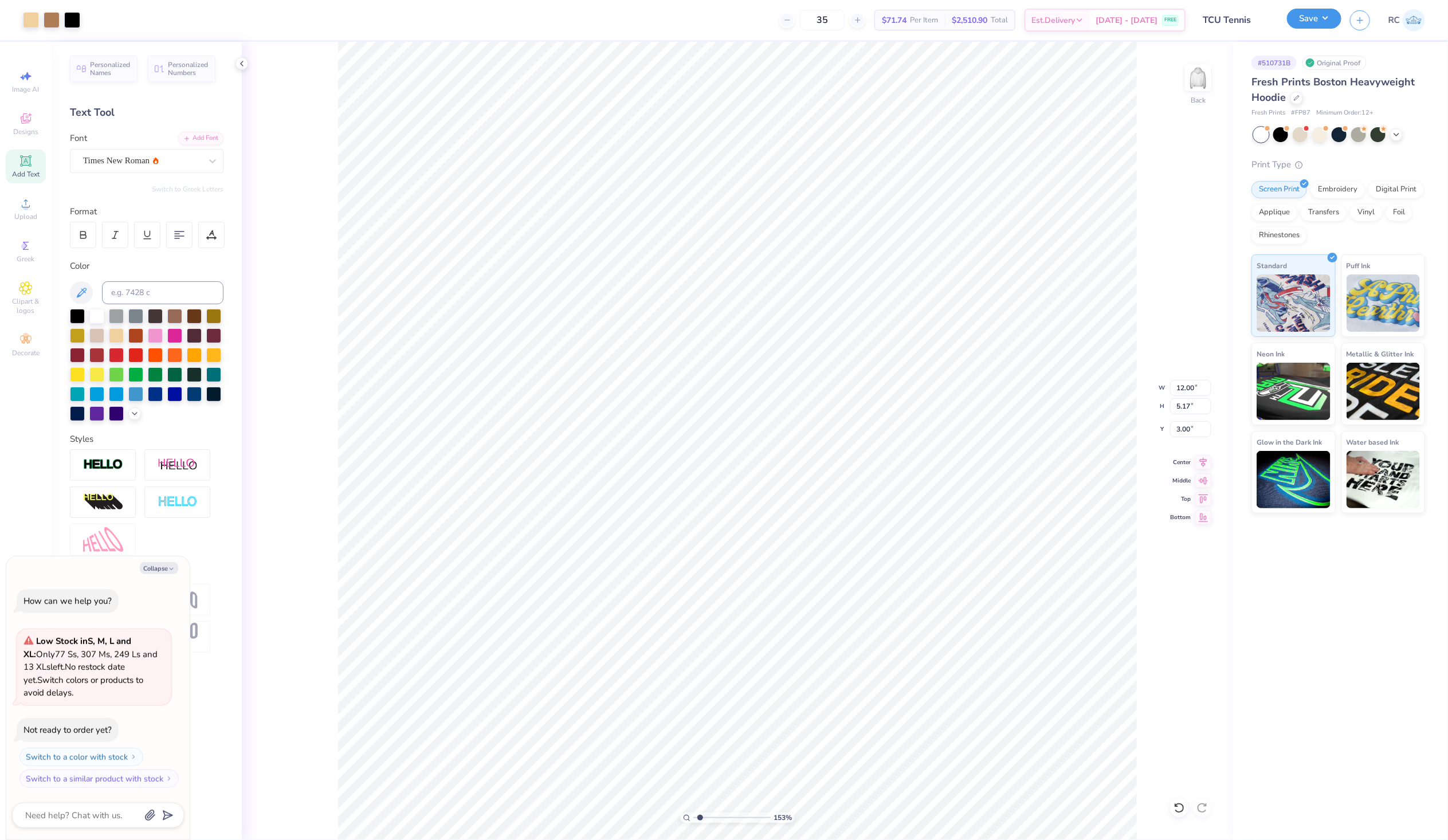
click at [1314, 20] on button "Save" at bounding box center [1315, 19] width 54 height 20
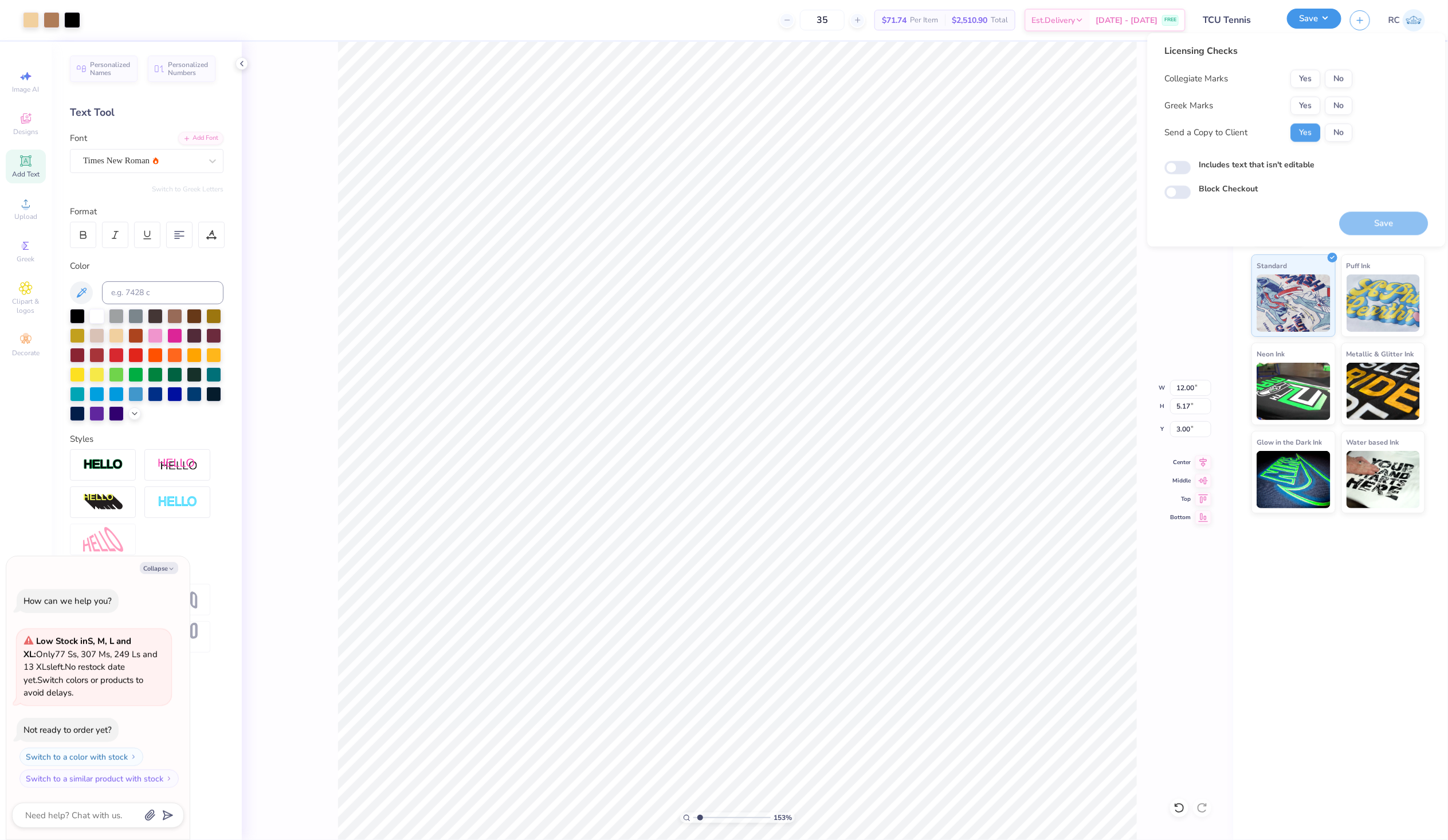
type input "1.53211172388703"
type textarea "x"
click at [1305, 75] on button "Yes" at bounding box center [1306, 79] width 29 height 19
click at [1341, 106] on button "No" at bounding box center [1339, 106] width 27 height 19
type input "1.53211172388703"
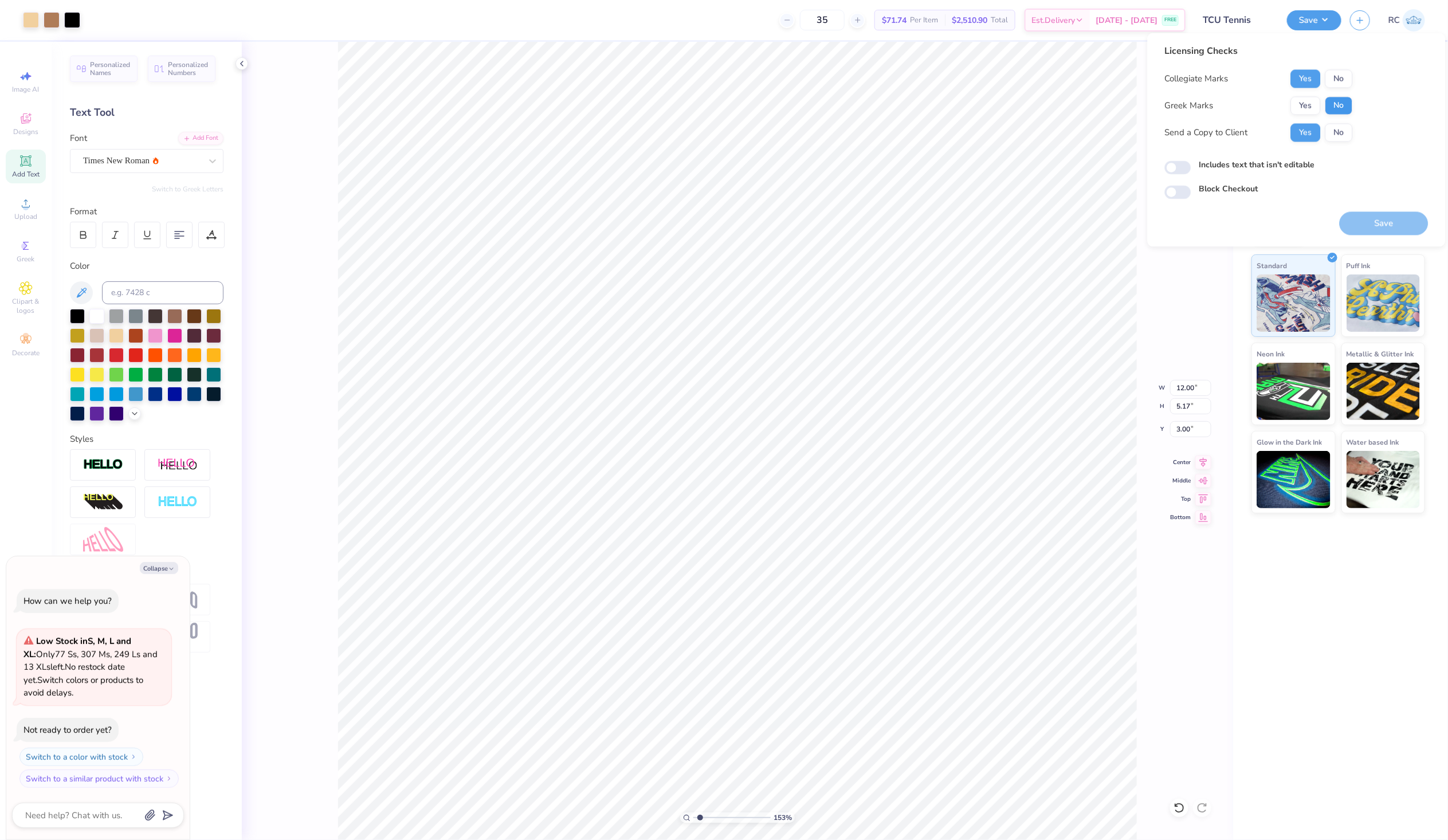
type textarea "x"
click at [1178, 168] on input "Includes text that isn't editable" at bounding box center [1178, 168] width 26 height 14
checkbox input "true"
type input "1.53211172388703"
click at [1384, 226] on button "Save" at bounding box center [1384, 223] width 89 height 23
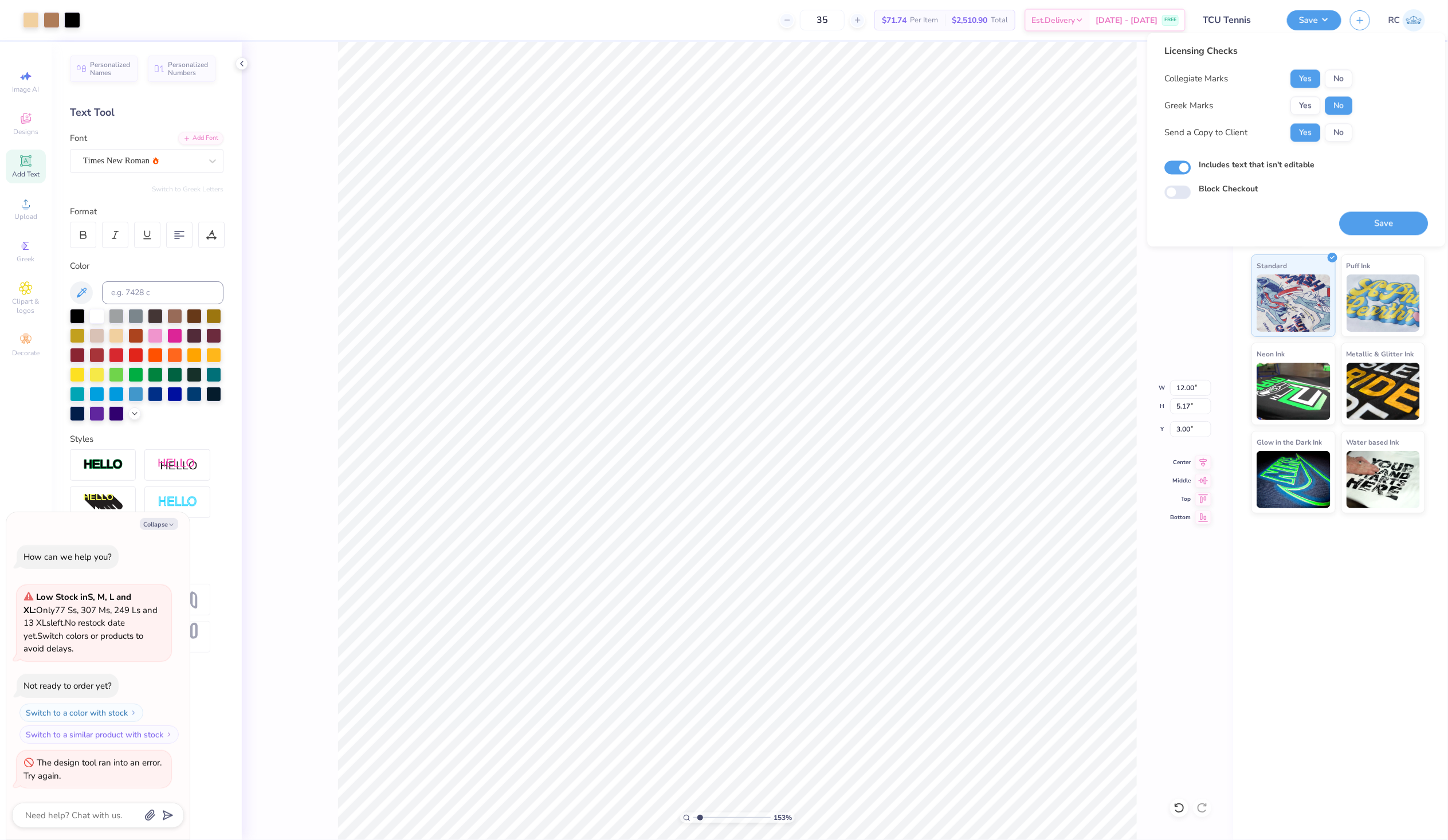
type textarea "x"
type input "1.53211172388703"
type textarea "x"
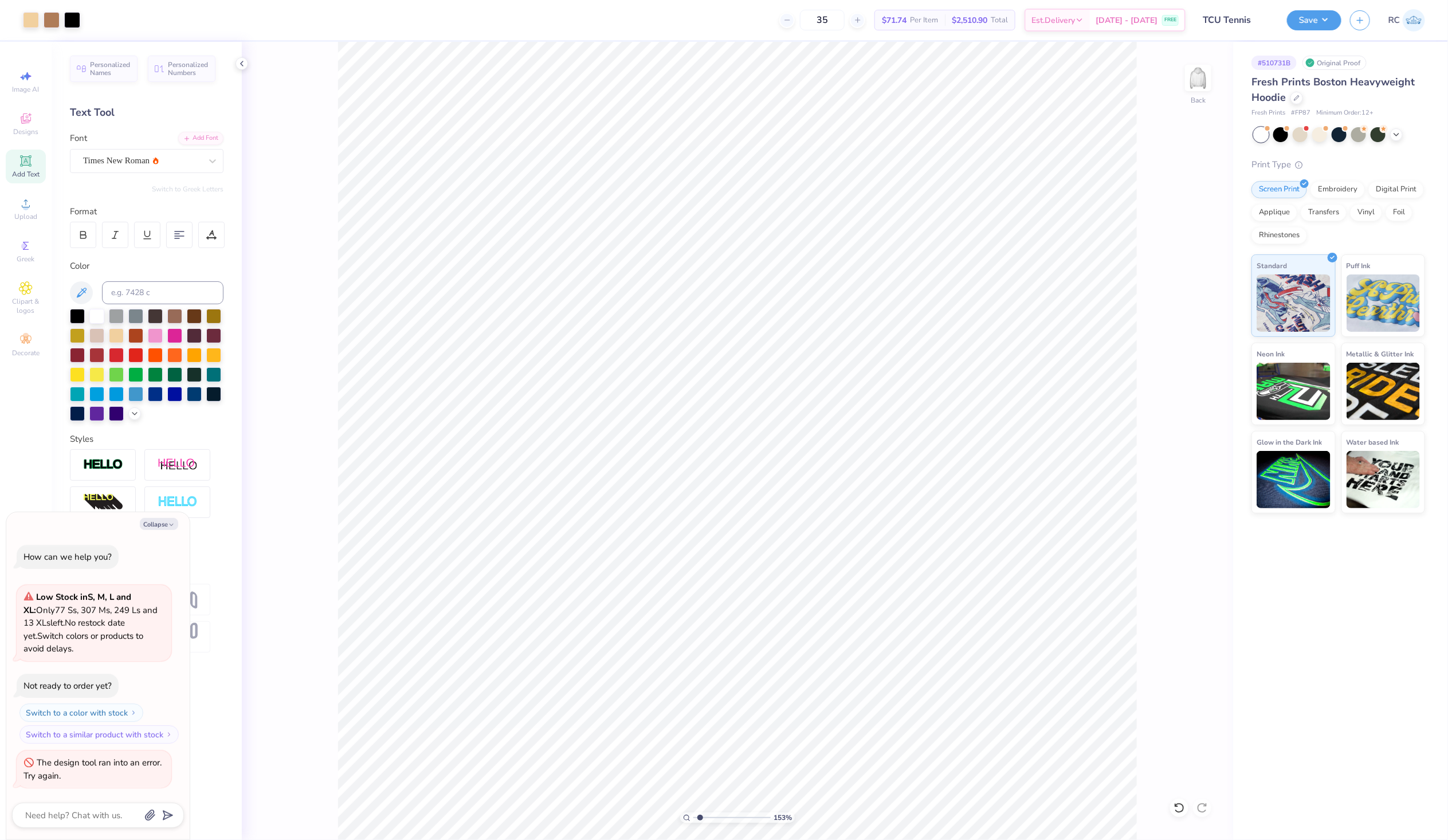
type input "1.53211172388703"
type textarea "x"
type input "1.53211172388703"
type textarea "x"
type input "1.53211172388703"
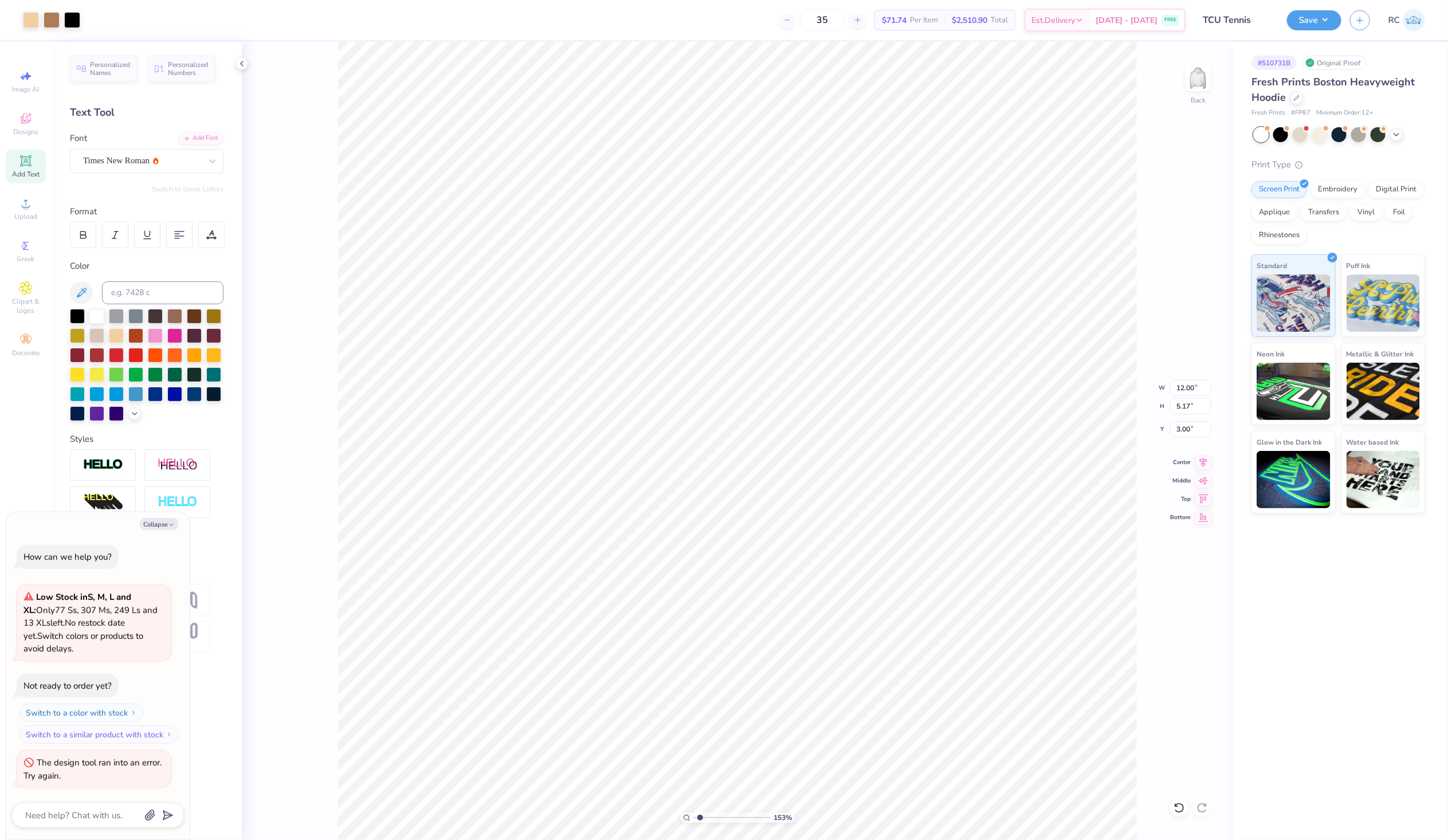
type textarea "x"
type input "1.53211172388703"
type textarea "x"
type input "1.53211172388703"
type textarea "x"
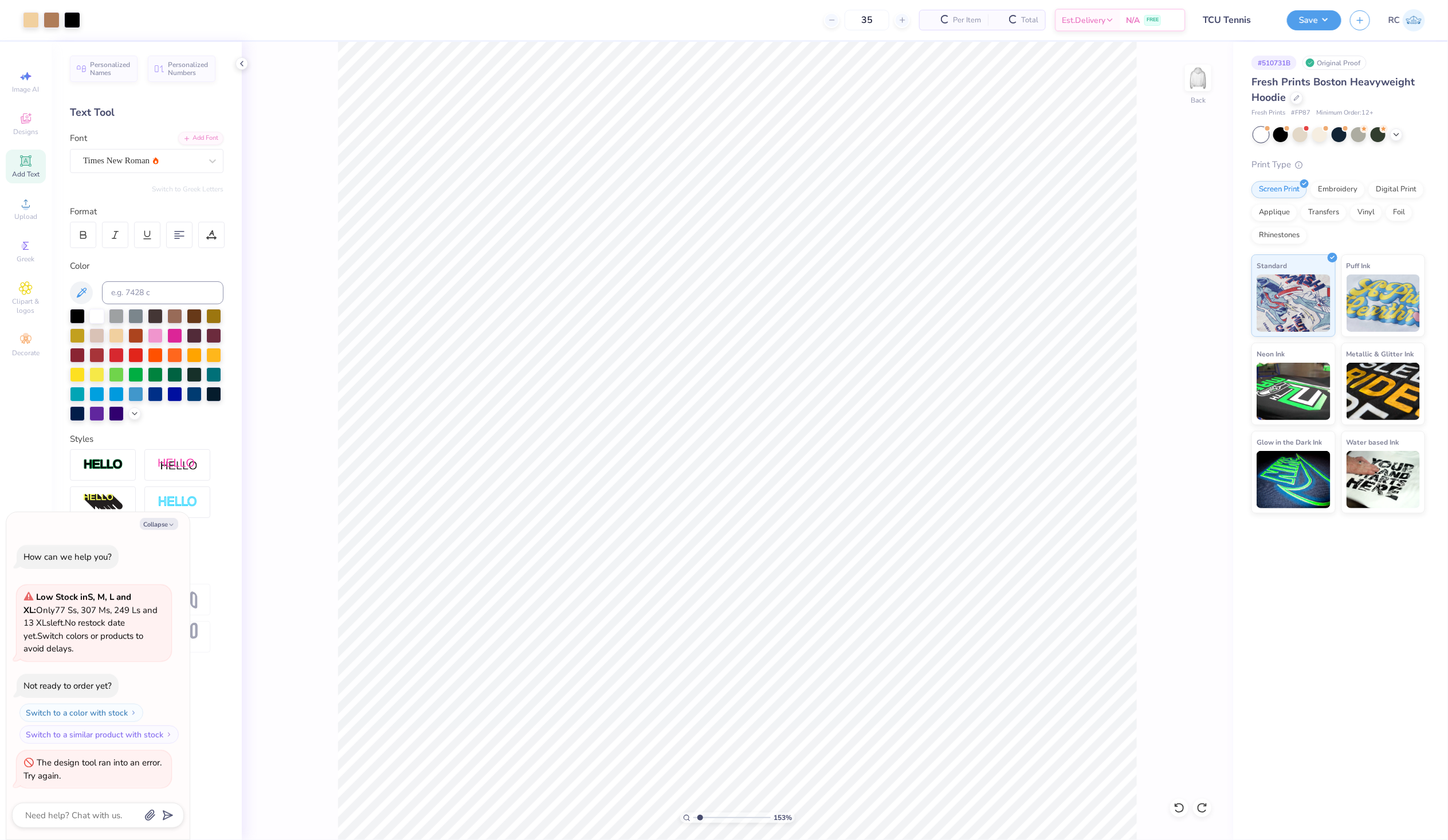
type input "1.53211172388703"
type textarea "x"
type input "1.53211172388703"
type textarea "x"
type input "1.53211172388703"
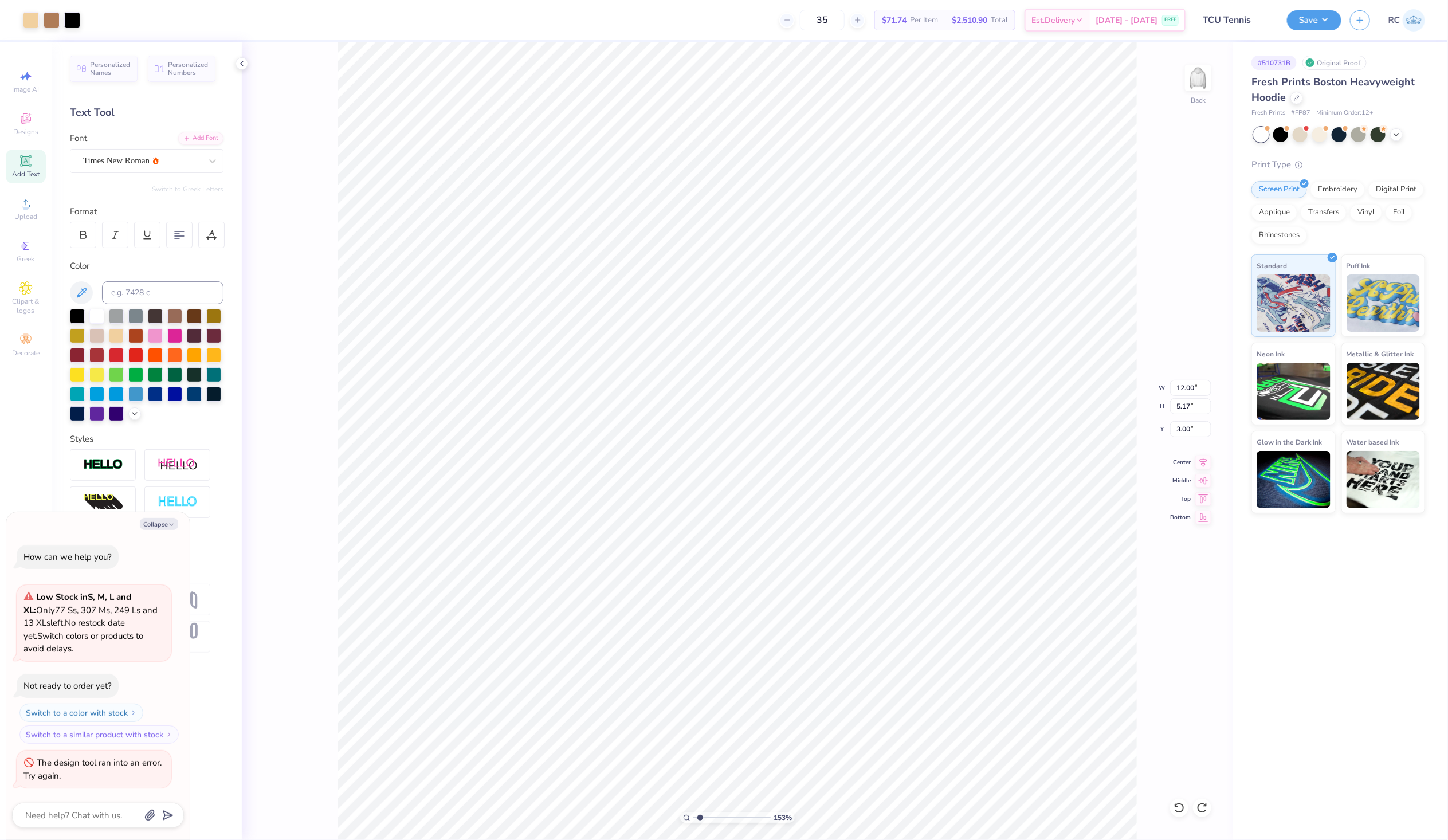
type textarea "x"
click at [1311, 15] on button "Save" at bounding box center [1315, 19] width 54 height 20
type input "1.53211172388703"
type textarea "x"
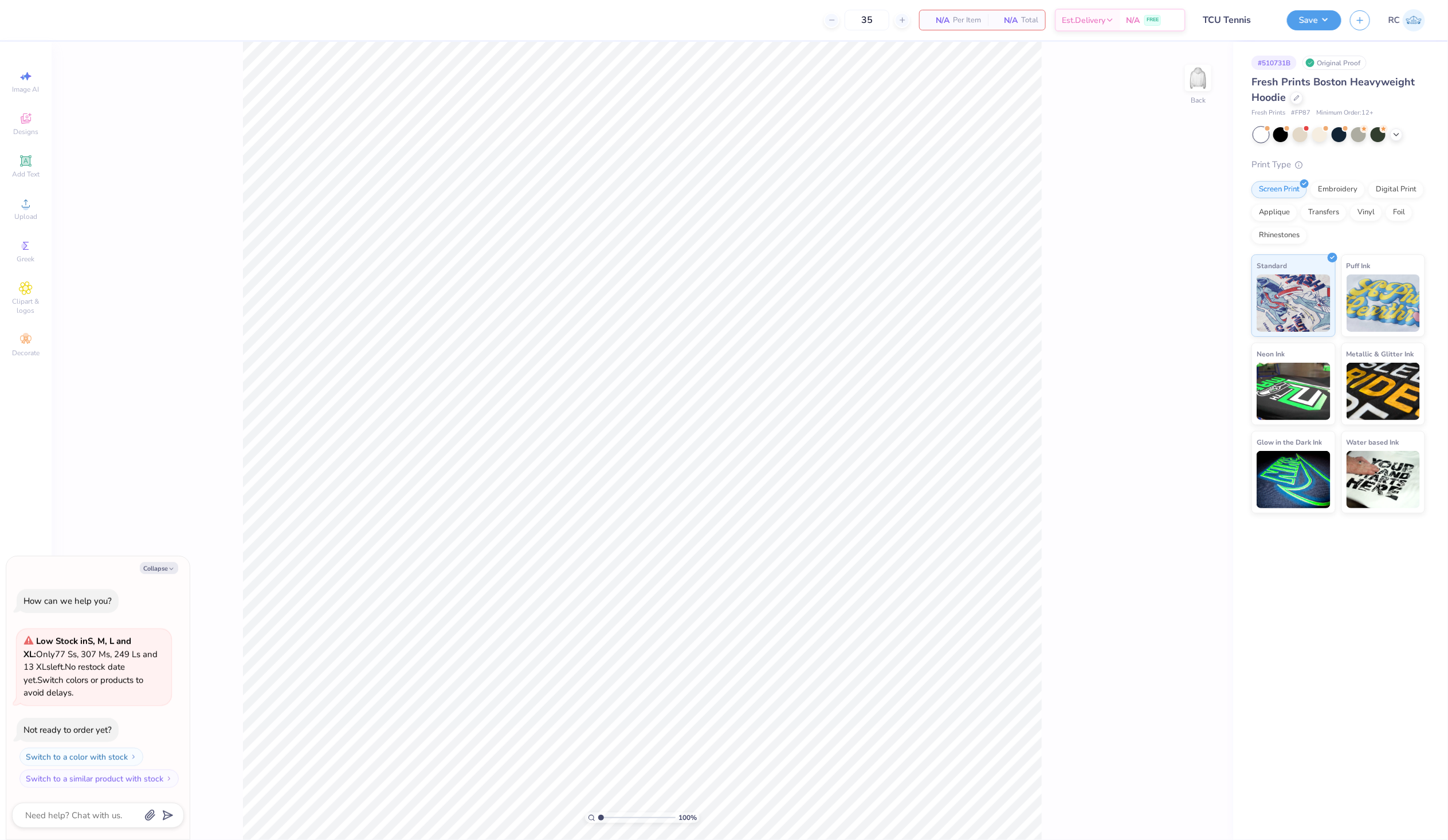
type textarea "x"
type input "1.28418603220616"
type textarea "x"
type input "1.28418603220616"
type textarea "x"
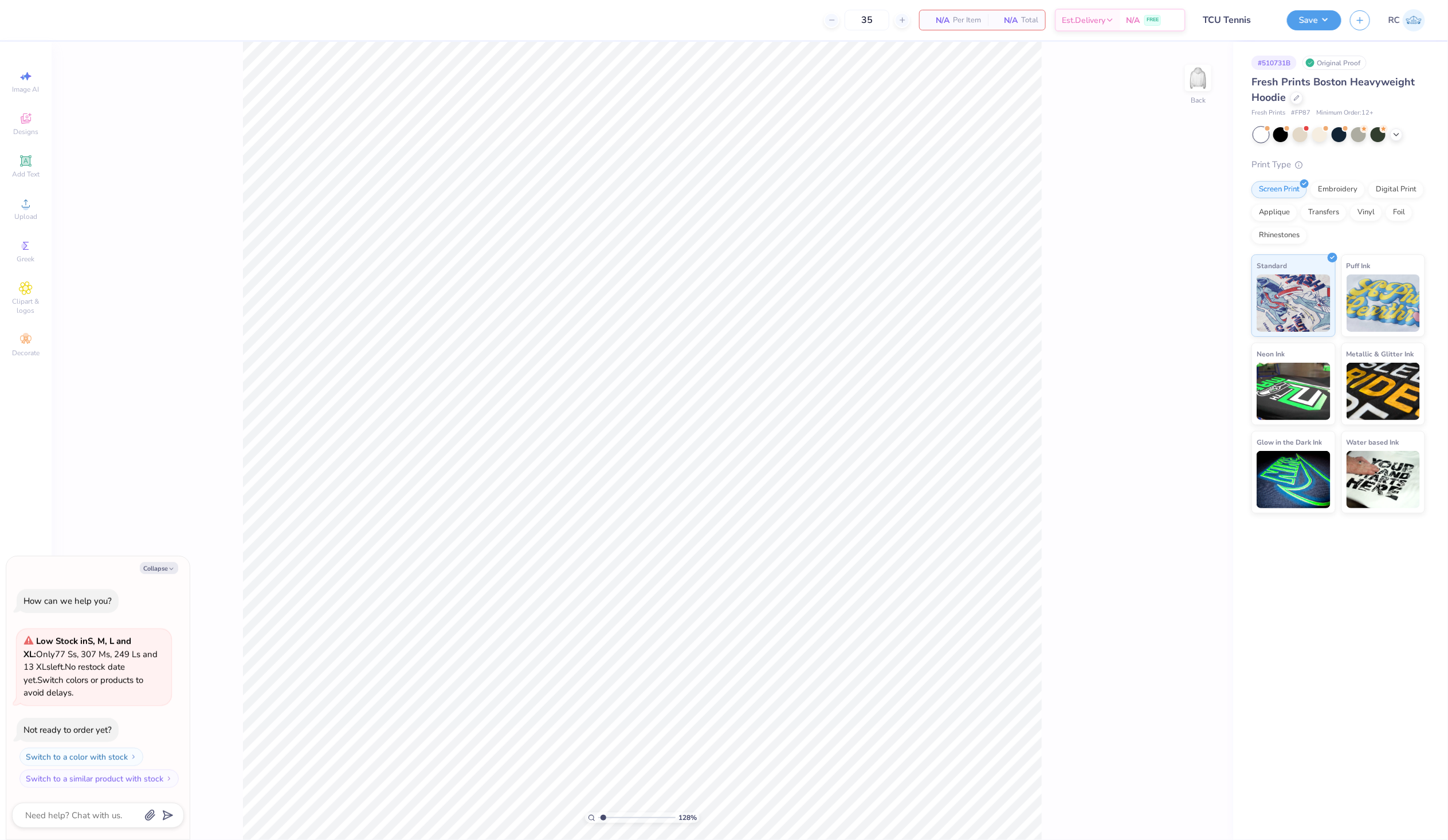
type input "1.28418603220616"
type textarea "x"
type input "1.28418603220616"
type textarea "x"
type input "1.28418603220616"
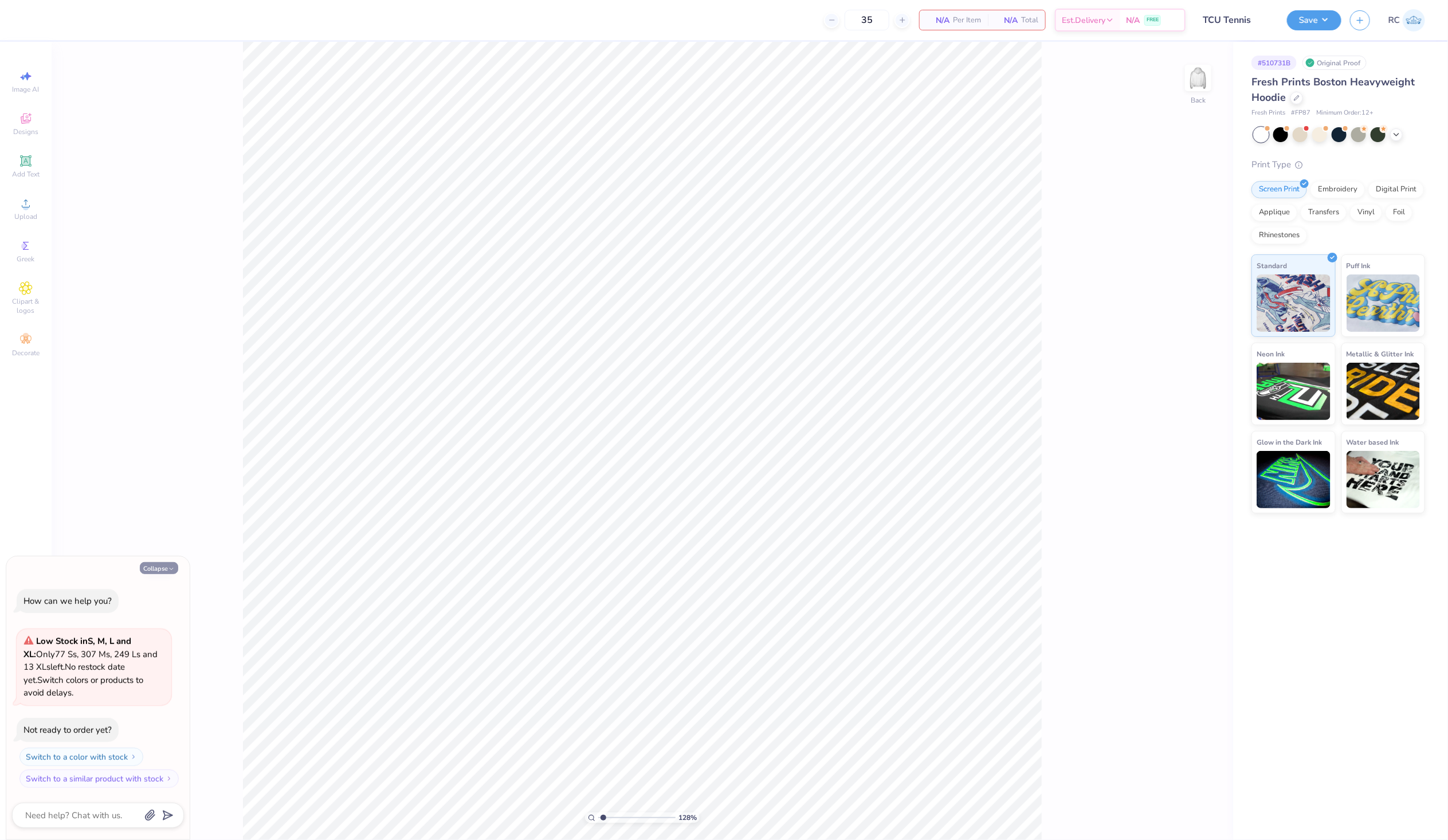
click at [158, 566] on button "Collapse" at bounding box center [159, 569] width 39 height 12
type textarea "x"
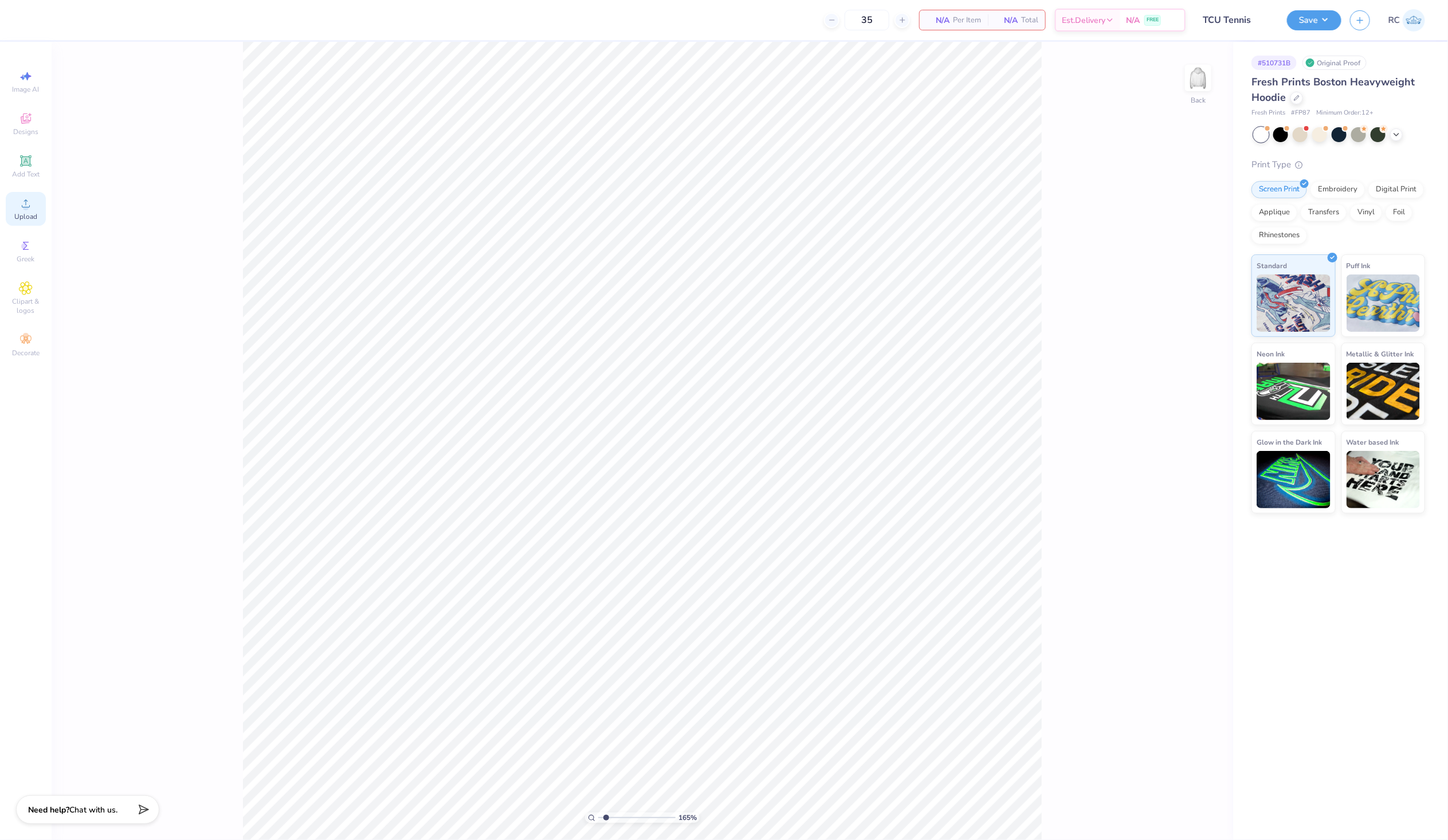
click at [23, 210] on icon at bounding box center [26, 203] width 14 height 14
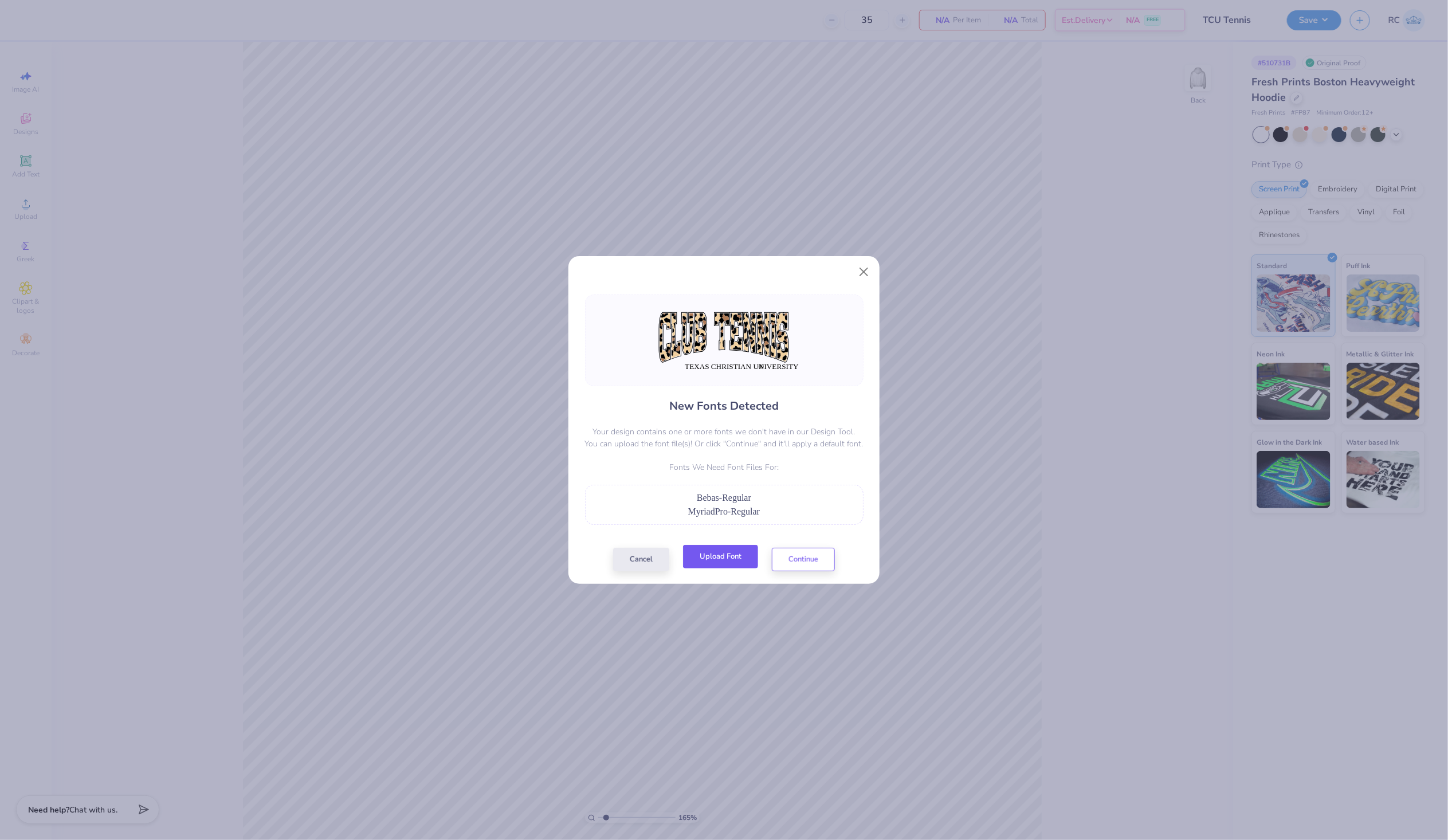
click at [718, 559] on button "Upload Font" at bounding box center [721, 557] width 75 height 23
click at [732, 559] on button "Upload Font" at bounding box center [721, 557] width 75 height 23
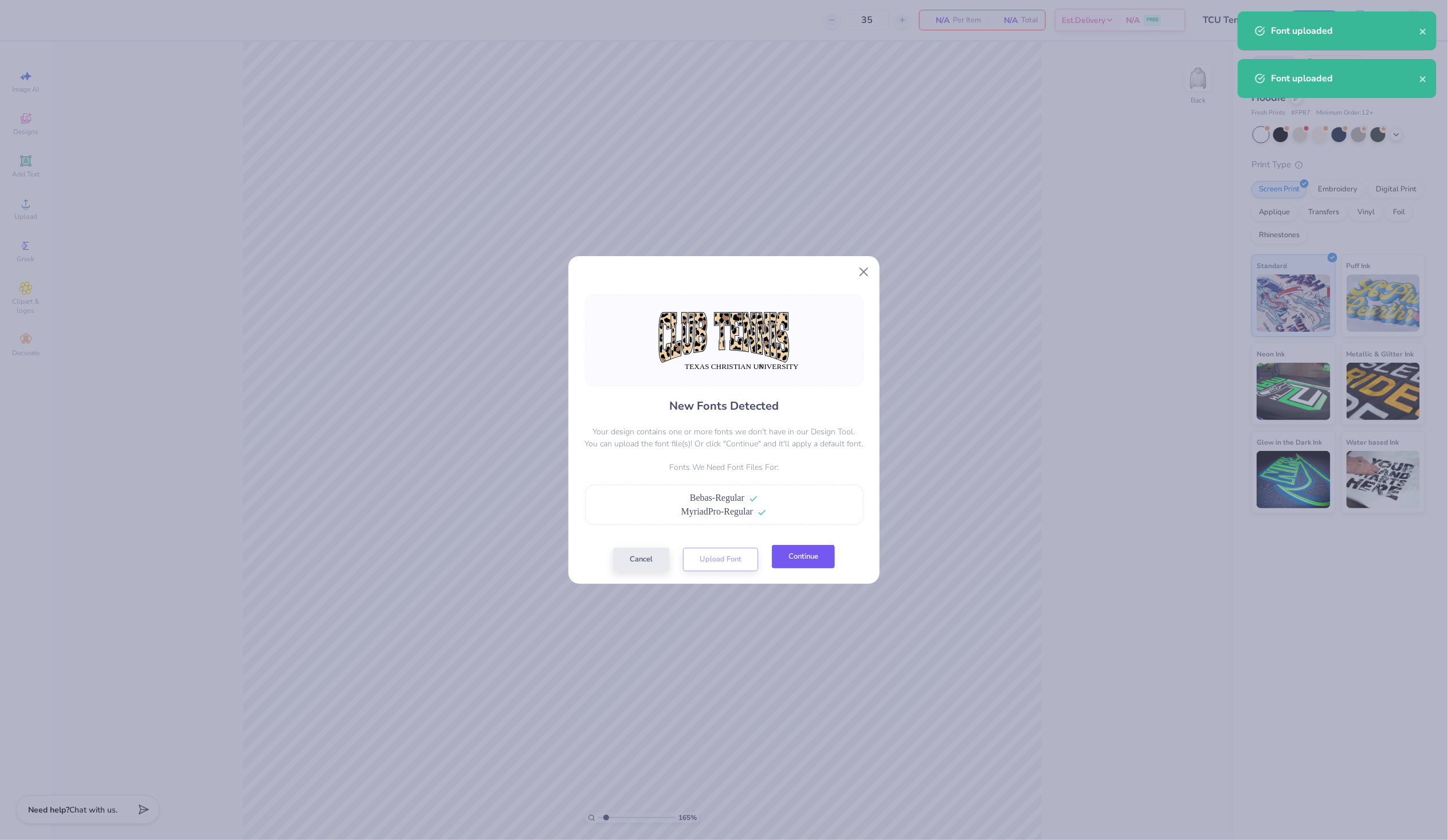
click at [800, 562] on button "Continue" at bounding box center [803, 557] width 63 height 23
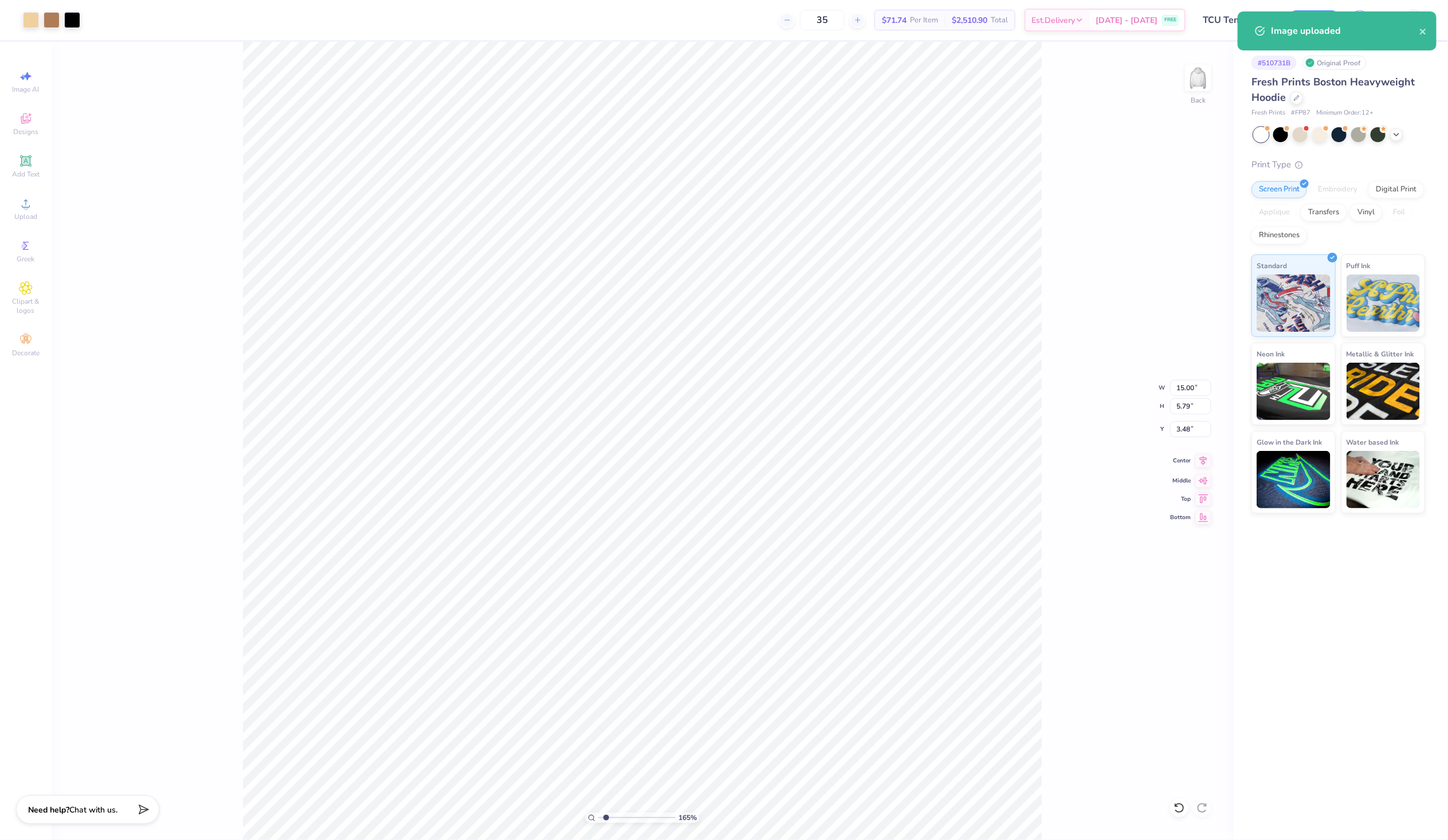
click at [1202, 462] on icon at bounding box center [1204, 461] width 16 height 14
type input "1.6491337653134"
type input "8.81"
type input "0.67"
type input "9.37"
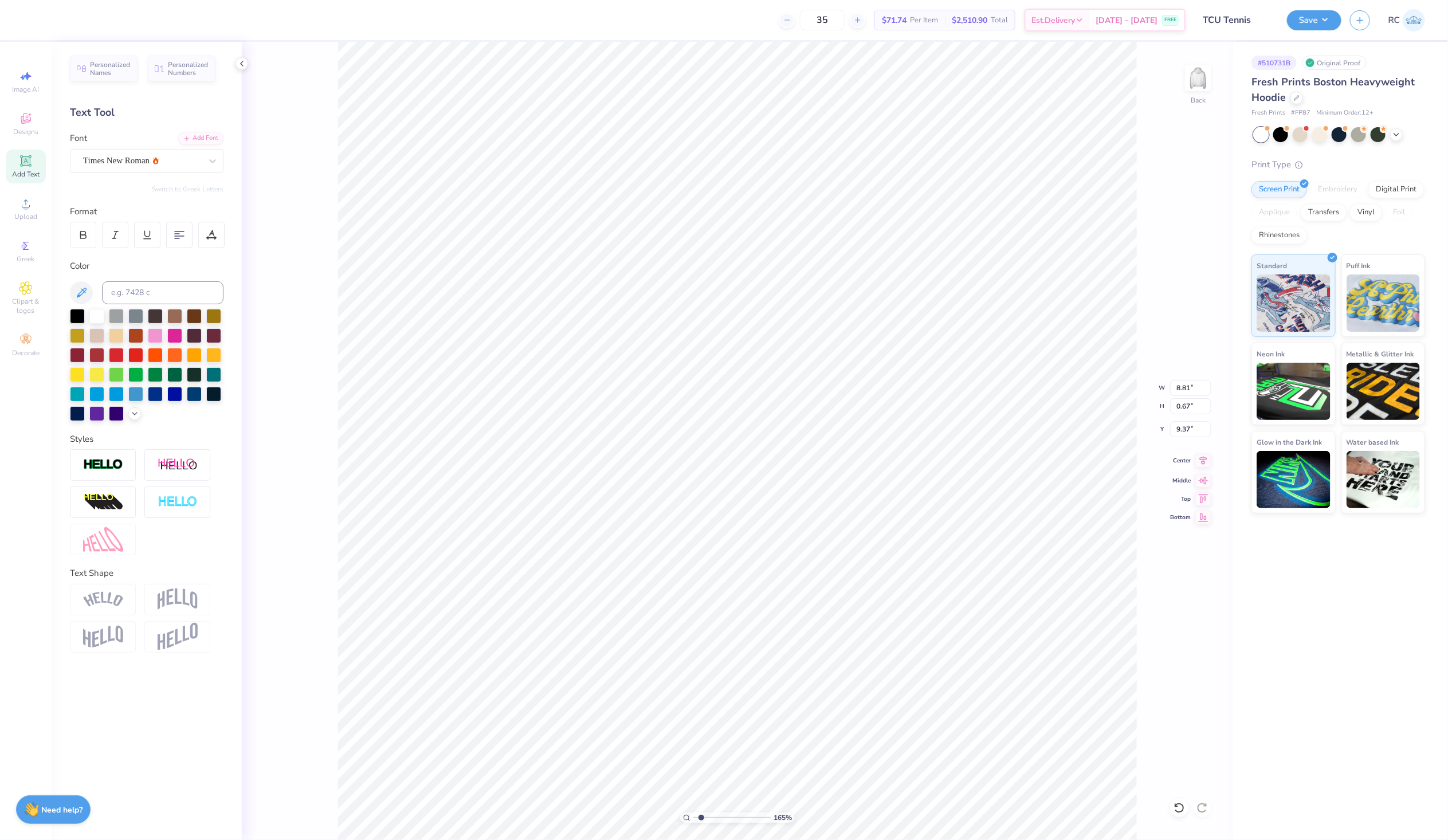
click at [1201, 461] on icon at bounding box center [1204, 461] width 16 height 14
type input "1.6491337653134"
click at [1198, 387] on input "15.00" at bounding box center [1191, 388] width 41 height 16
type input "12"
type input "1.6491337653134"
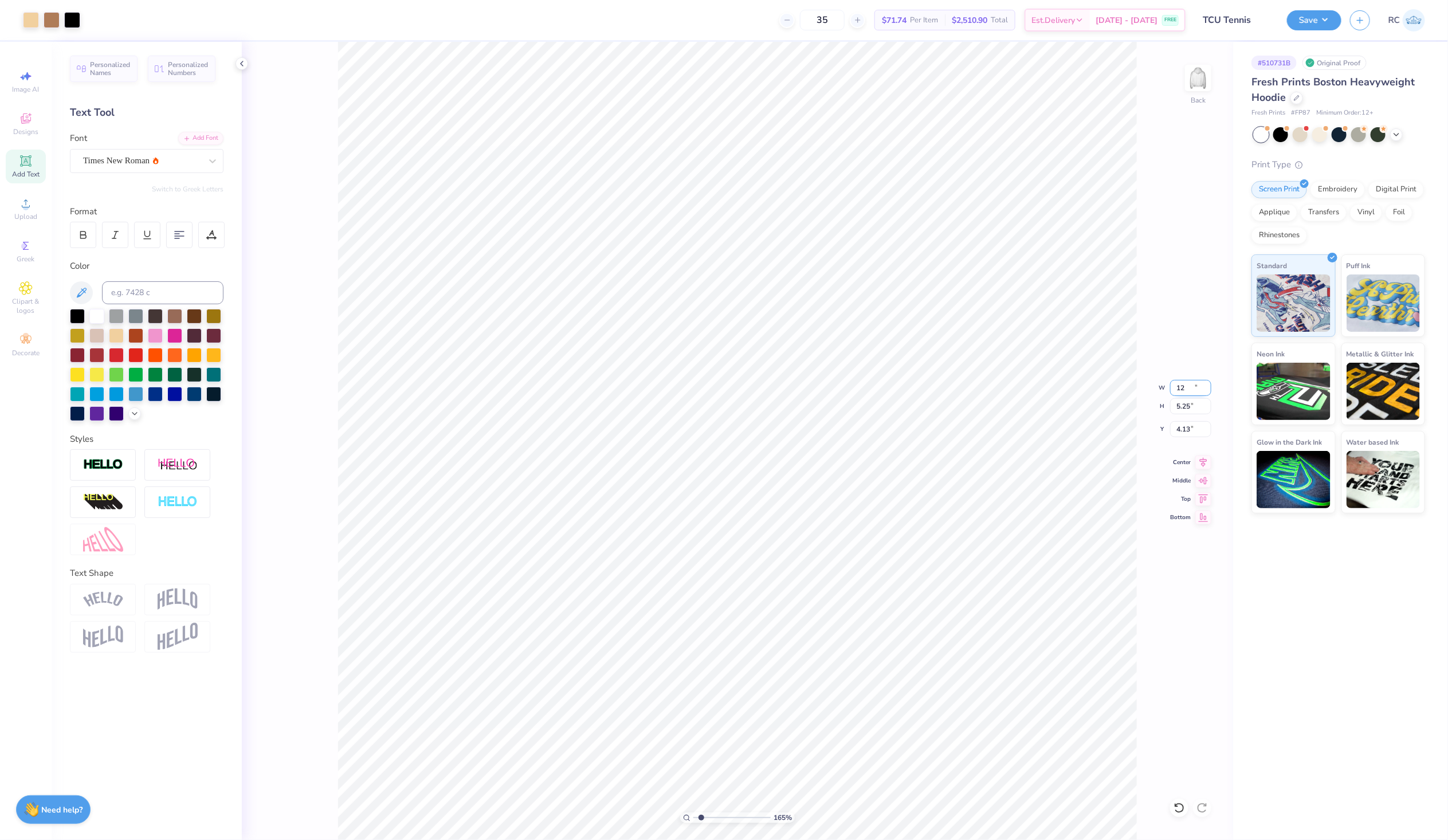
type input "12.00"
type input "5.25"
type input "3"
type input "1.6491337653134"
type input "3.00"
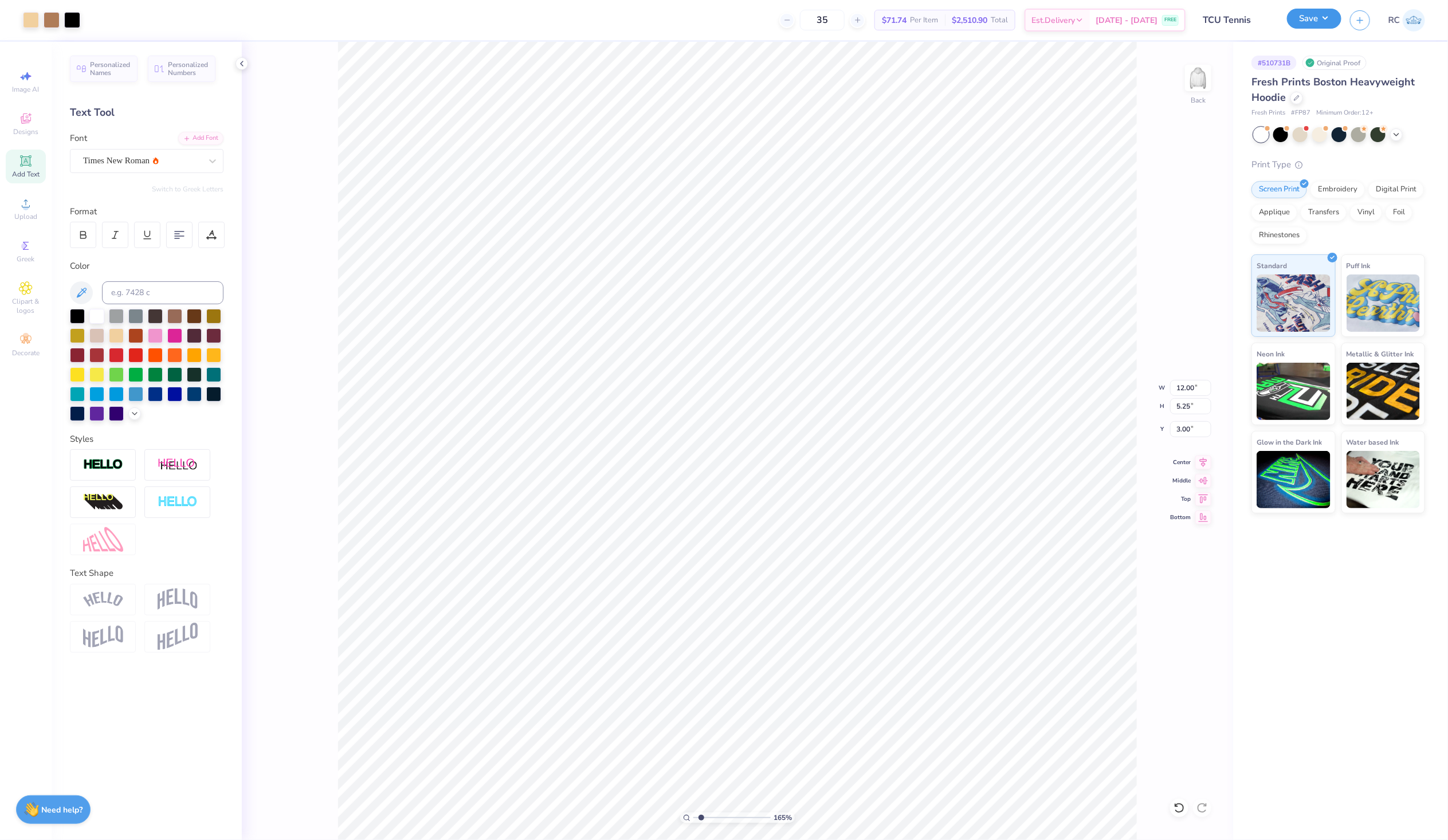
click at [1325, 19] on button "Save" at bounding box center [1315, 19] width 54 height 20
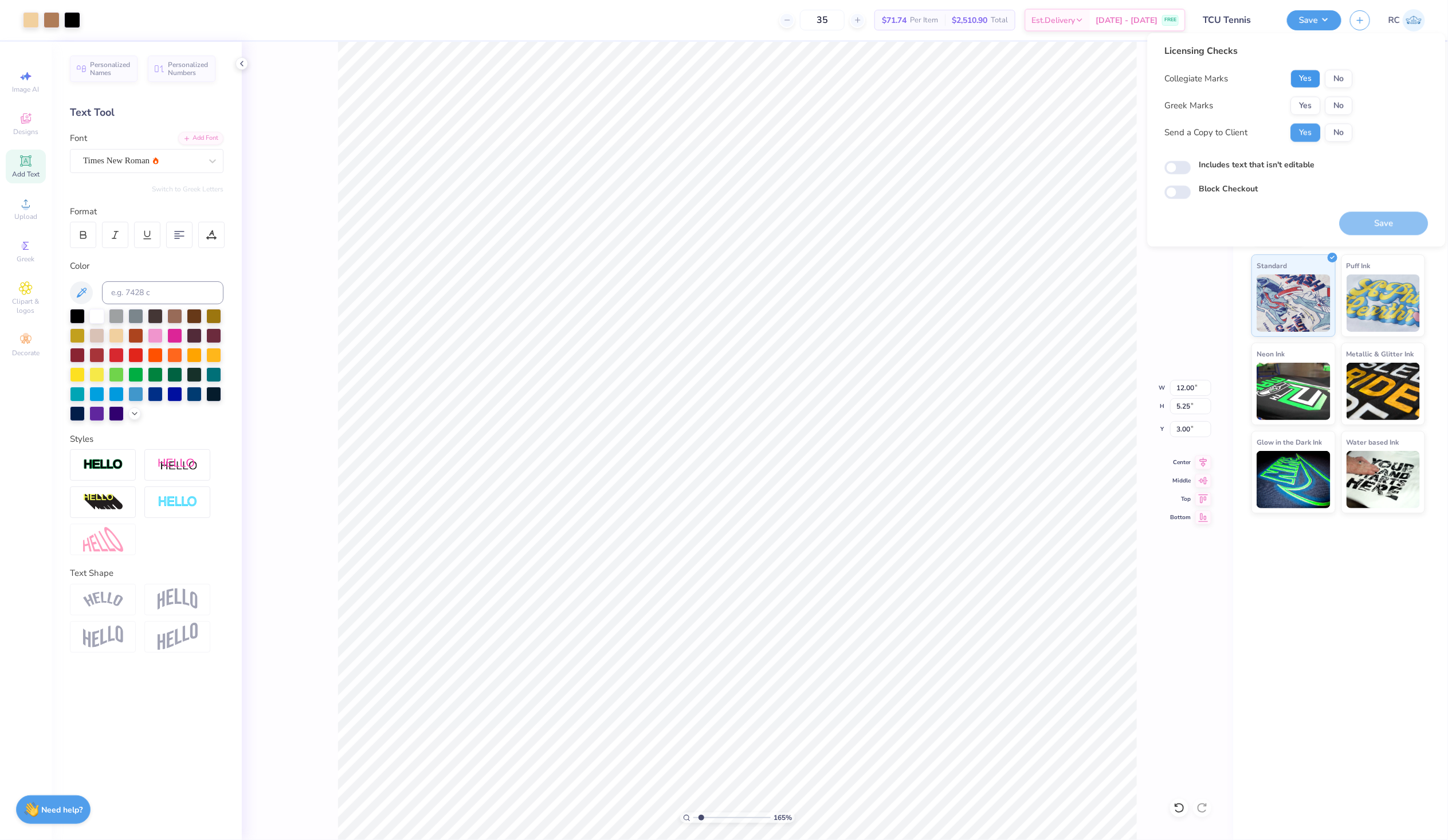
click at [1305, 82] on button "Yes" at bounding box center [1306, 79] width 29 height 19
click at [1337, 104] on button "No" at bounding box center [1339, 106] width 27 height 19
type input "1.6491337653134"
click at [1184, 170] on input "Includes text that isn't editable" at bounding box center [1178, 168] width 26 height 14
checkbox input "true"
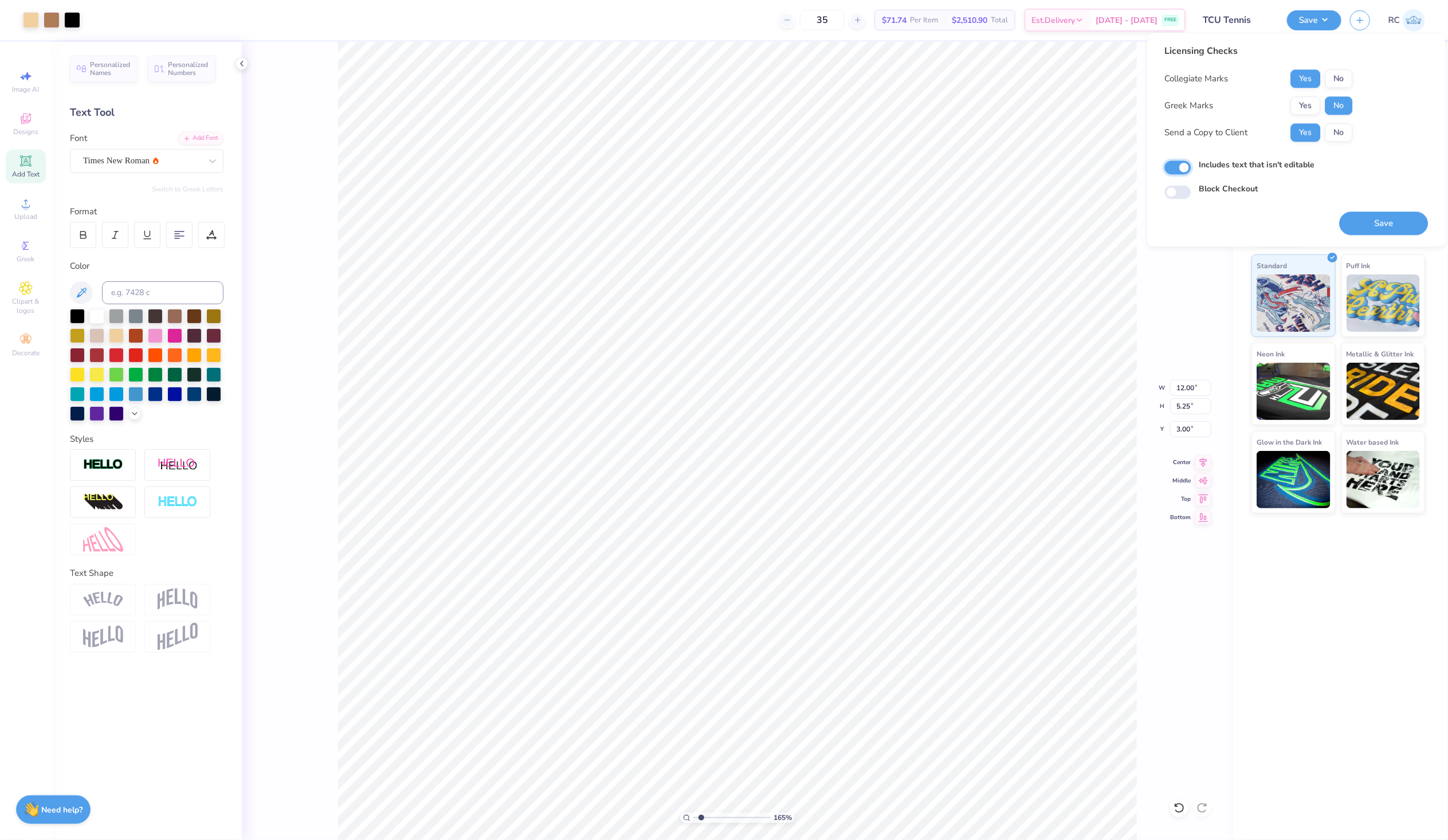
type input "1.6491337653134"
click at [1371, 224] on button "Save" at bounding box center [1384, 223] width 89 height 23
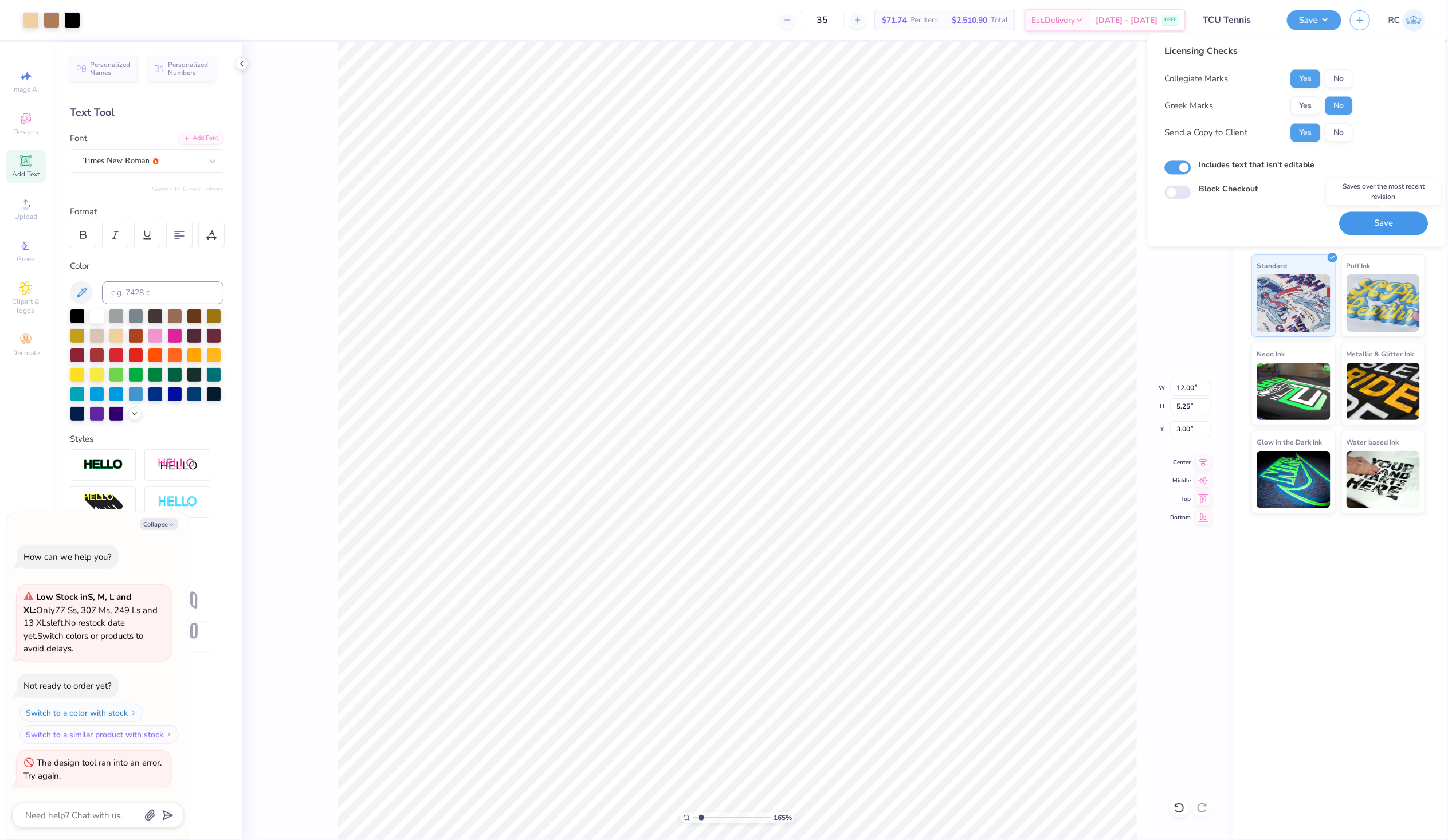
click at [1391, 220] on button "Save" at bounding box center [1384, 223] width 89 height 23
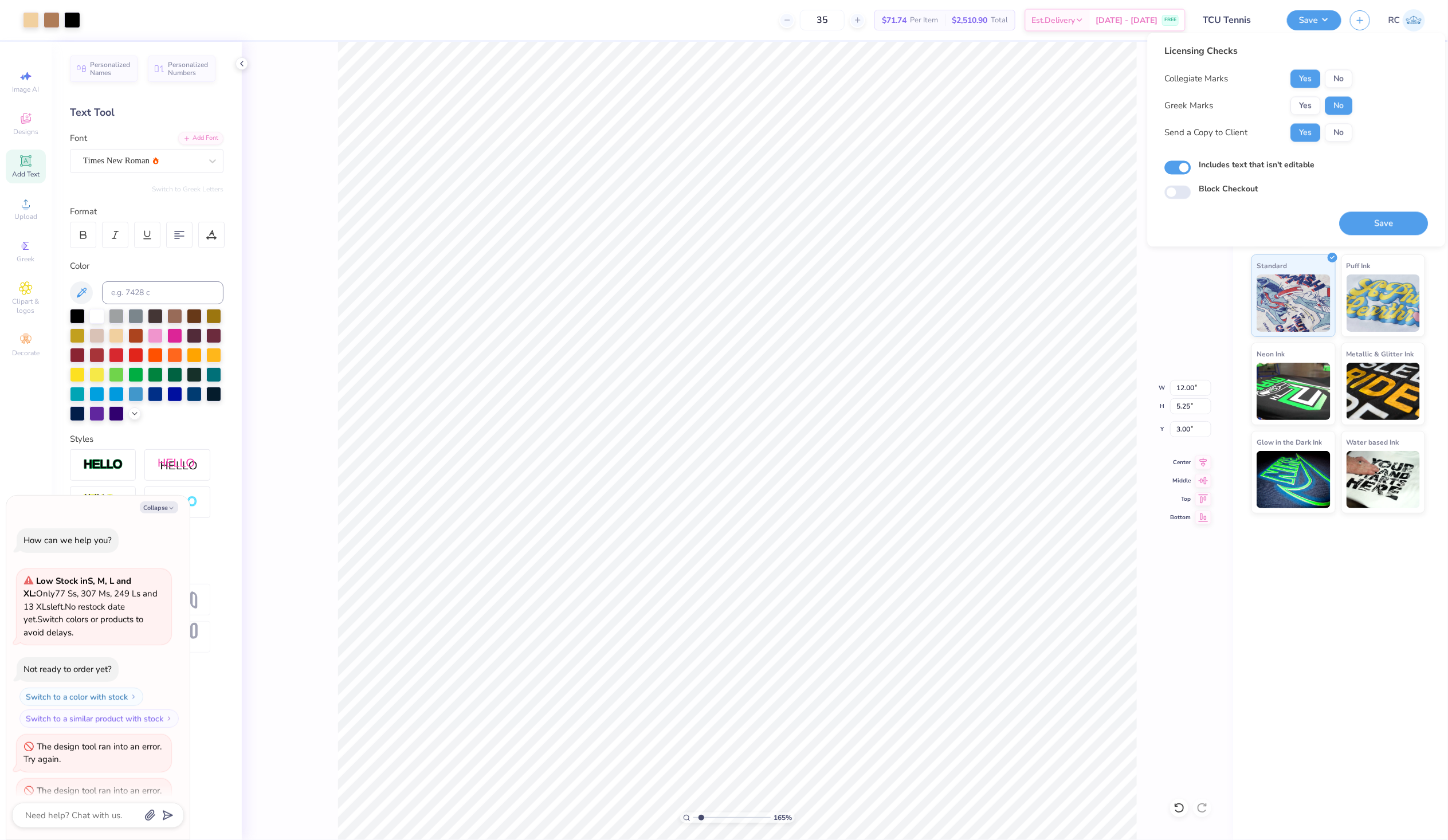
scroll to position [27, 0]
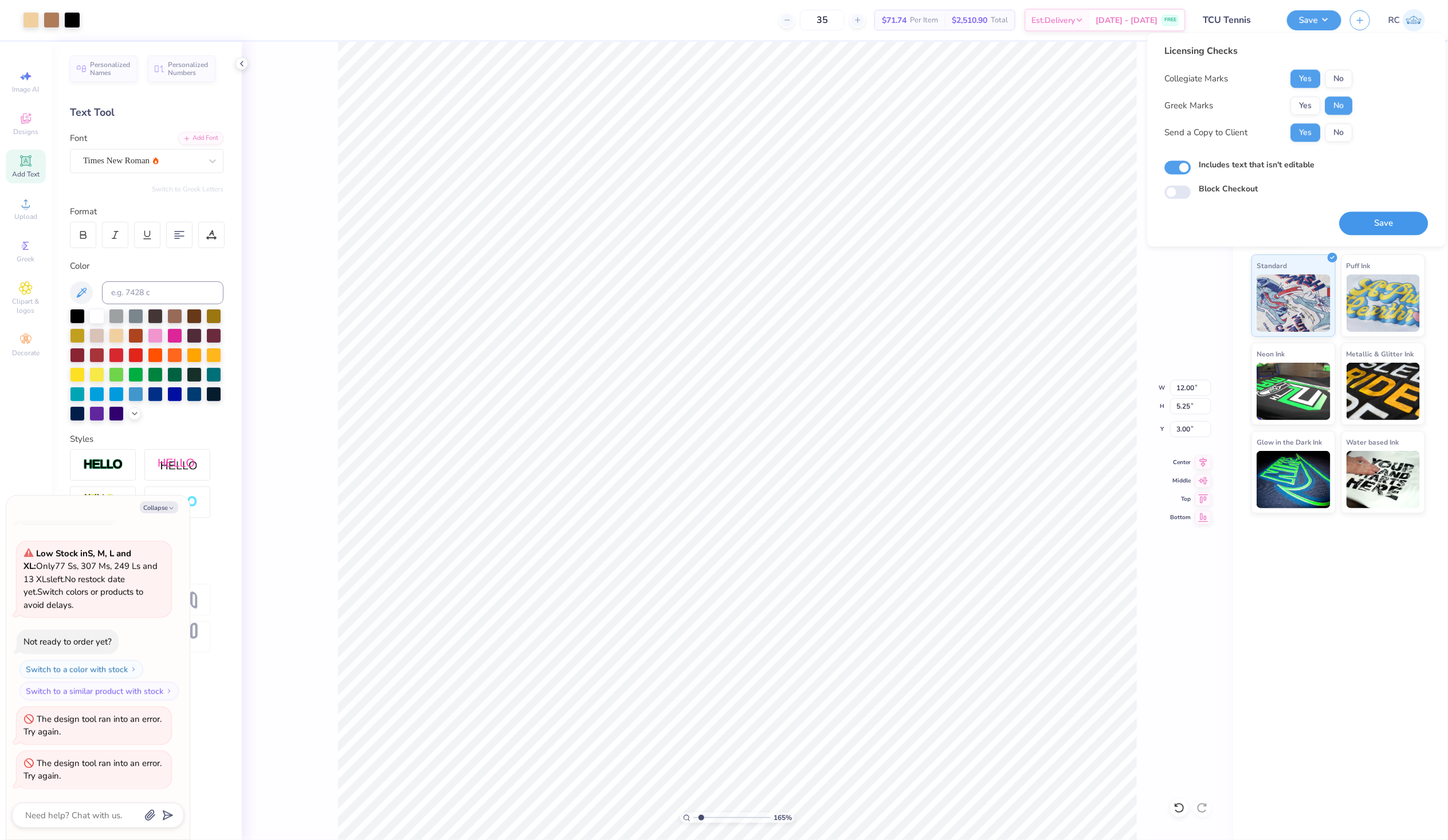
click at [1383, 221] on button "Save" at bounding box center [1384, 223] width 89 height 23
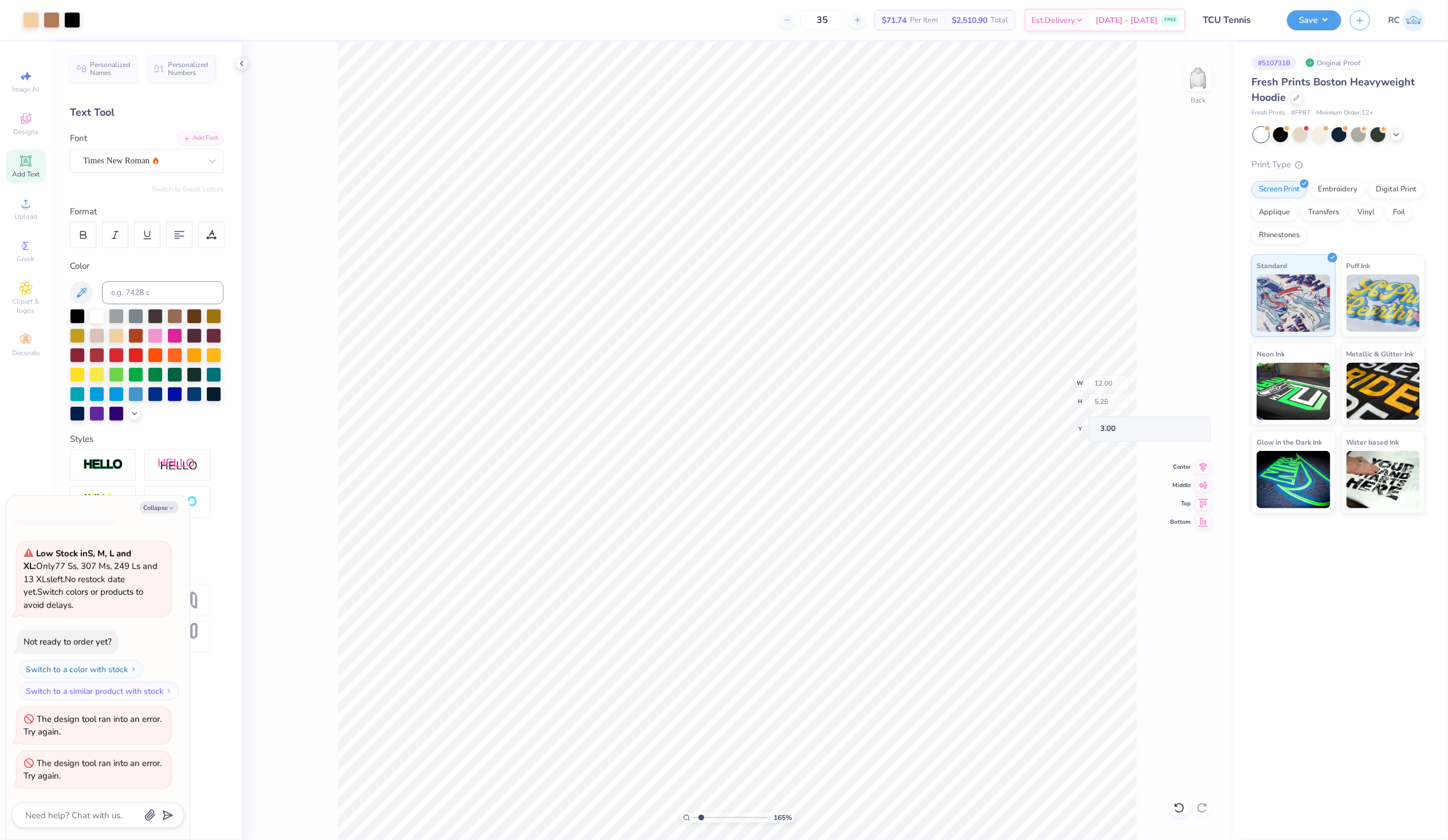
type textarea "x"
type input "1.6491337653134"
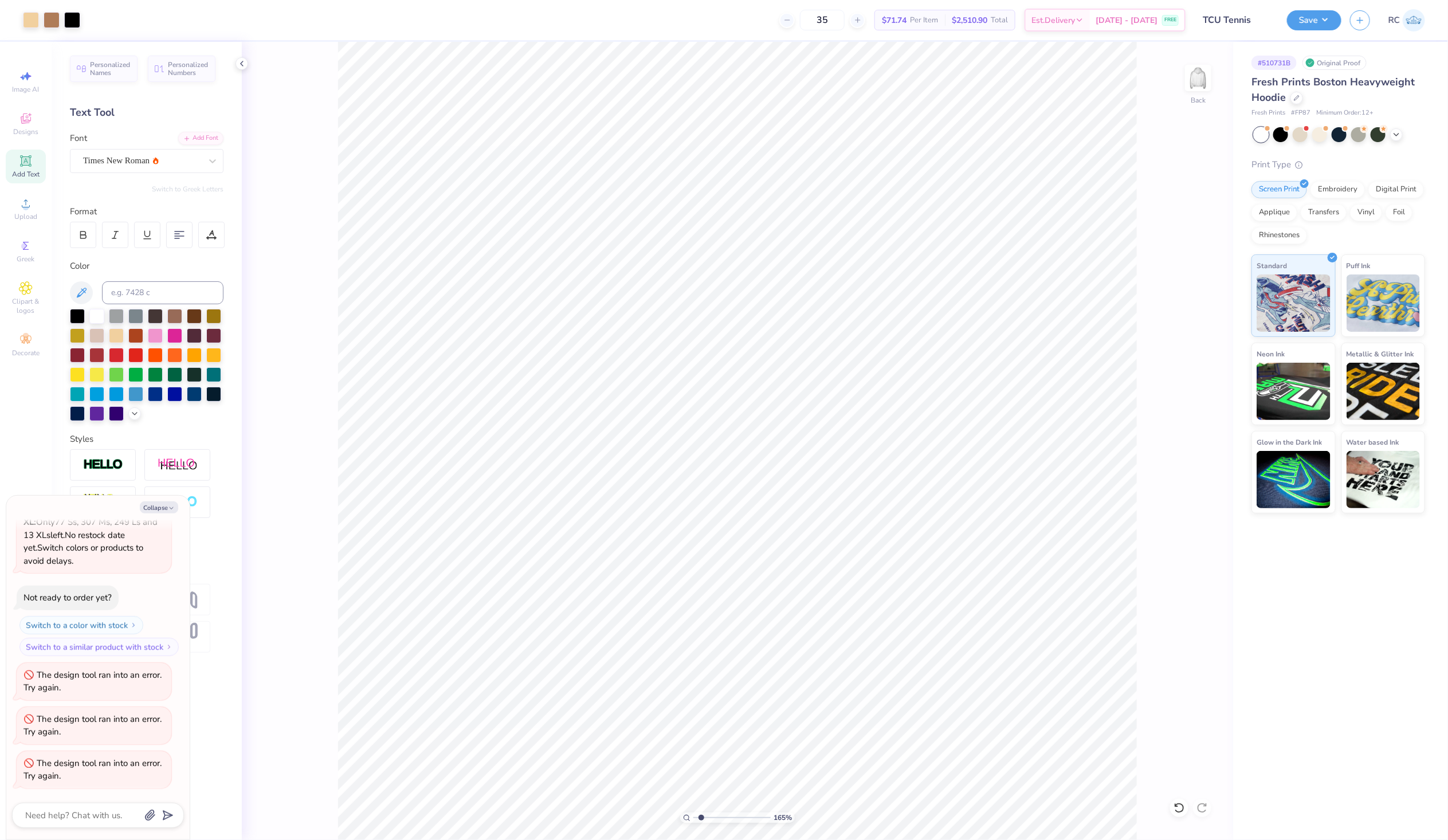
type textarea "x"
type input "1.6491337653134"
type textarea "x"
type input "1.6491337653134"
type textarea "x"
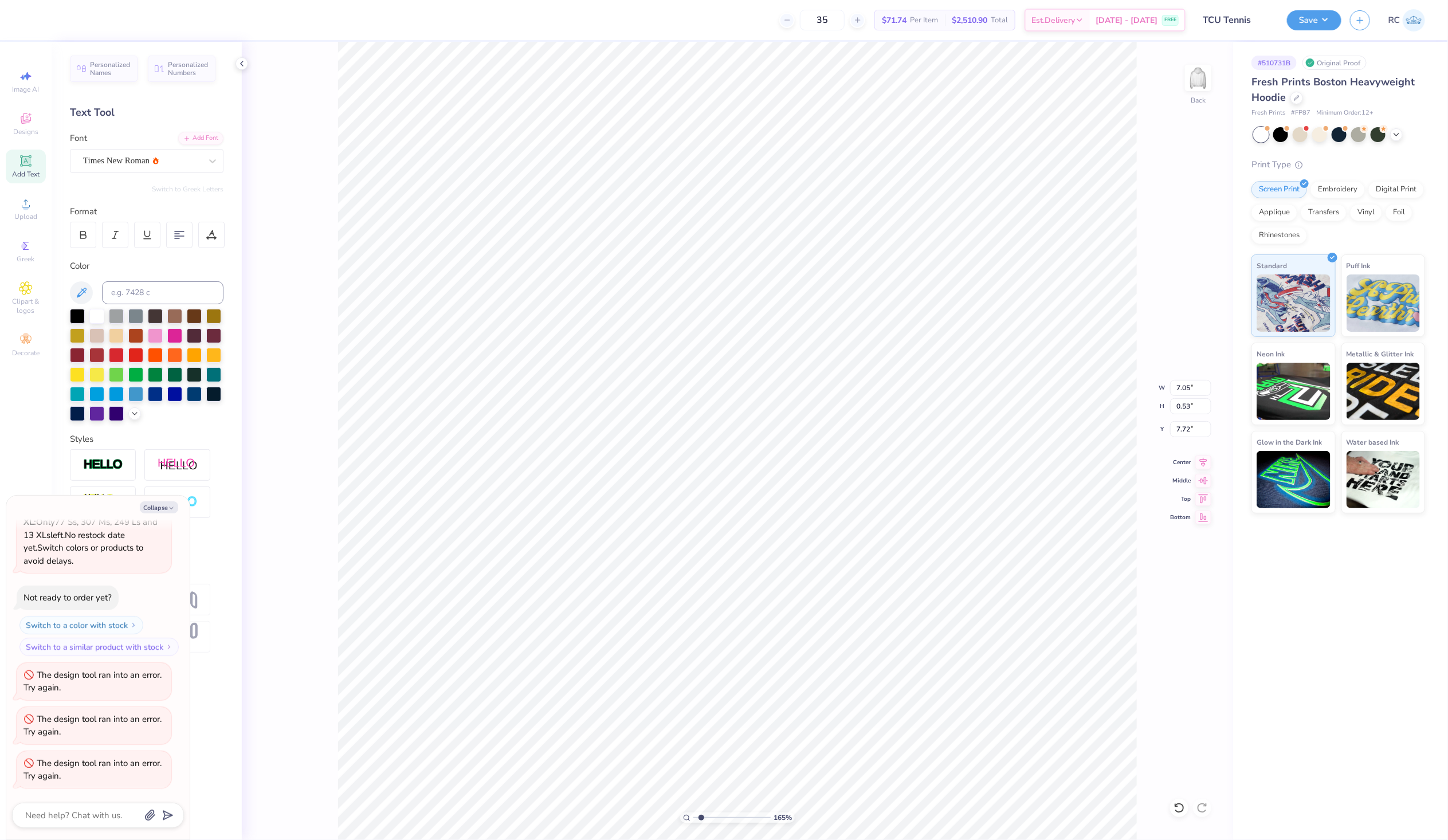
type input "1.6491337653134"
type textarea "x"
type input "1.6491337653134"
type textarea "x"
type input "1.6491337653134"
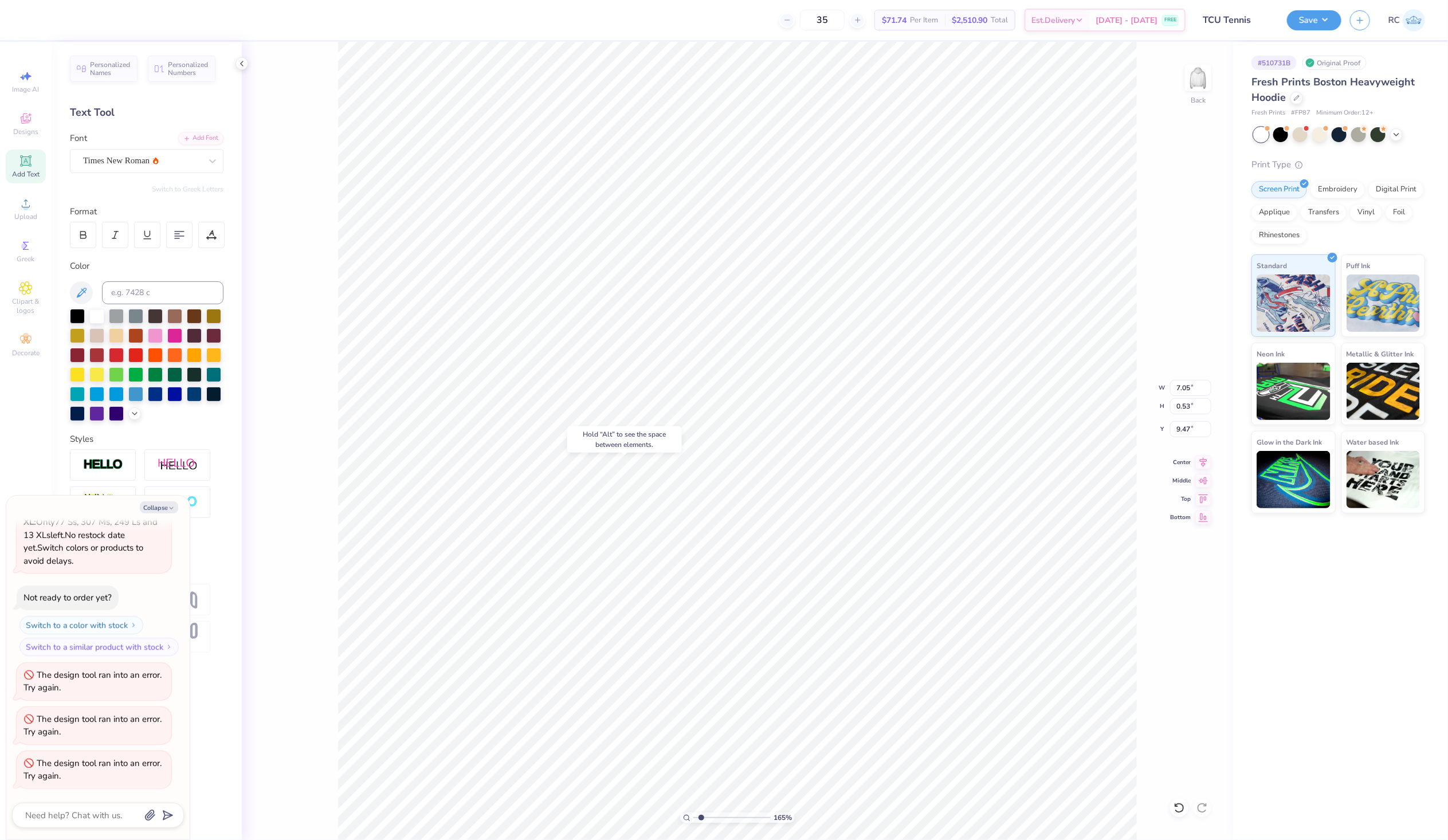
type input "9.47"
type textarea "x"
type input "1.6491337653134"
type input "7.72"
type textarea "x"
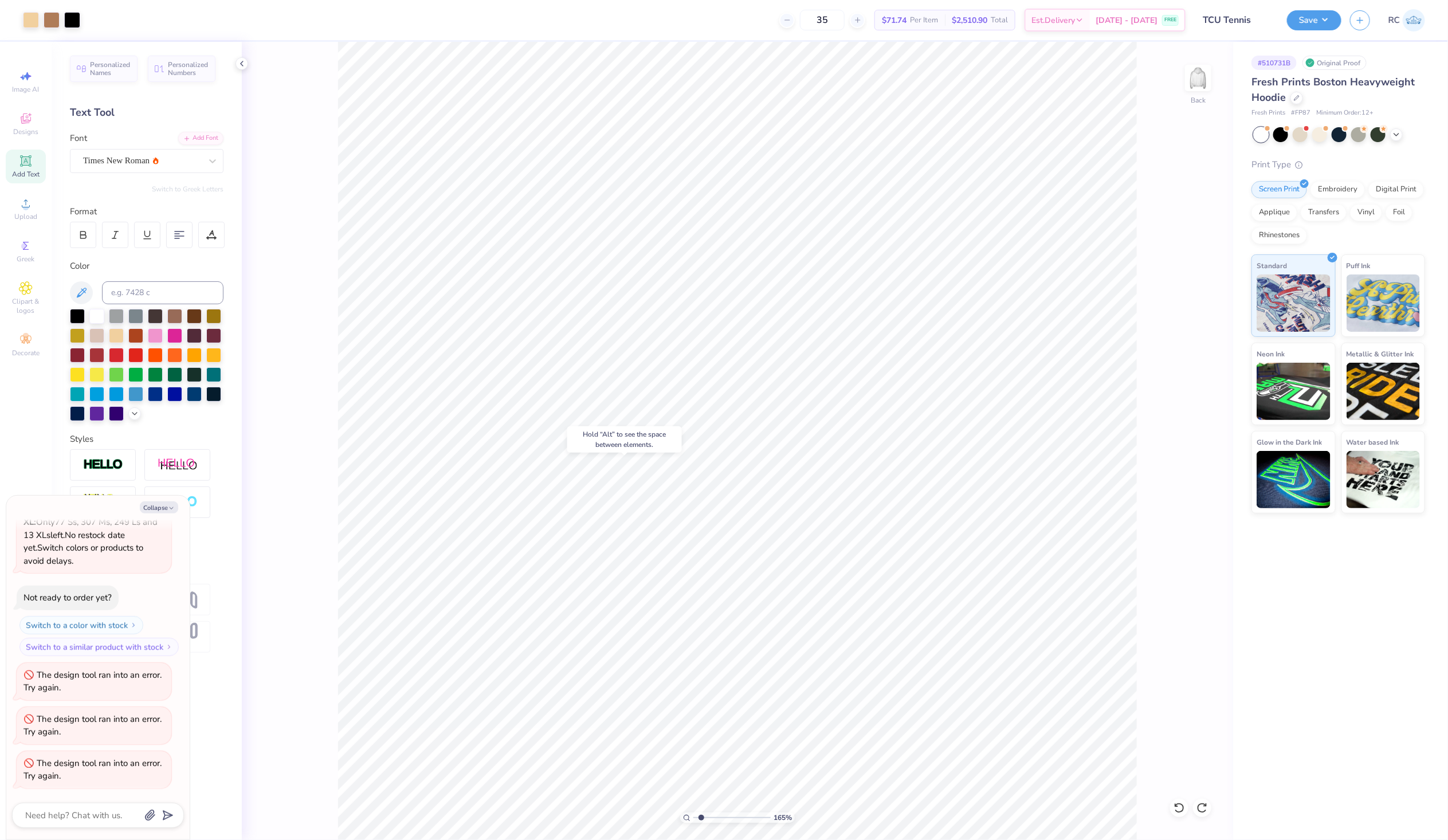
type input "1.6491337653134"
type textarea "x"
type input "1.28418603220616"
type textarea "x"
type input "1.28418603220616"
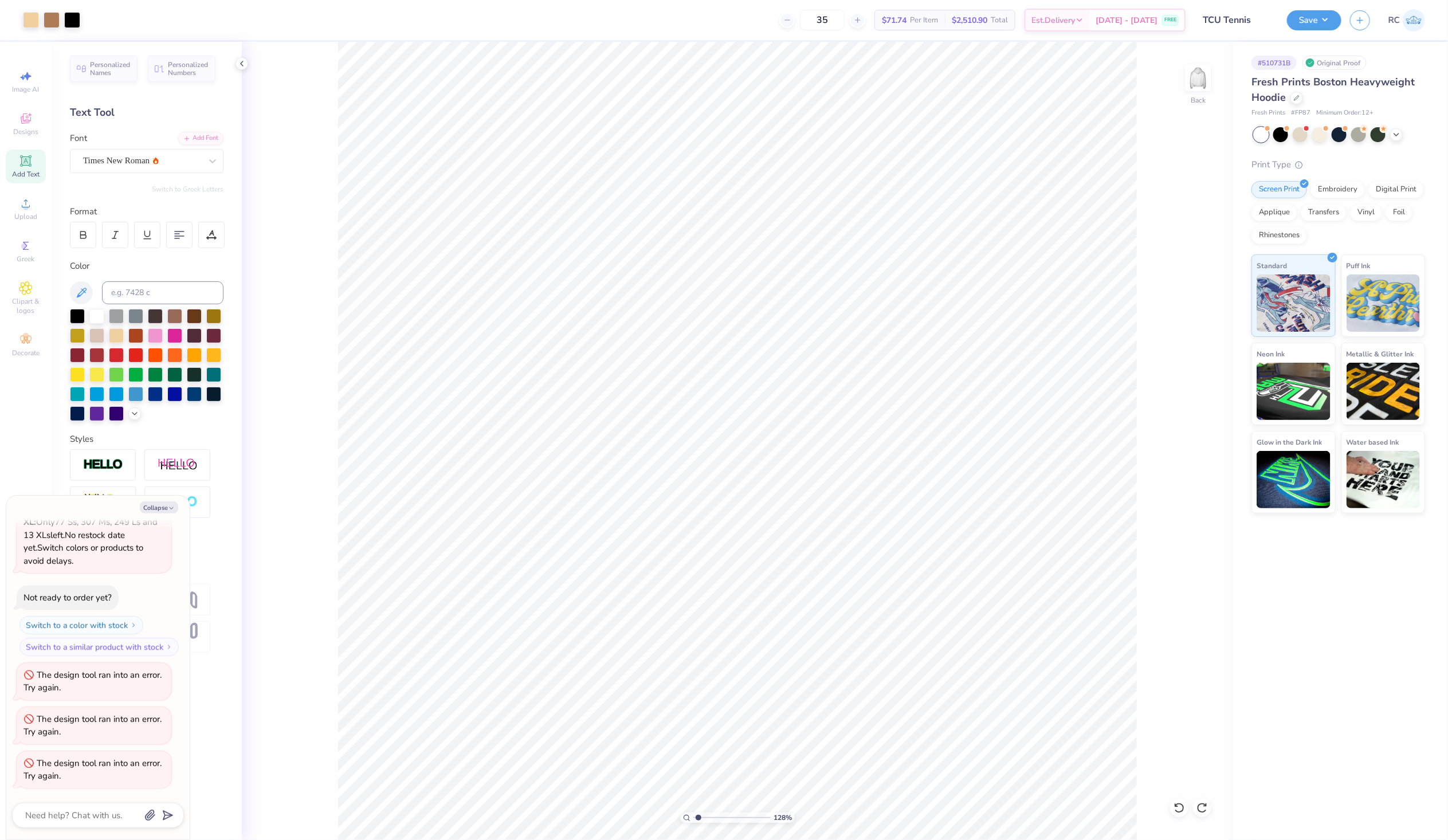
type textarea "x"
type input "1.28418603220616"
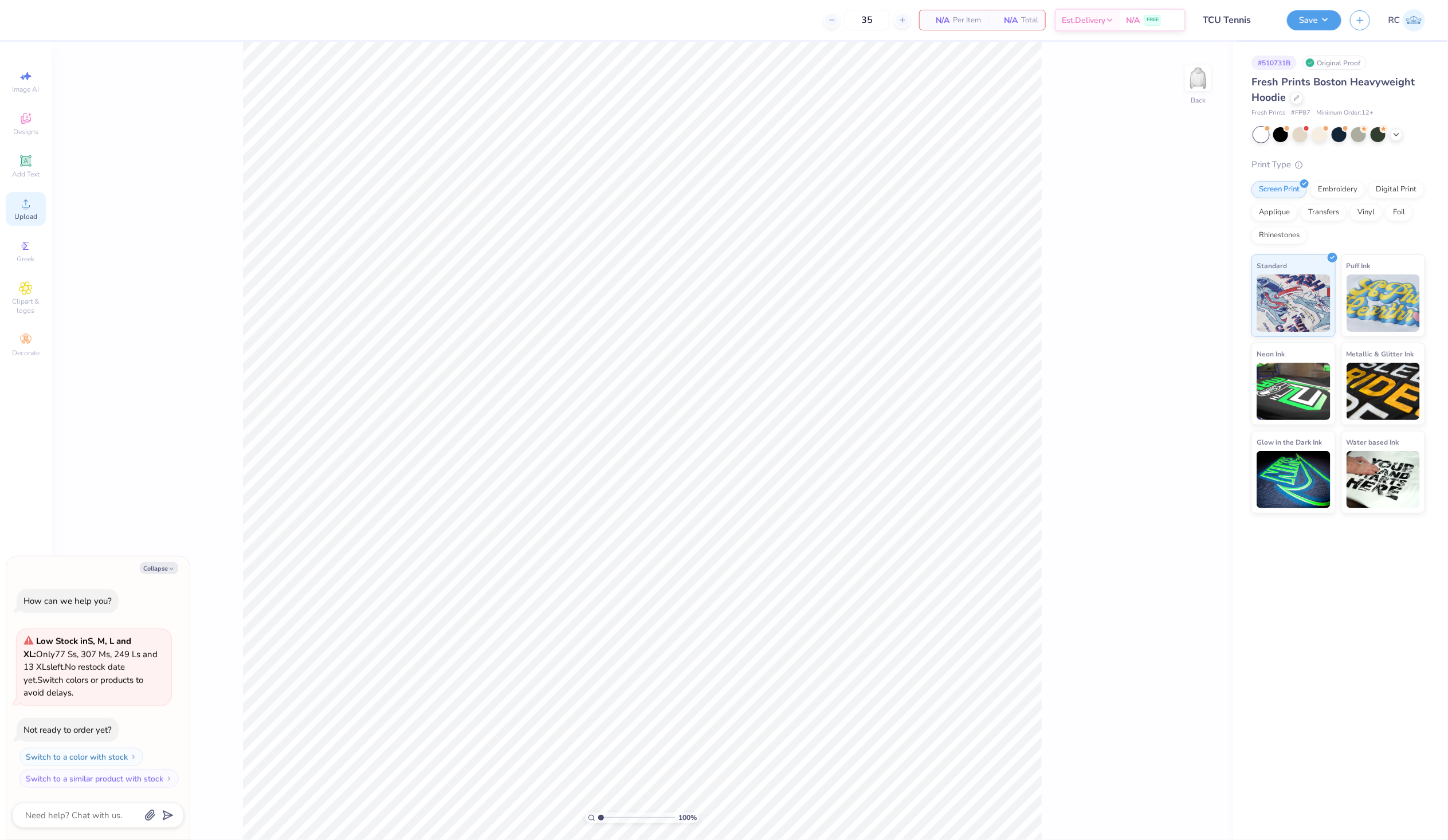
click at [20, 216] on span "Upload" at bounding box center [26, 216] width 23 height 9
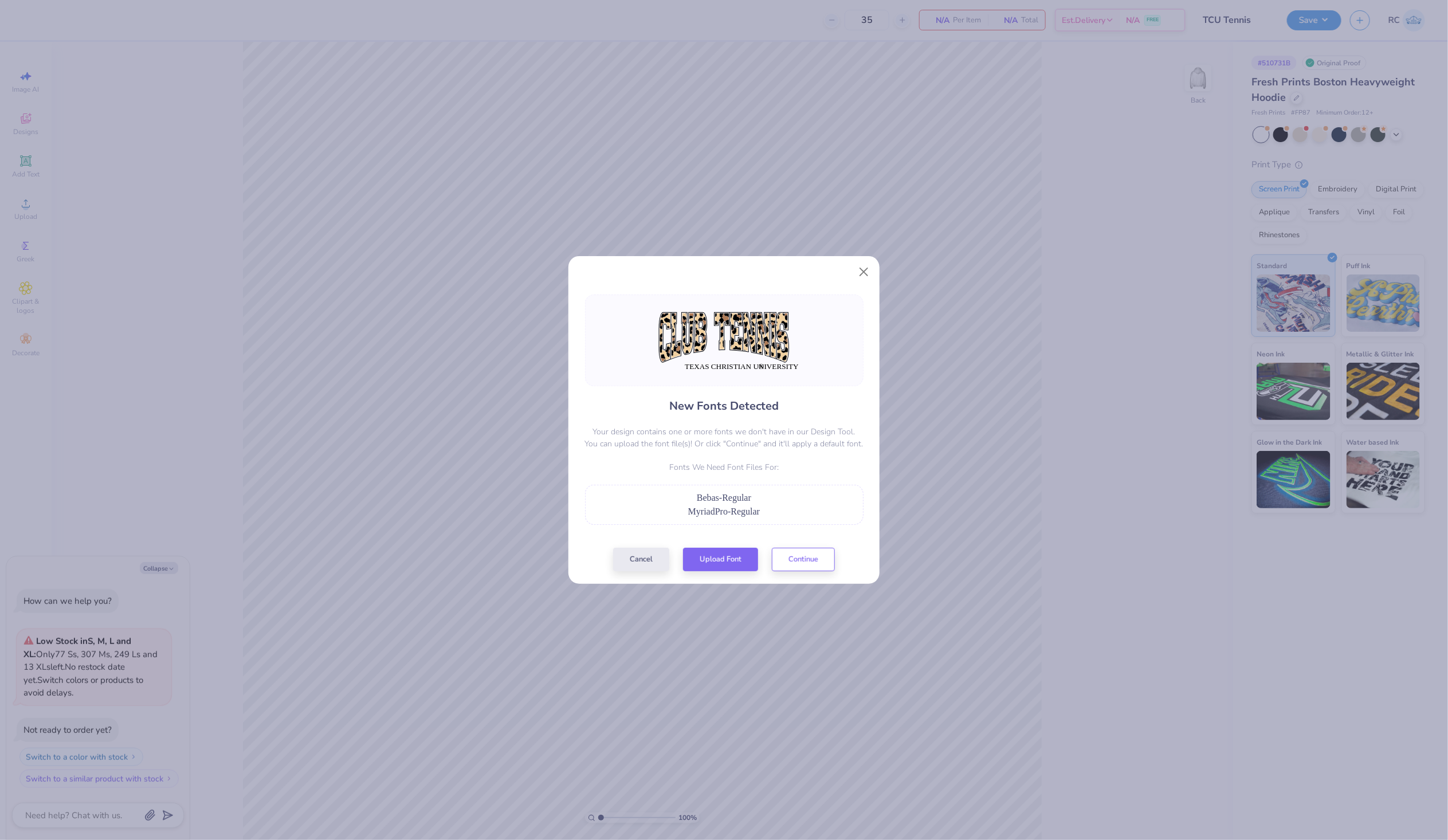
click at [702, 544] on div "New Fonts Detected Your design contains one or more fonts we don't have in our …" at bounding box center [724, 433] width 285 height 277
click at [703, 555] on button "Upload Font" at bounding box center [721, 557] width 75 height 23
click at [734, 557] on button "Upload Font" at bounding box center [721, 557] width 75 height 23
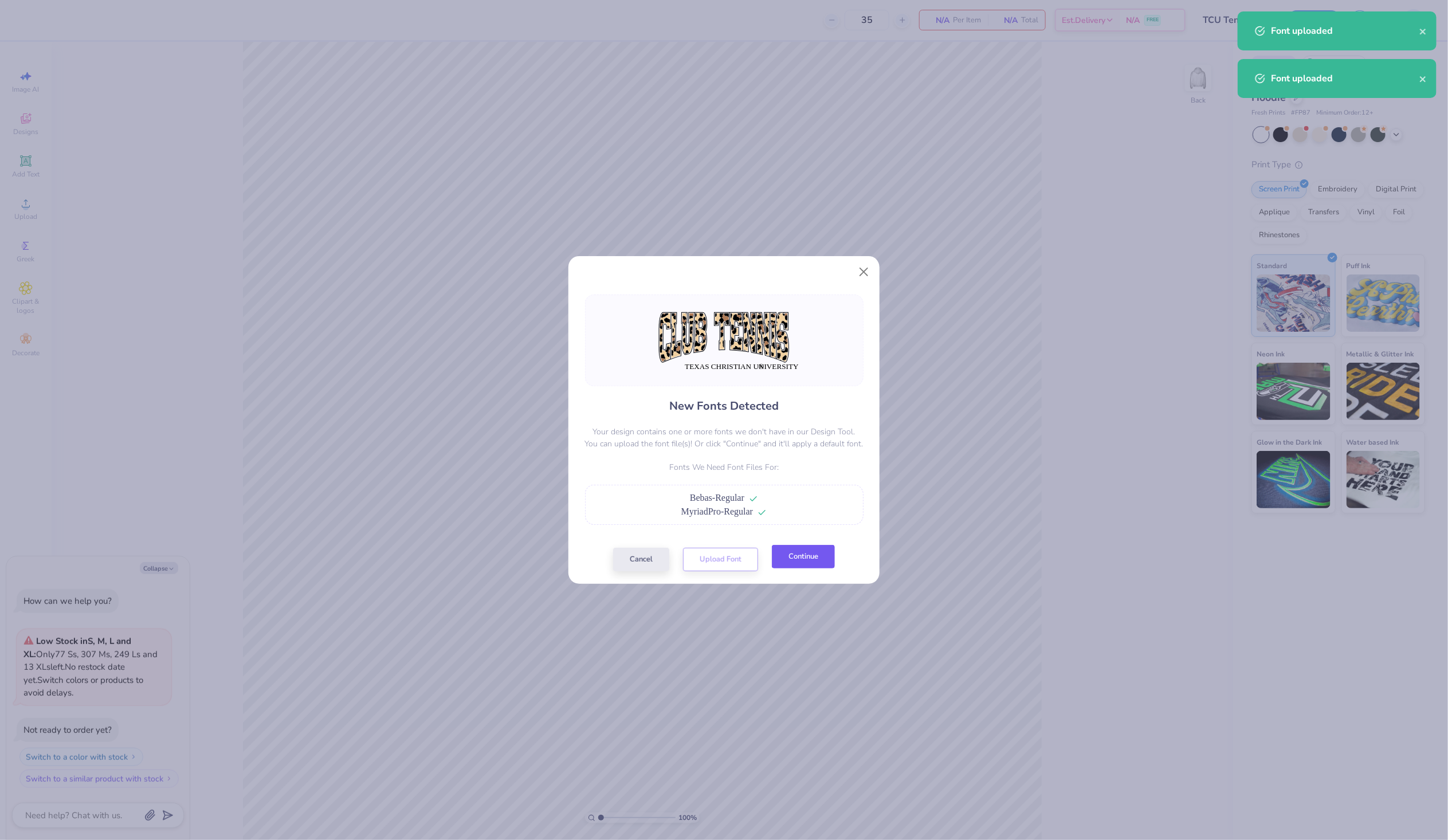
click at [809, 562] on button "Continue" at bounding box center [803, 557] width 63 height 23
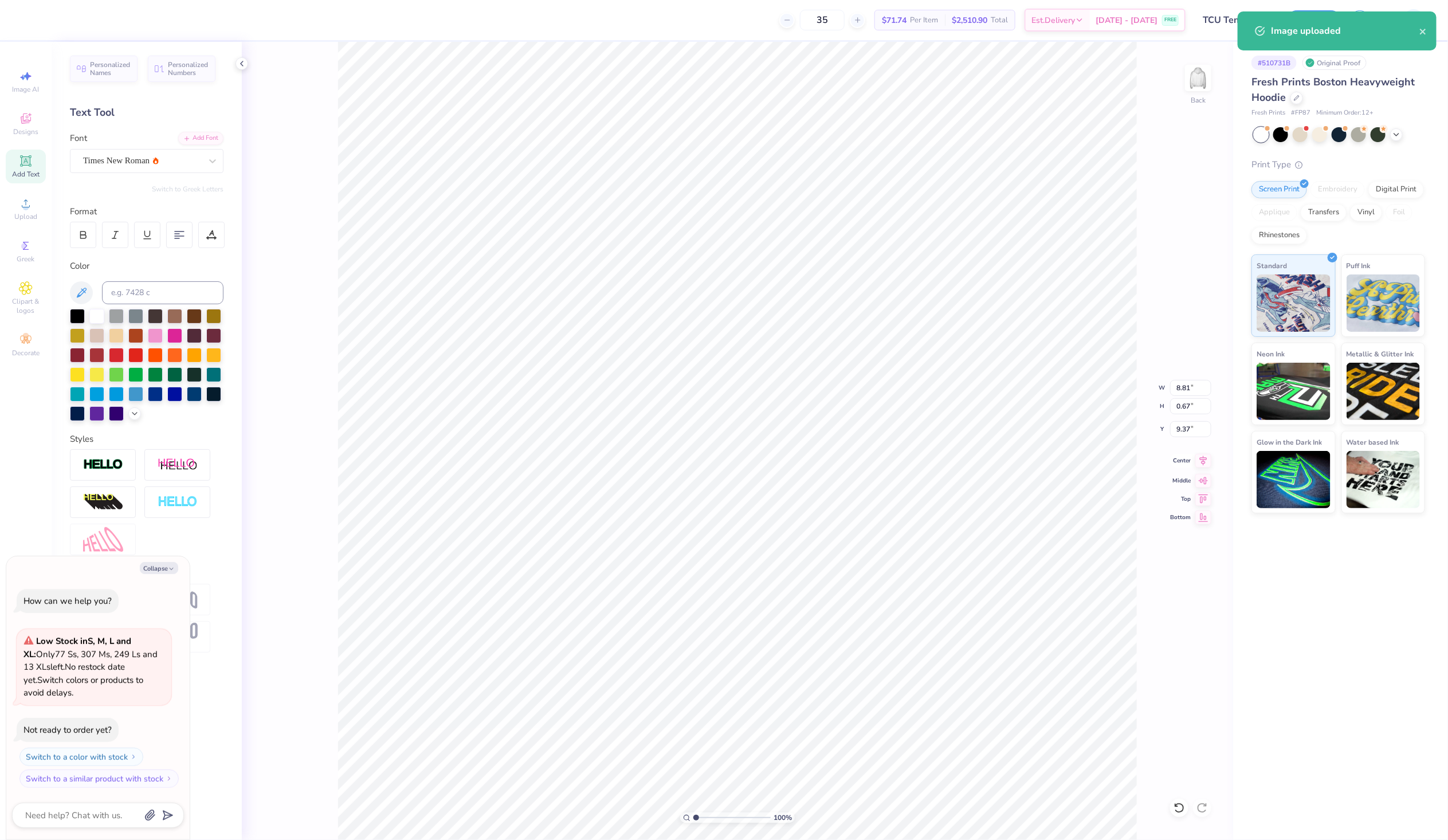
click at [1199, 465] on icon at bounding box center [1204, 461] width 16 height 14
type textarea "x"
type input "15.00"
type input "5.79"
type input "3.48"
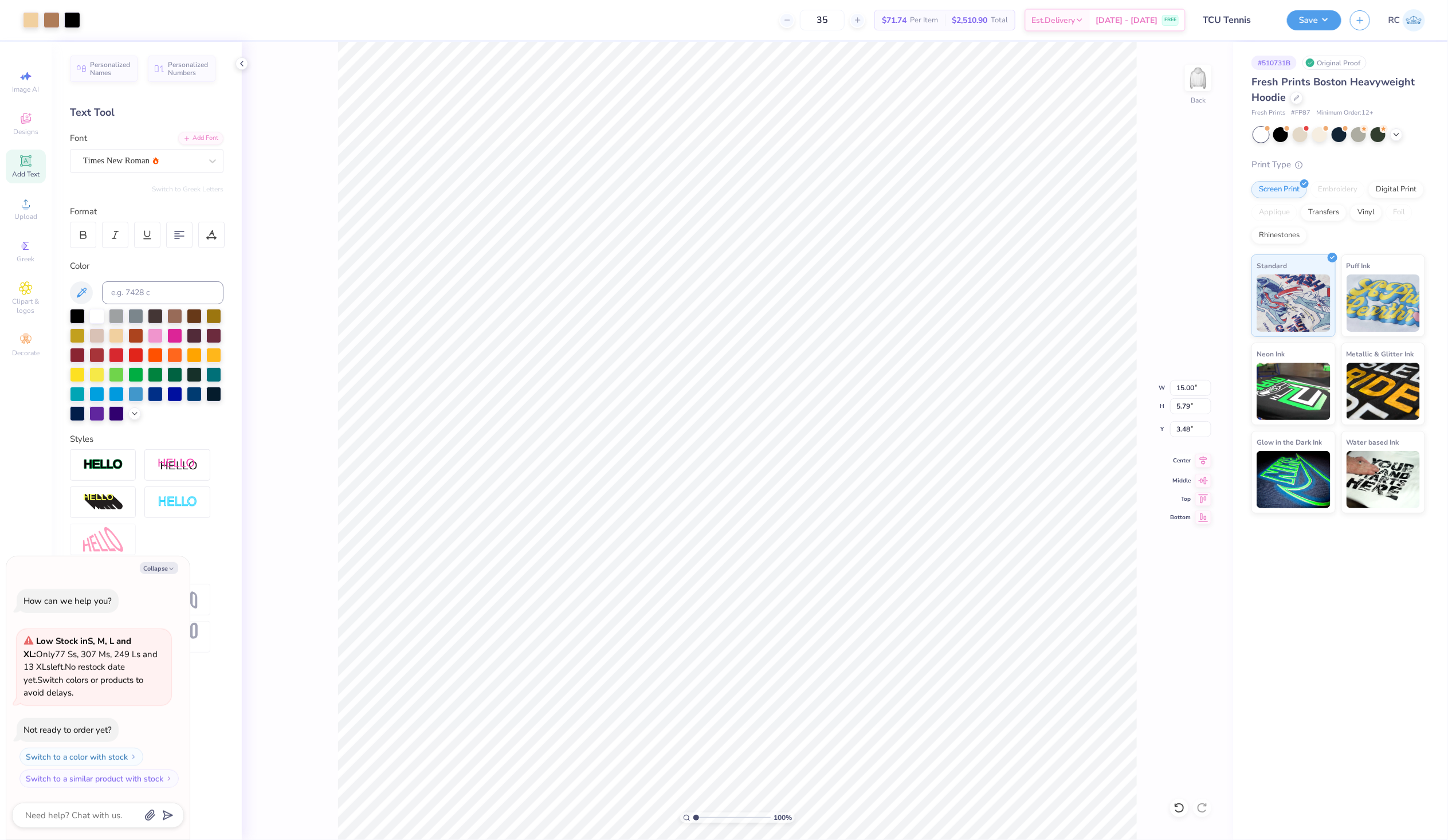
click at [1201, 462] on icon at bounding box center [1204, 461] width 16 height 14
click at [928, 549] on li "Group" at bounding box center [909, 555] width 90 height 22
type textarea "x"
click at [1188, 385] on input "15.00" at bounding box center [1191, 388] width 41 height 16
type input "12"
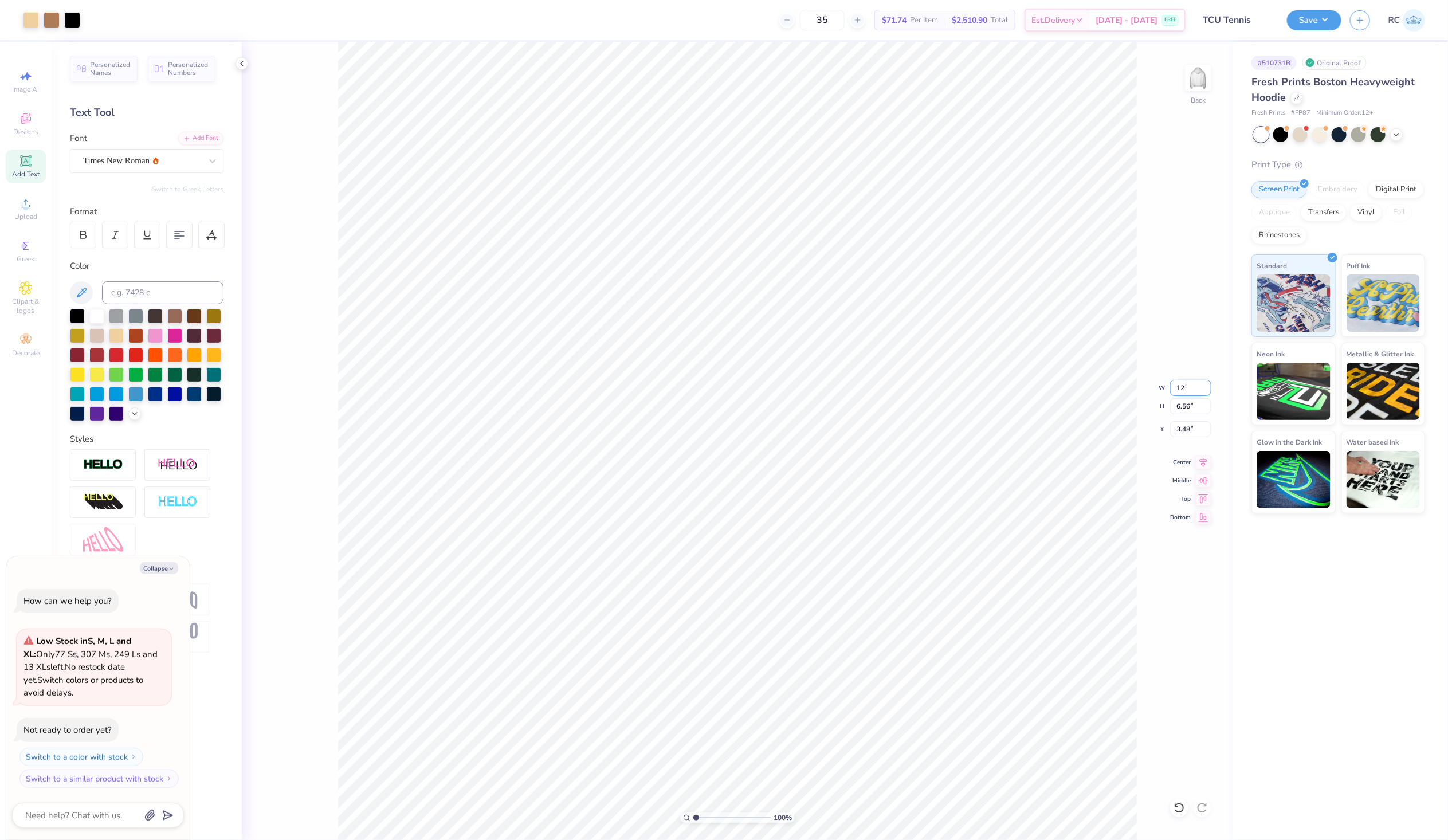
type textarea "x"
type input "12.00"
type input "5.25"
type input "3"
type textarea "x"
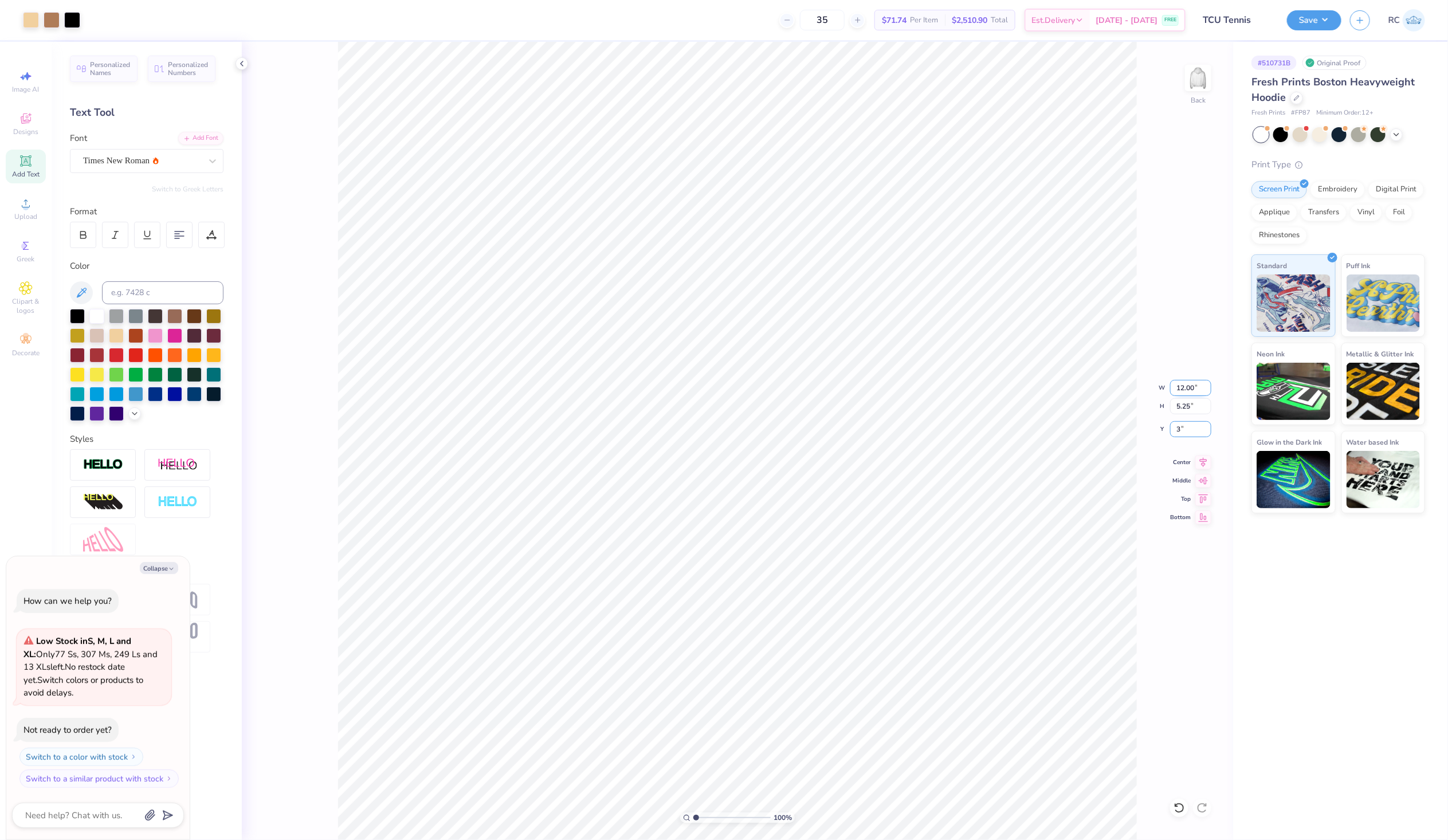
type input "3.00"
click at [1332, 7] on div "Save RC" at bounding box center [1368, 20] width 161 height 40
click at [1331, 9] on div "Save RC" at bounding box center [1368, 20] width 161 height 40
click at [1329, 13] on button "Save" at bounding box center [1315, 19] width 54 height 20
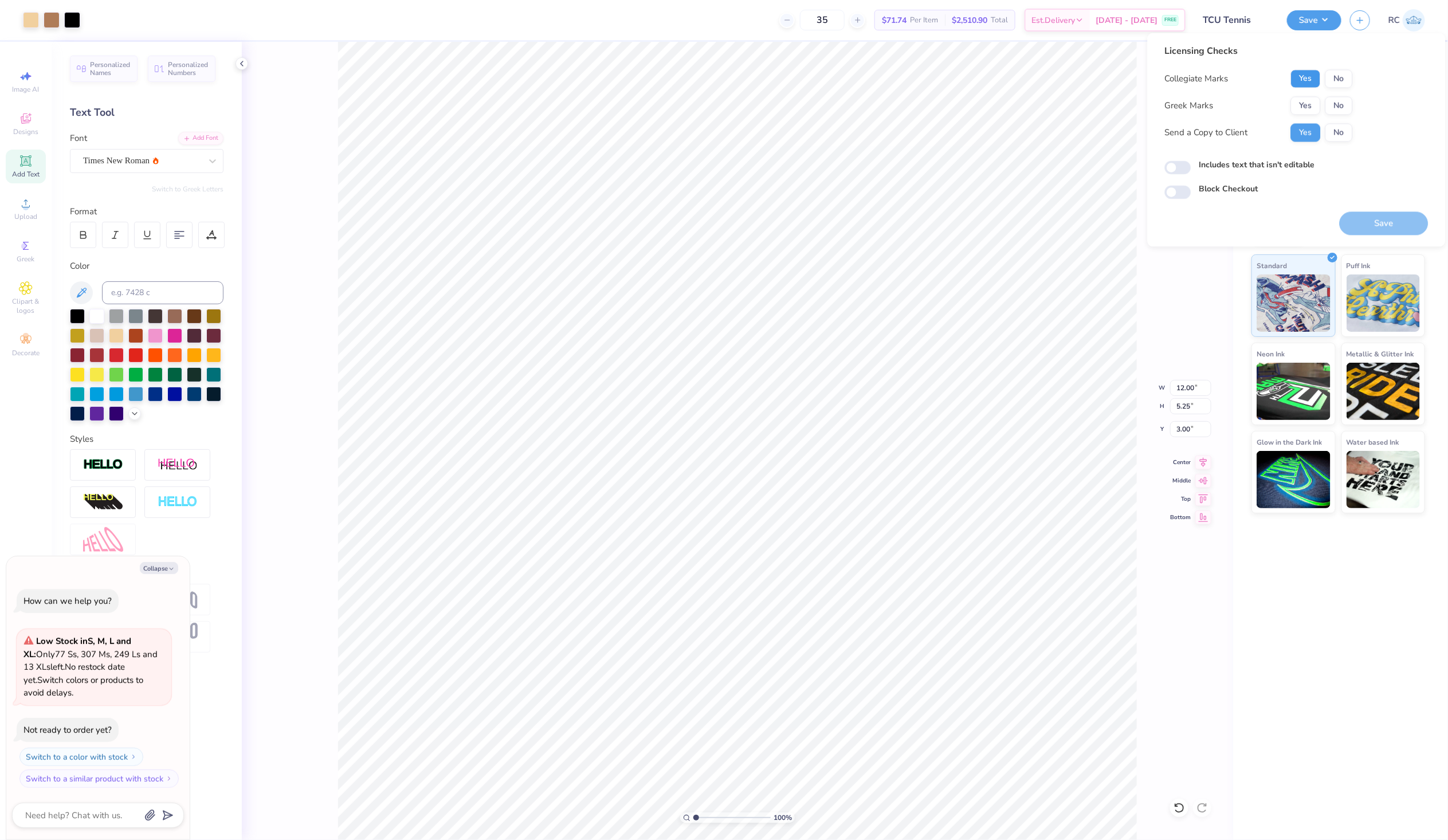
click at [1303, 83] on button "Yes" at bounding box center [1306, 79] width 29 height 19
click at [1347, 109] on button "No" at bounding box center [1339, 106] width 27 height 19
type textarea "x"
click at [1184, 171] on input "Includes text that isn't editable" at bounding box center [1178, 168] width 26 height 14
checkbox input "true"
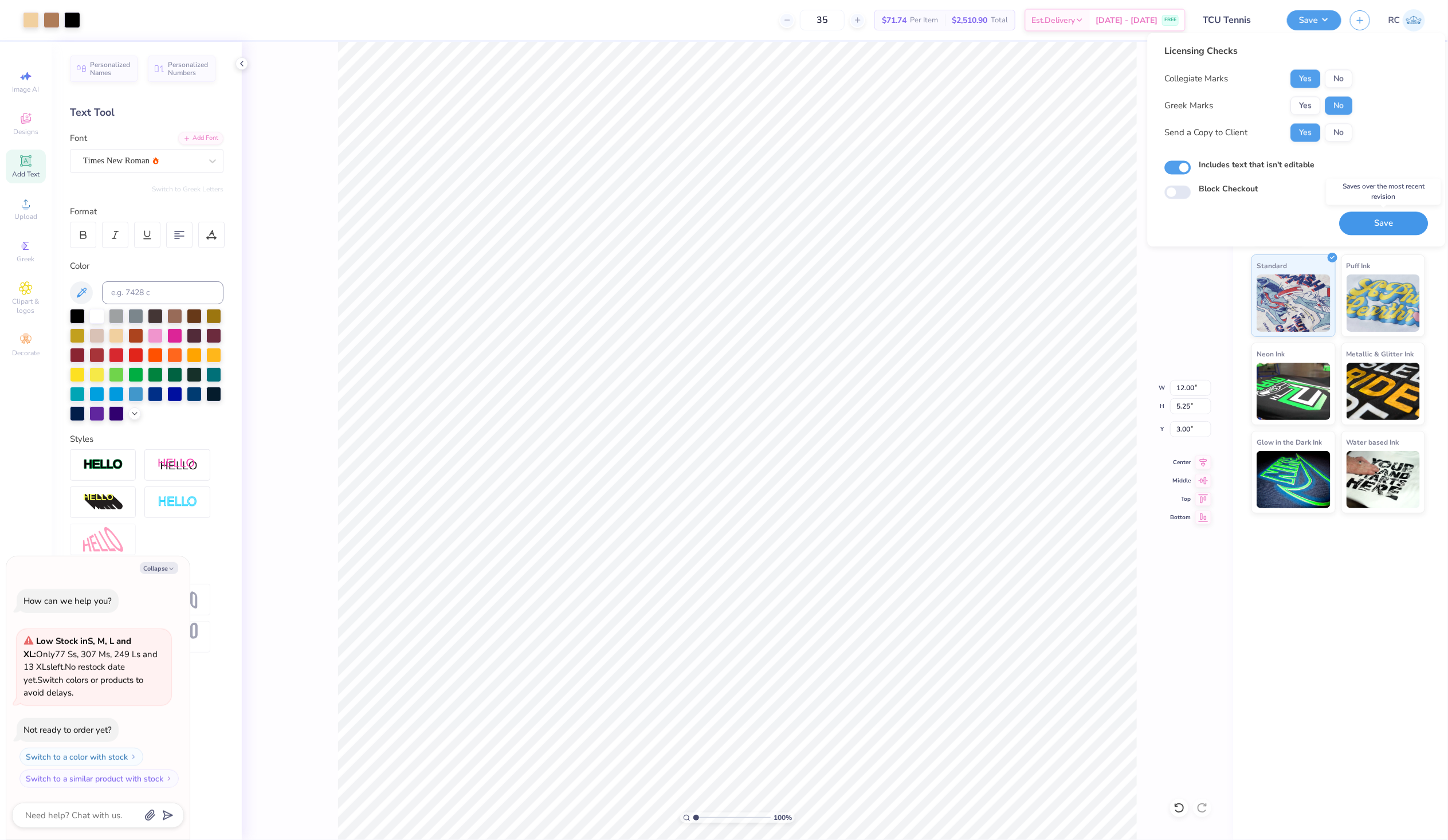
click at [1374, 219] on button "Save" at bounding box center [1384, 223] width 89 height 23
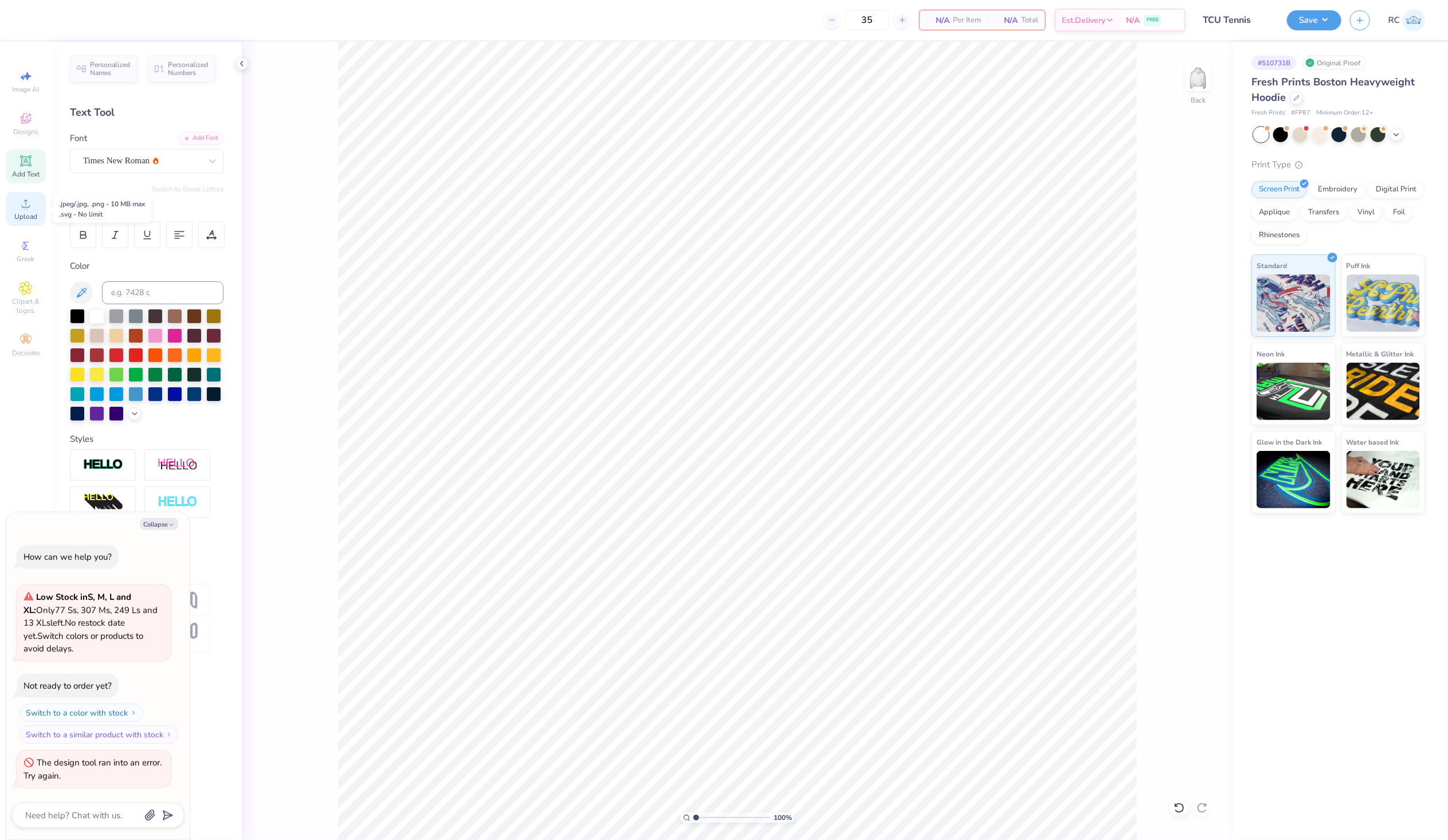
click at [27, 211] on div "Upload" at bounding box center [26, 209] width 40 height 34
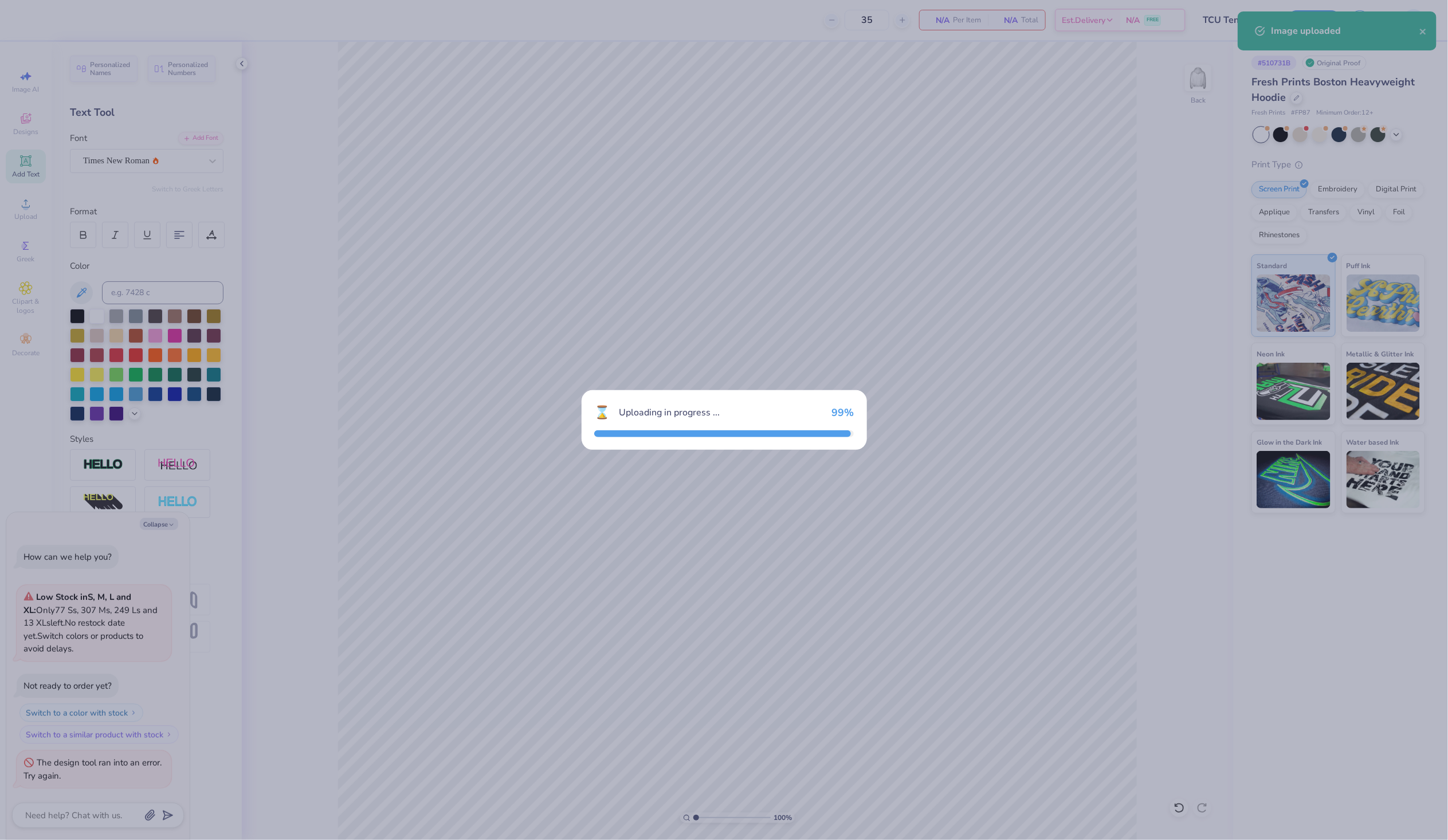
type textarea "x"
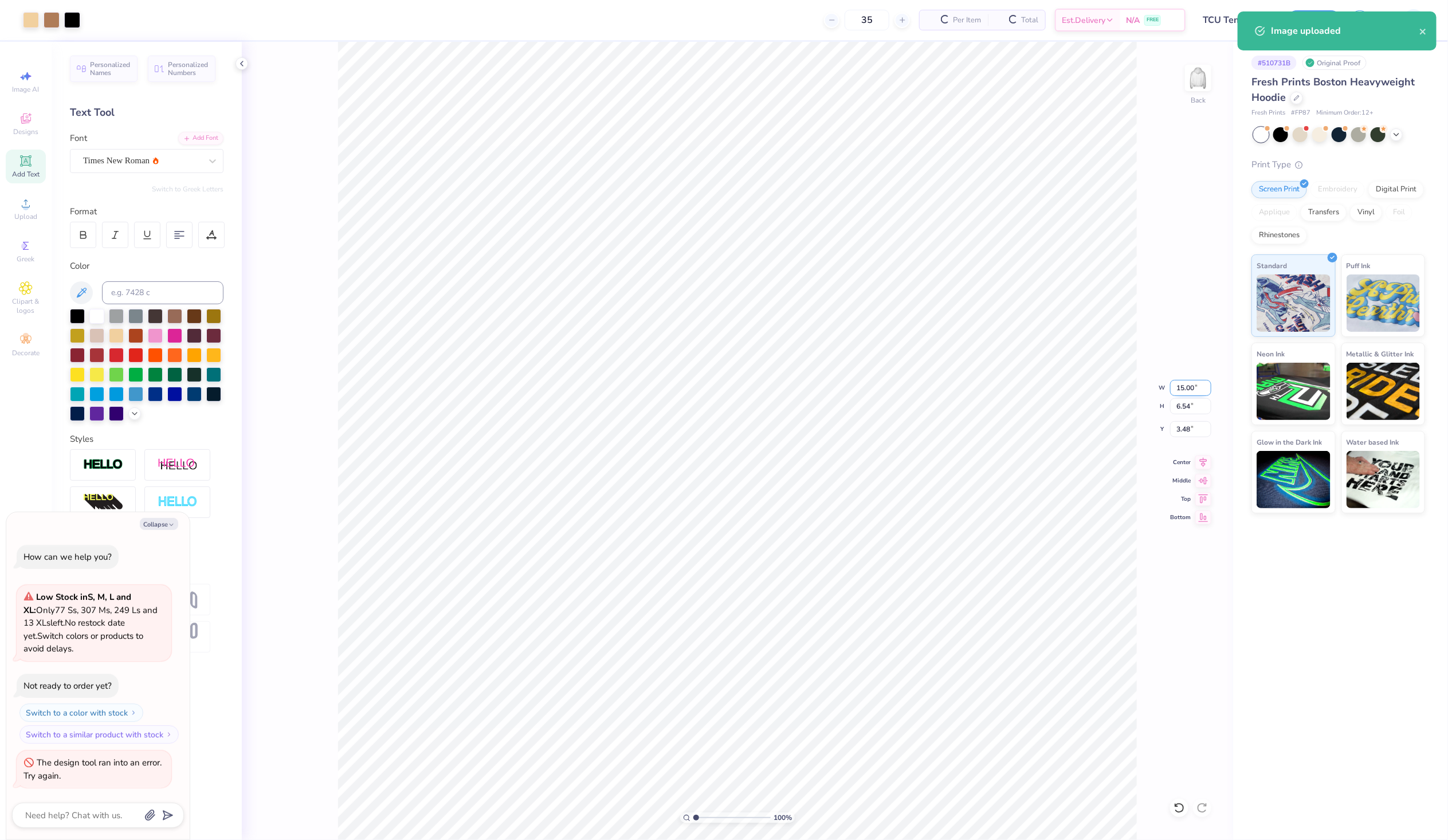
click at [1184, 388] on input "15.00" at bounding box center [1191, 388] width 41 height 16
type input "12"
type textarea "x"
type input "12.00"
type input "5.23"
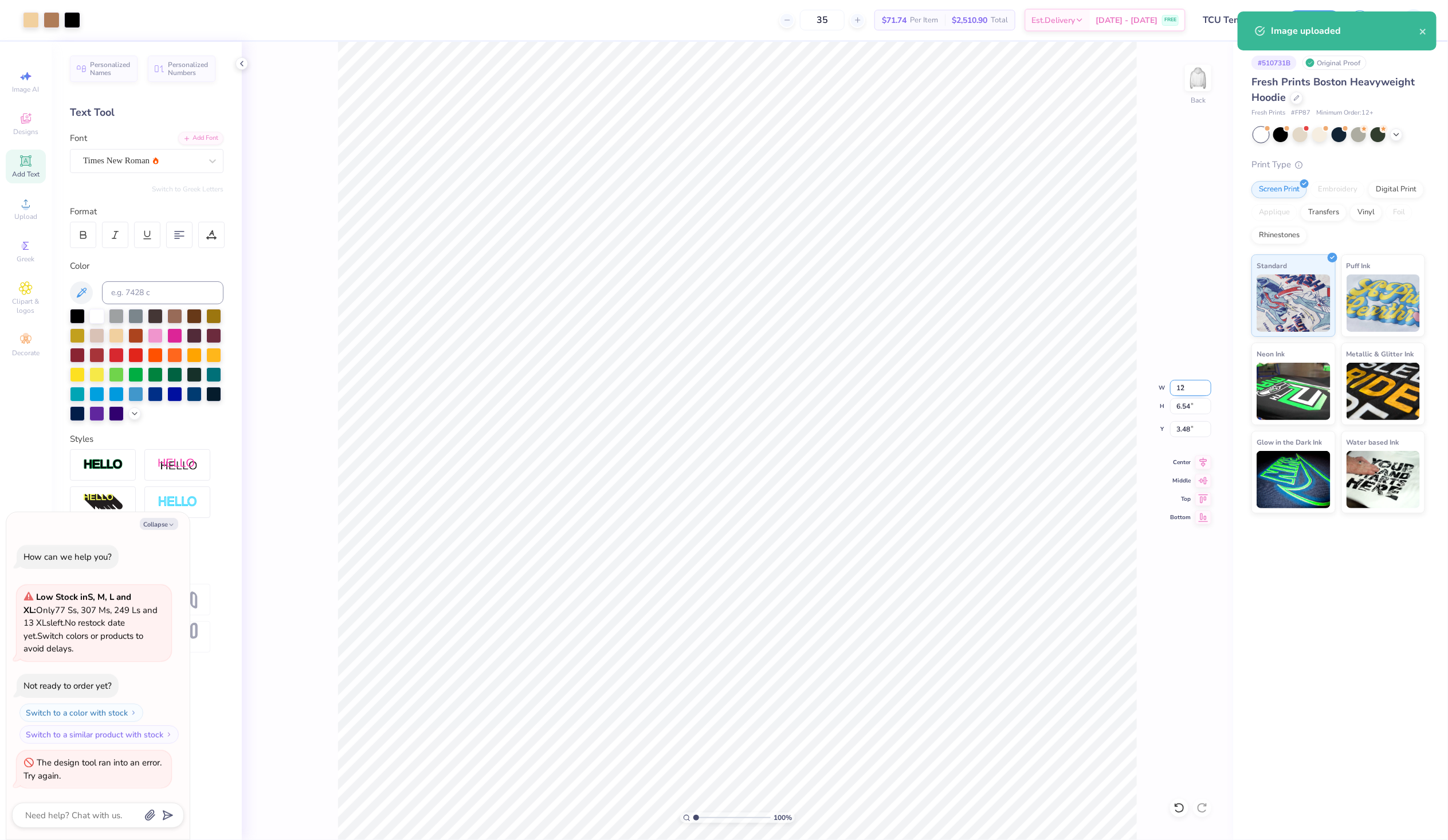
type input "4.13"
click at [1193, 420] on div "100 % Back W 12.00 12.00 " H 5.23 5.23 " Y 4.13 4.13 " Center Middle Top Bottom" at bounding box center [738, 441] width 991 height 798
type textarea "x"
click at [1189, 430] on input "4.13" at bounding box center [1191, 429] width 41 height 16
type input "3"
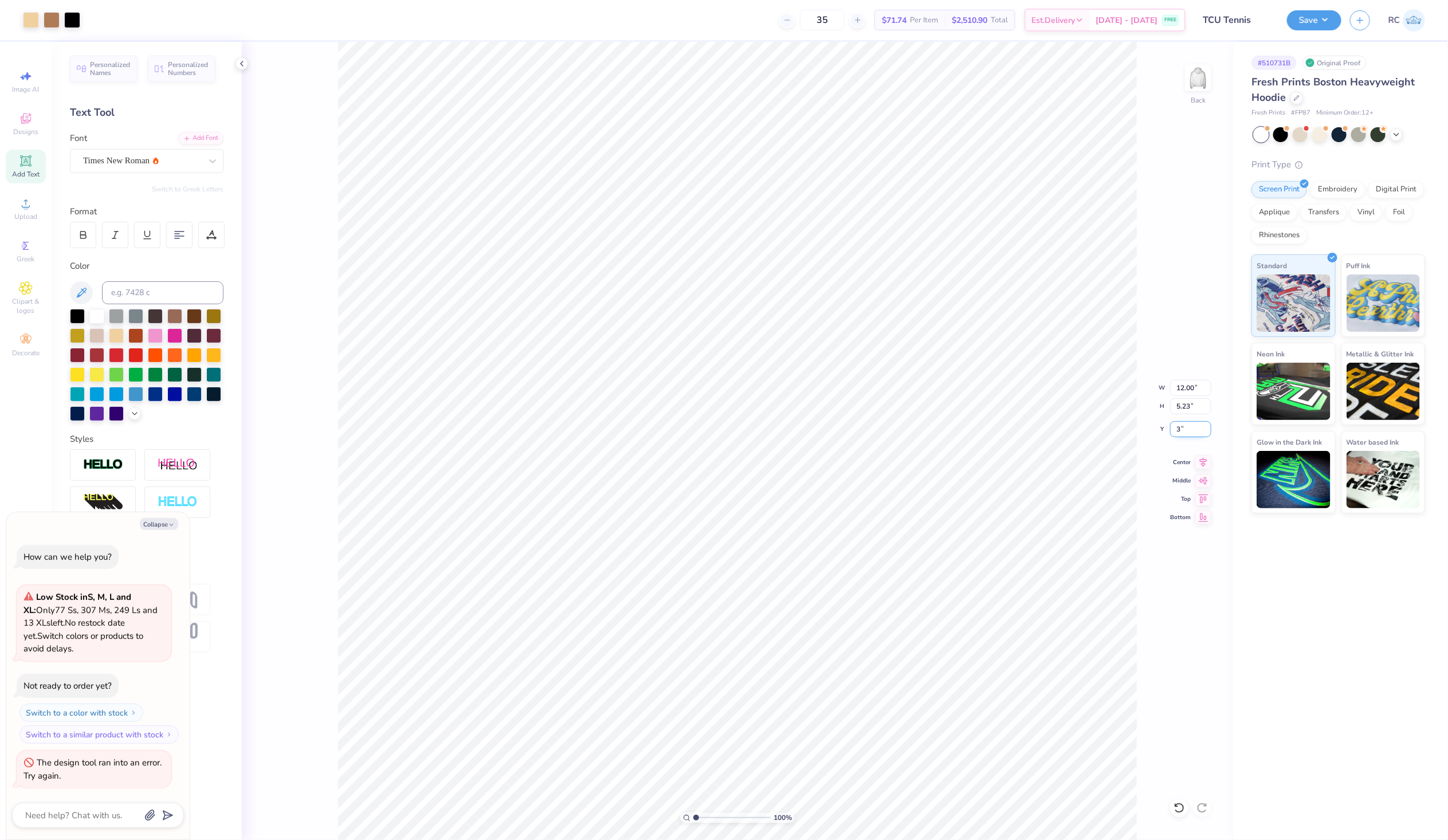
type textarea "x"
type input "3.00"
type textarea "x"
click at [1324, 26] on button "Save" at bounding box center [1315, 19] width 54 height 20
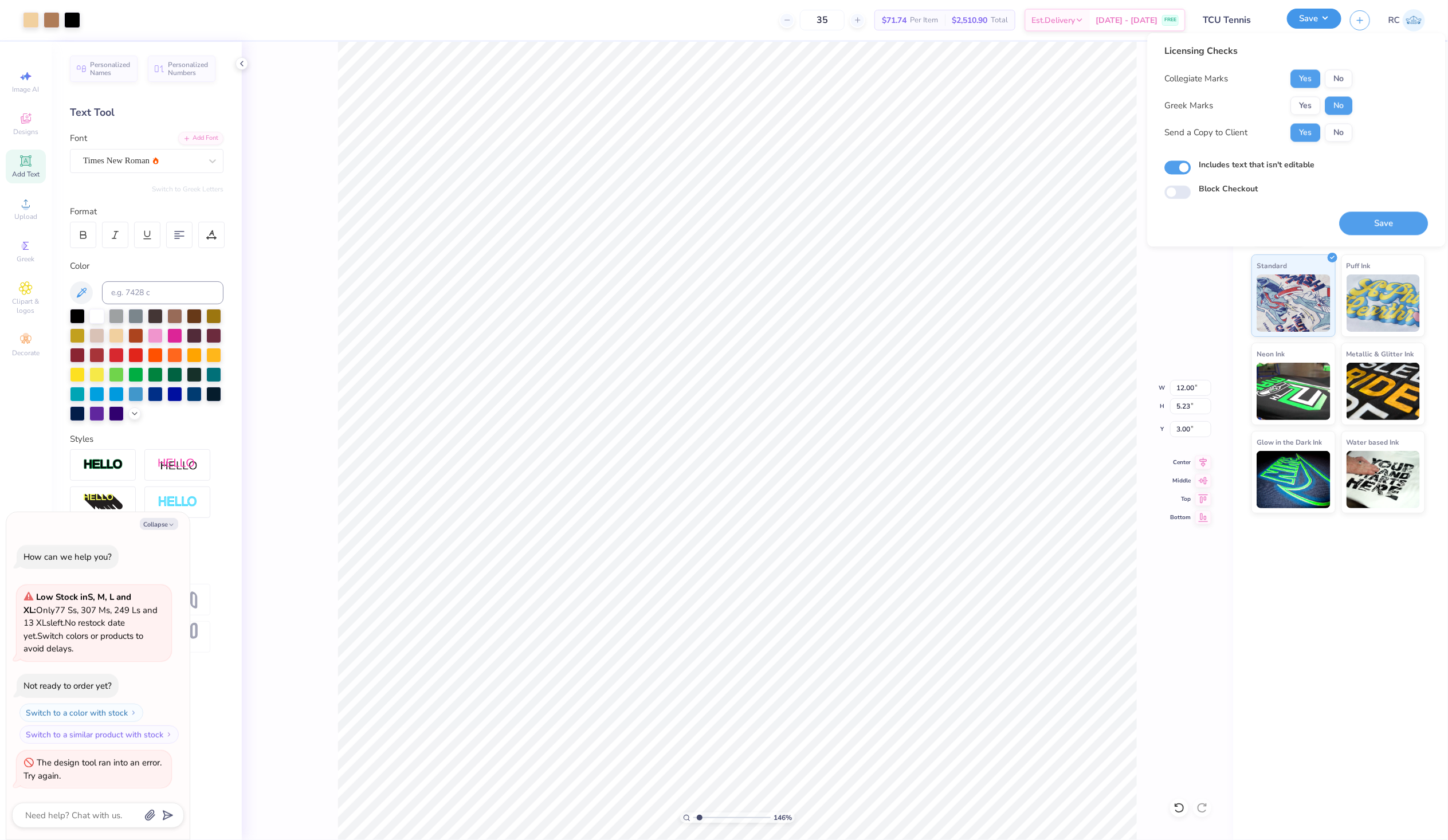
type input "1.45526442499465"
type textarea "x"
click at [1400, 228] on button "Save" at bounding box center [1384, 223] width 89 height 23
type input "1.45526442499465"
type textarea "x"
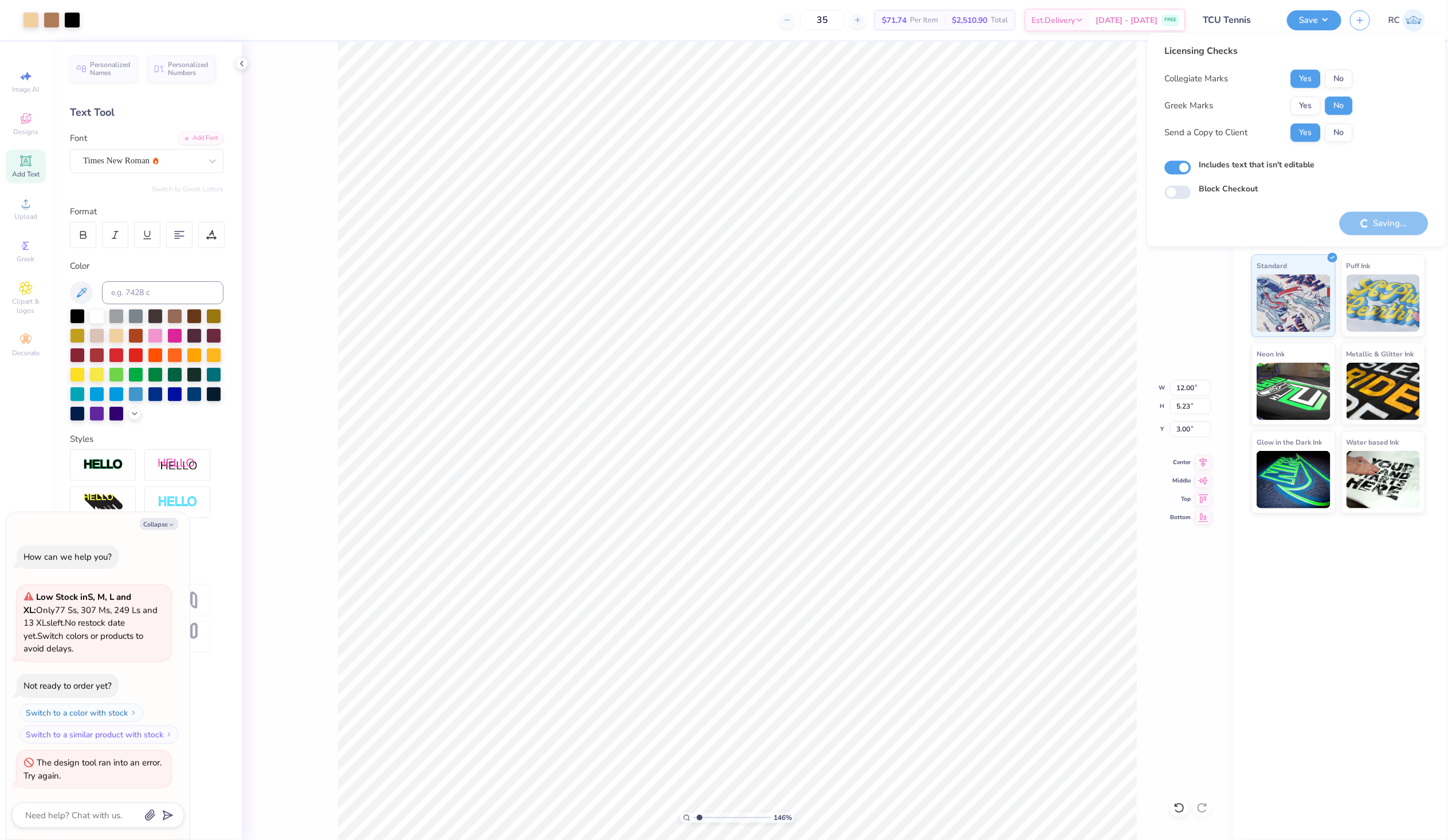
type input "1.45526442499465"
type textarea "x"
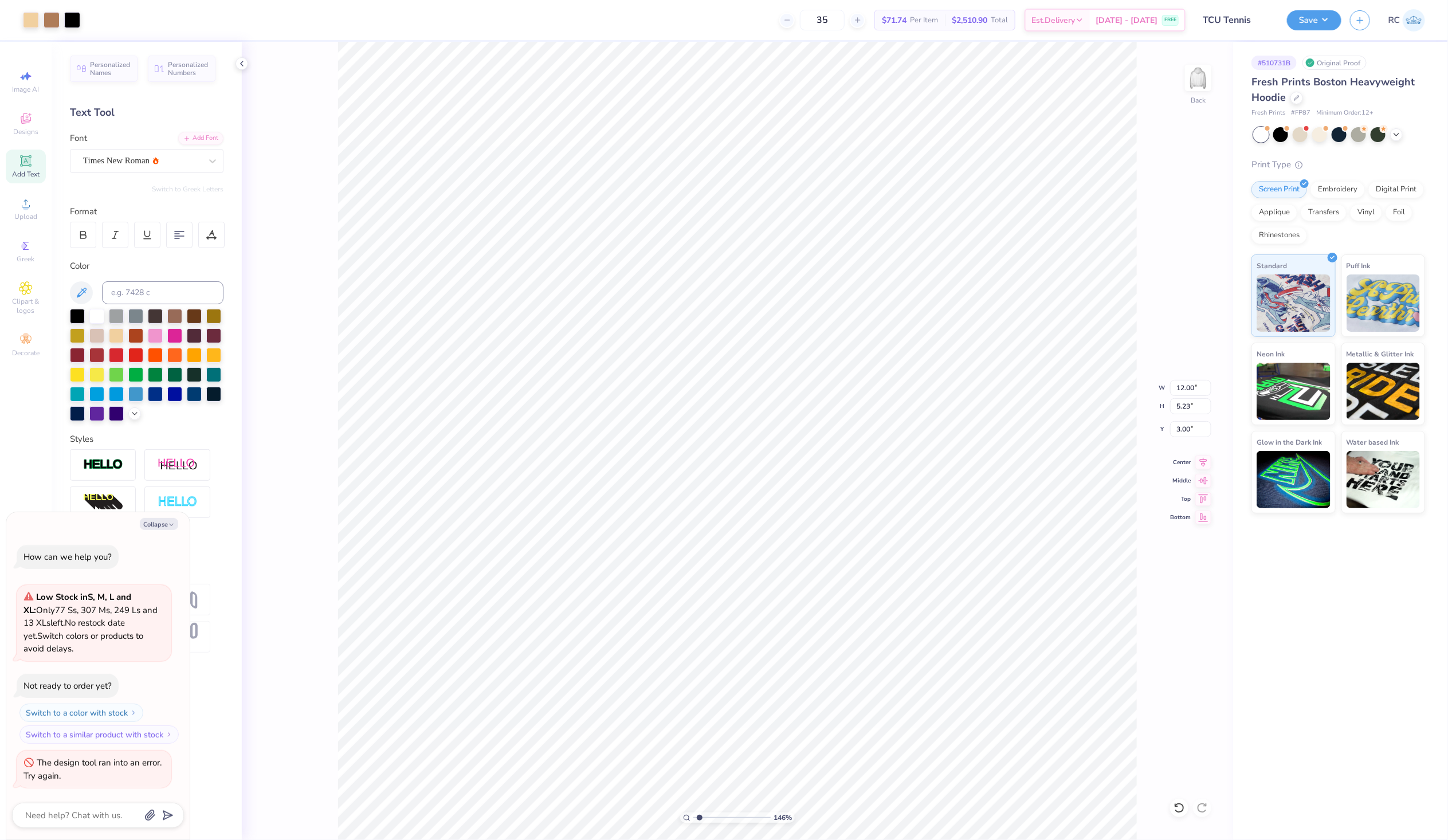
type input "1.45526442499465"
type textarea "x"
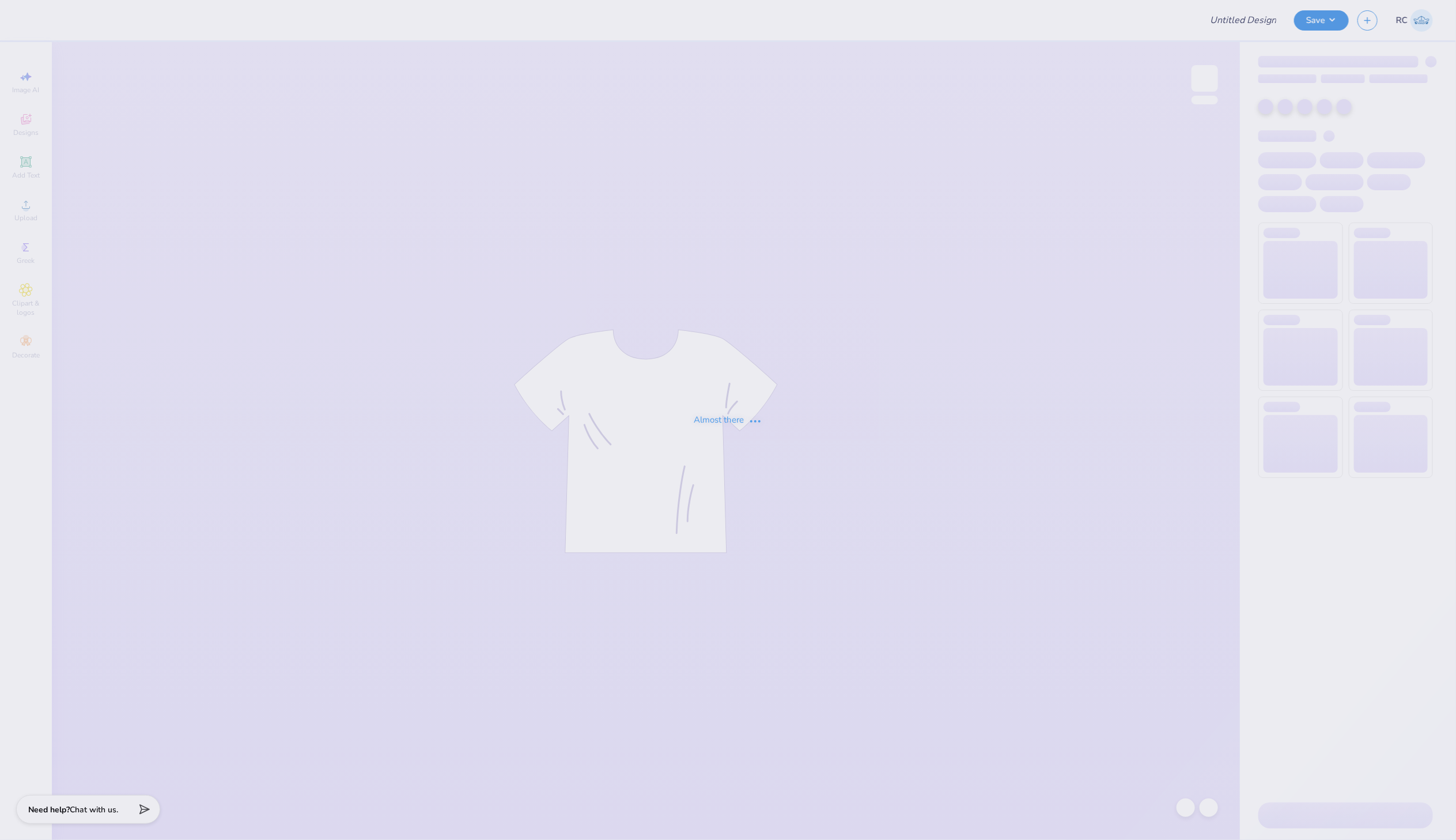
type input "Pi Phi Homecoming"
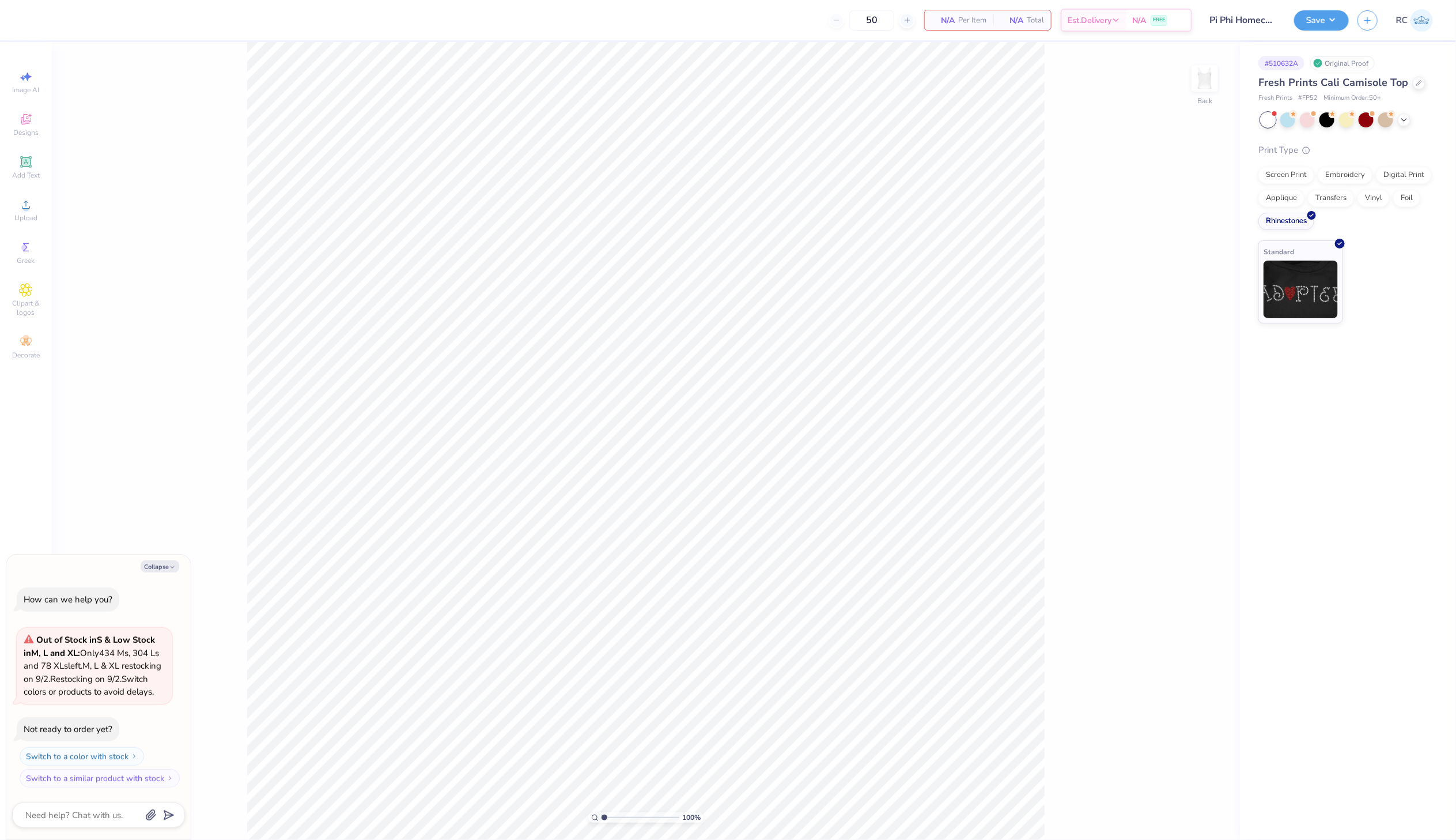
type textarea "x"
